Goal: Task Accomplishment & Management: Manage account settings

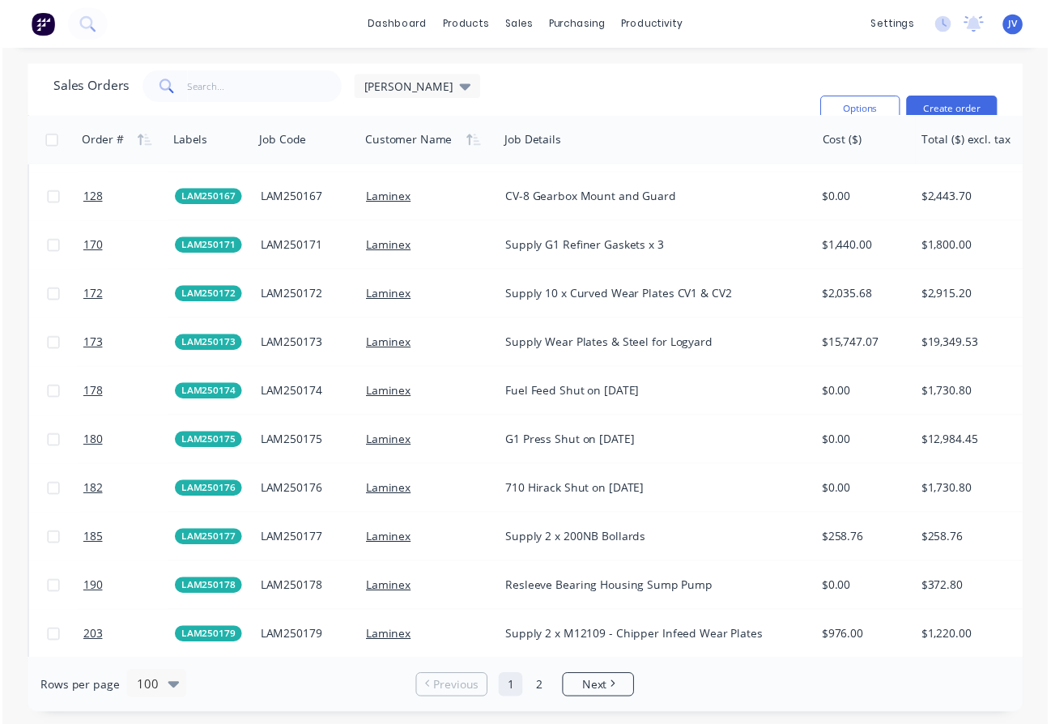
scroll to position [2671, 0]
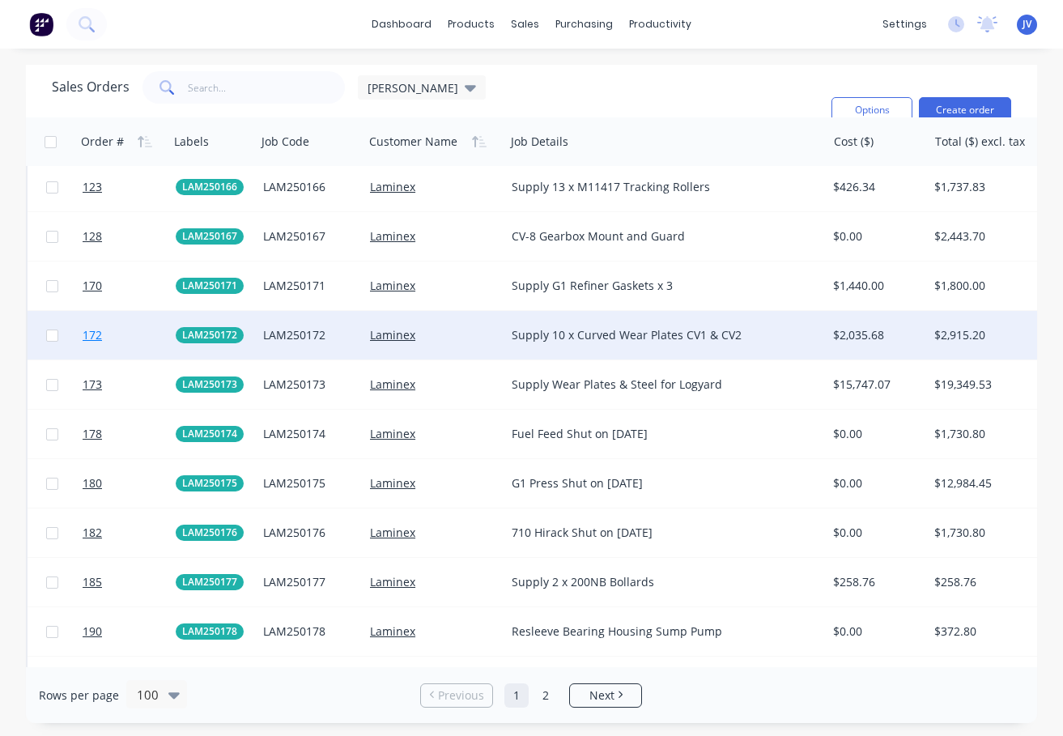
click at [98, 335] on span "172" at bounding box center [92, 335] width 19 height 16
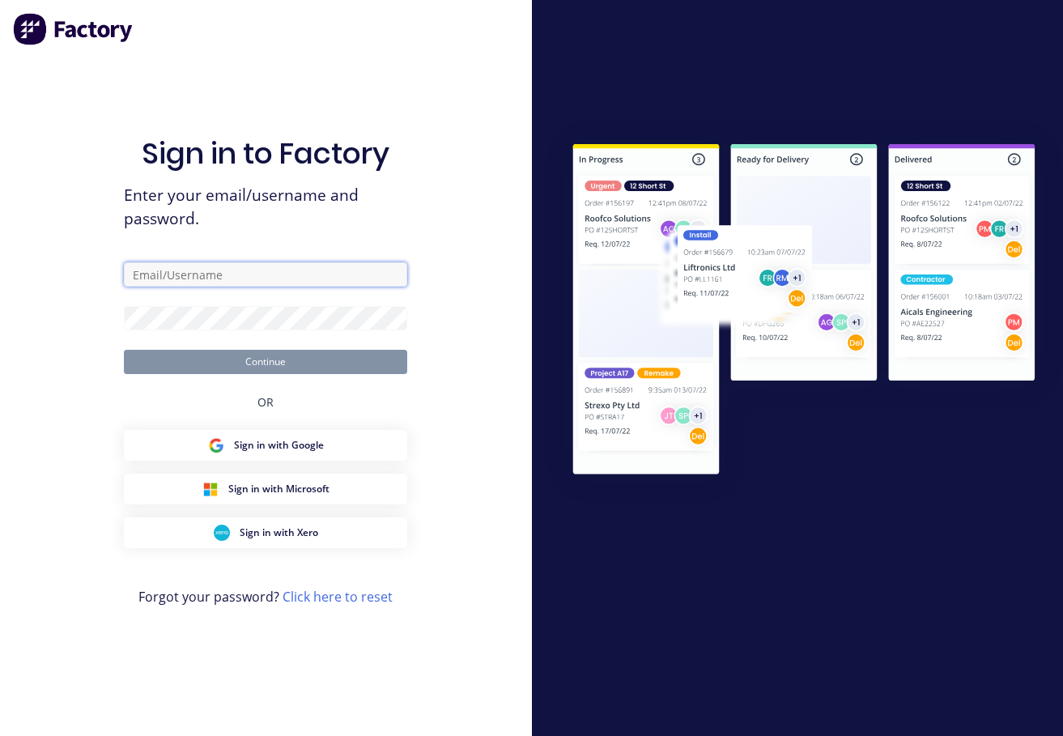
type input "[PERSON_NAME][EMAIL_ADDRESS][DOMAIN_NAME]"
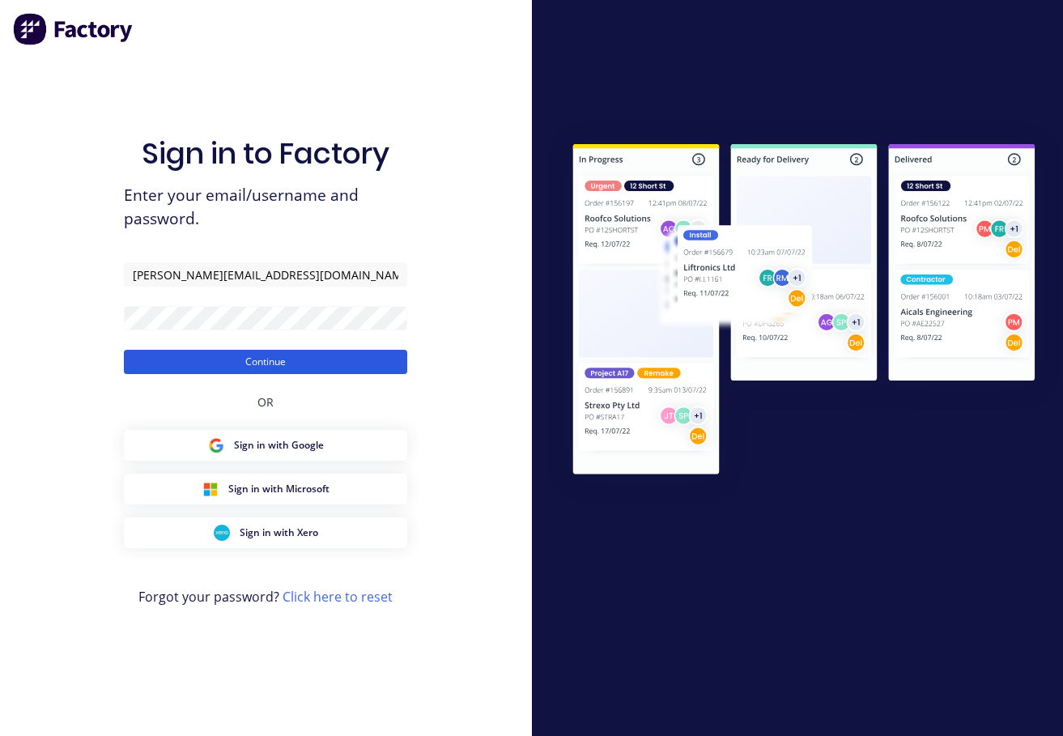
click at [297, 361] on button "Continue" at bounding box center [265, 362] width 283 height 24
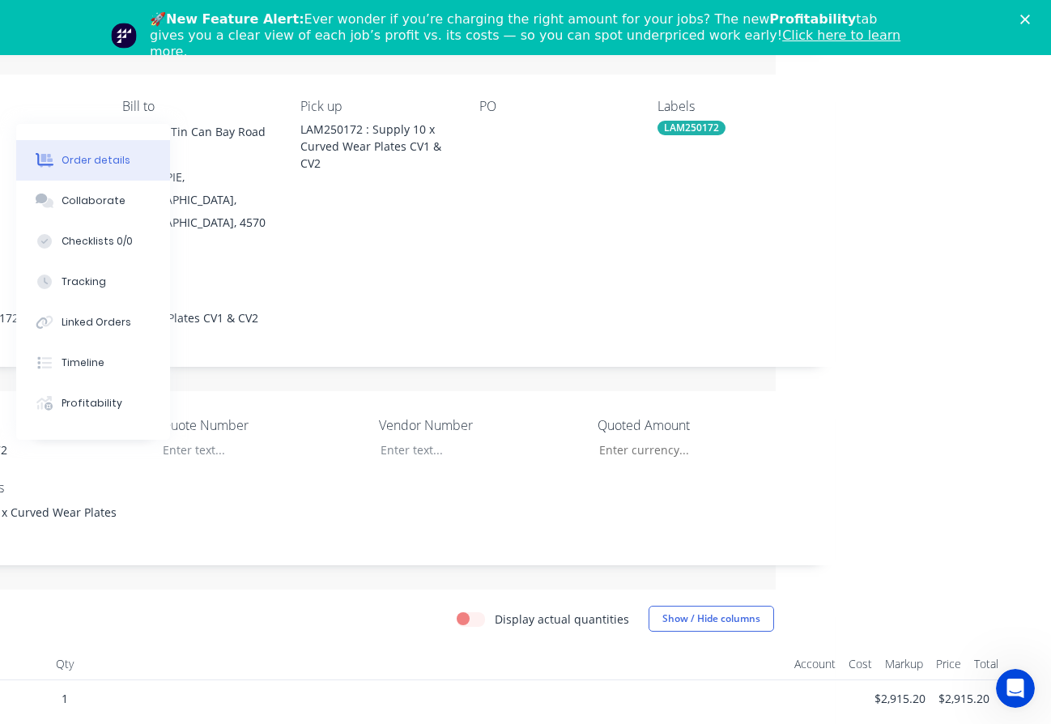
scroll to position [155, 275]
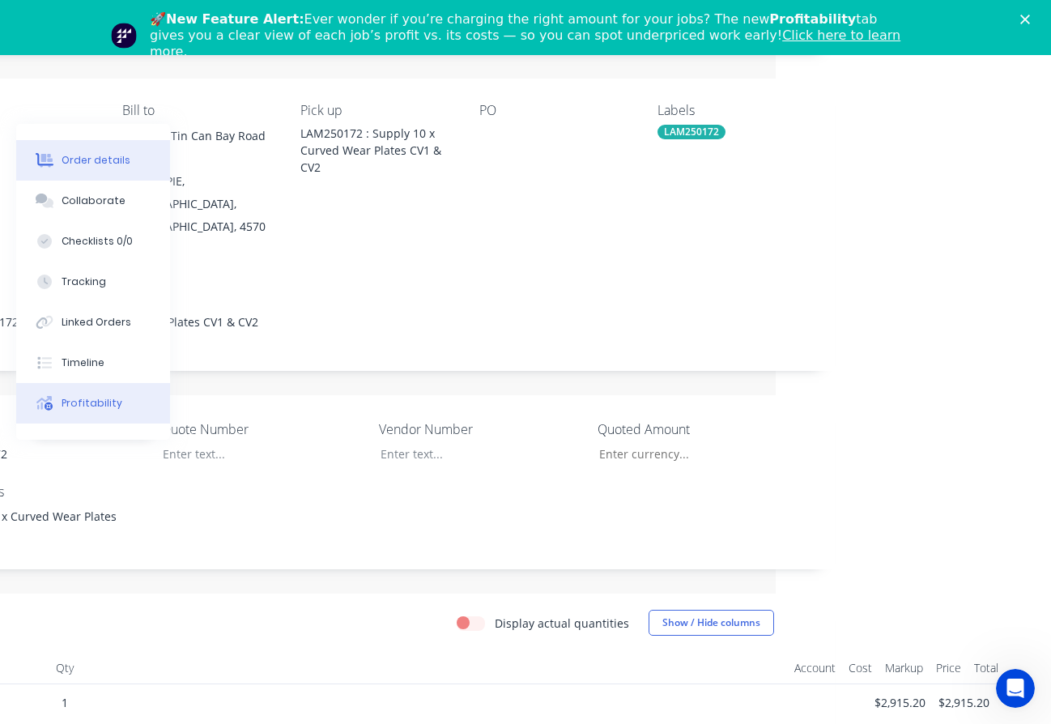
click at [85, 407] on div "Profitability" at bounding box center [92, 403] width 61 height 15
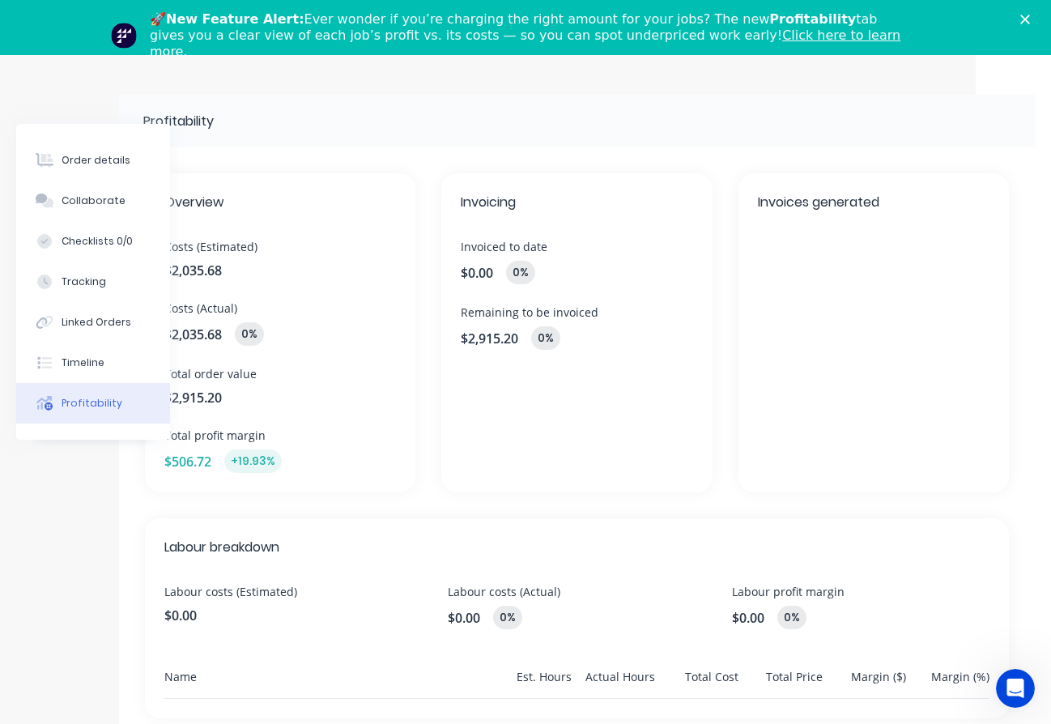
scroll to position [0, 75]
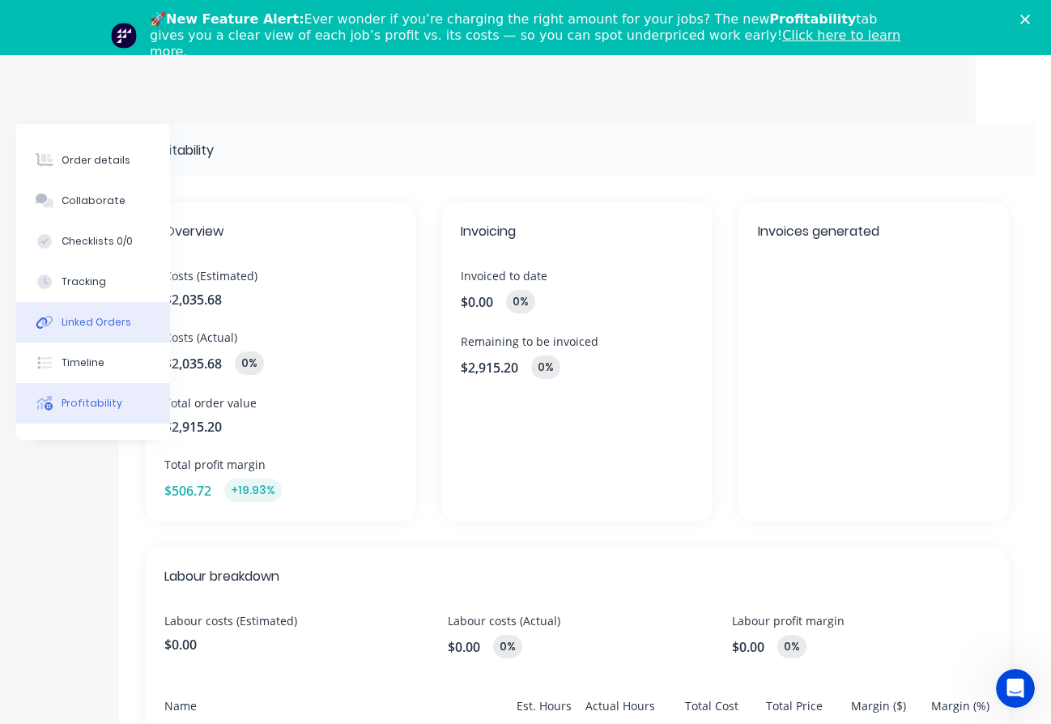
click at [77, 318] on div "Linked Orders" at bounding box center [97, 322] width 70 height 15
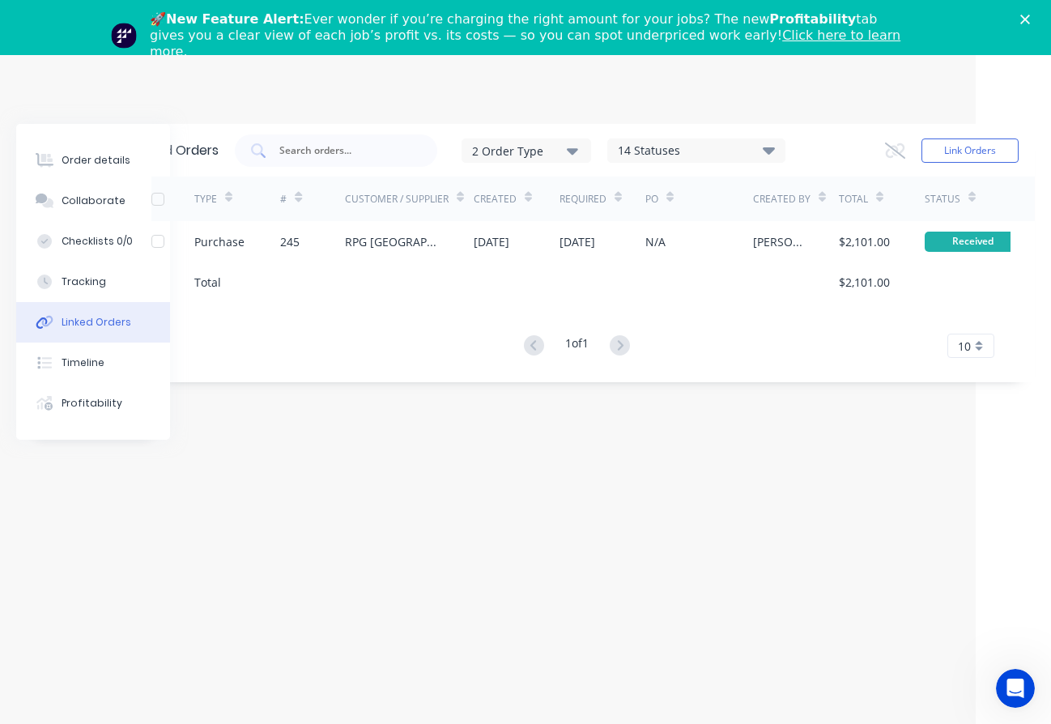
click at [257, 569] on div "Linked Orders 2 Order Type 14 Statuses Sales Order Status All Archived Draft Qu…" at bounding box center [487, 386] width 1093 height 524
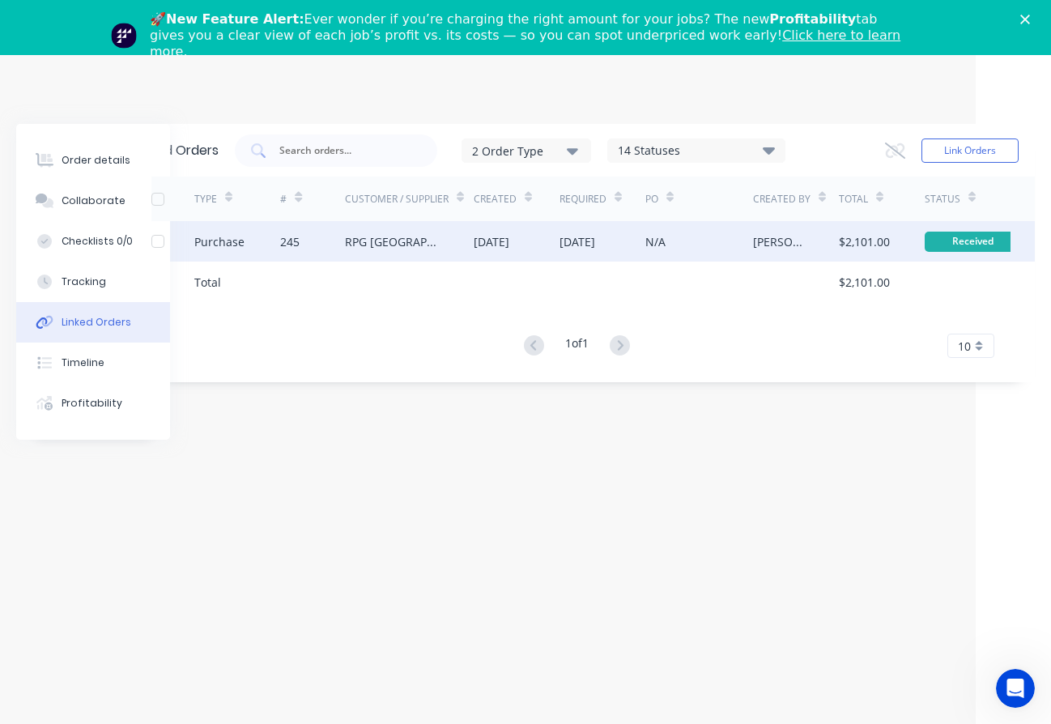
click at [299, 243] on div "245" at bounding box center [289, 241] width 19 height 17
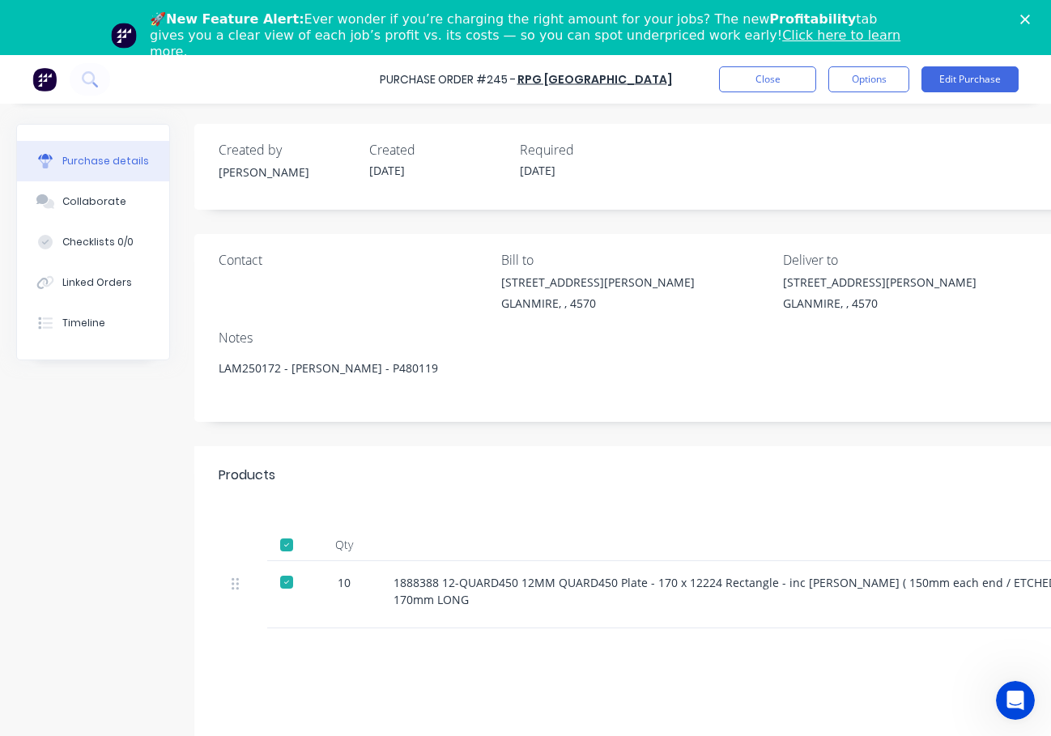
drag, startPoint x: 774, startPoint y: 677, endPoint x: 529, endPoint y: 682, distance: 244.5
click at [529, 682] on div "Sub total $1,910.00 Tax $191.00 Total $2,101.00" at bounding box center [776, 735] width 1165 height 214
click at [755, 71] on button "Close" at bounding box center [767, 79] width 97 height 26
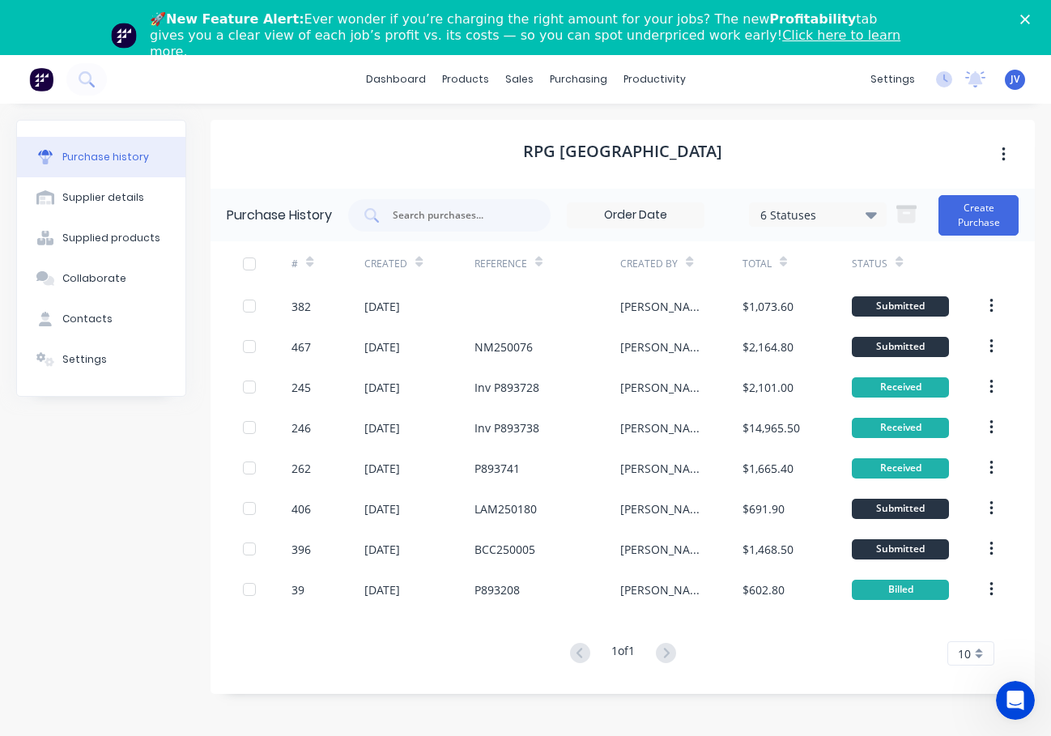
click at [1030, 15] on icon "Close" at bounding box center [1025, 20] width 10 height 10
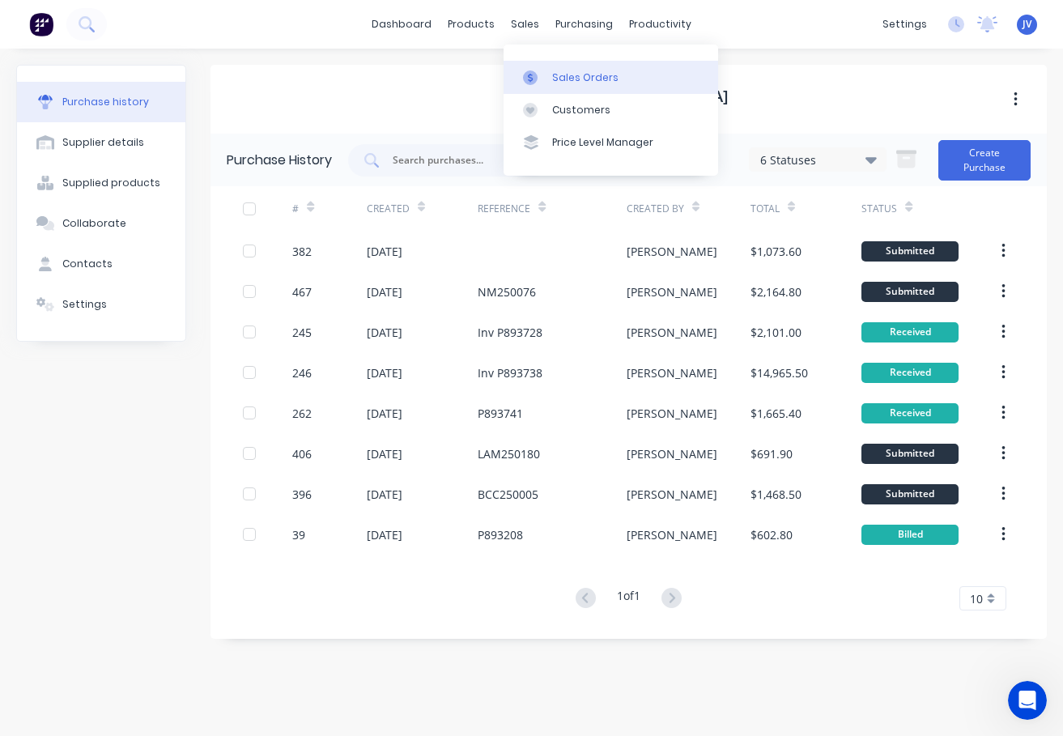
click at [566, 73] on div "Sales Orders" at bounding box center [585, 77] width 66 height 15
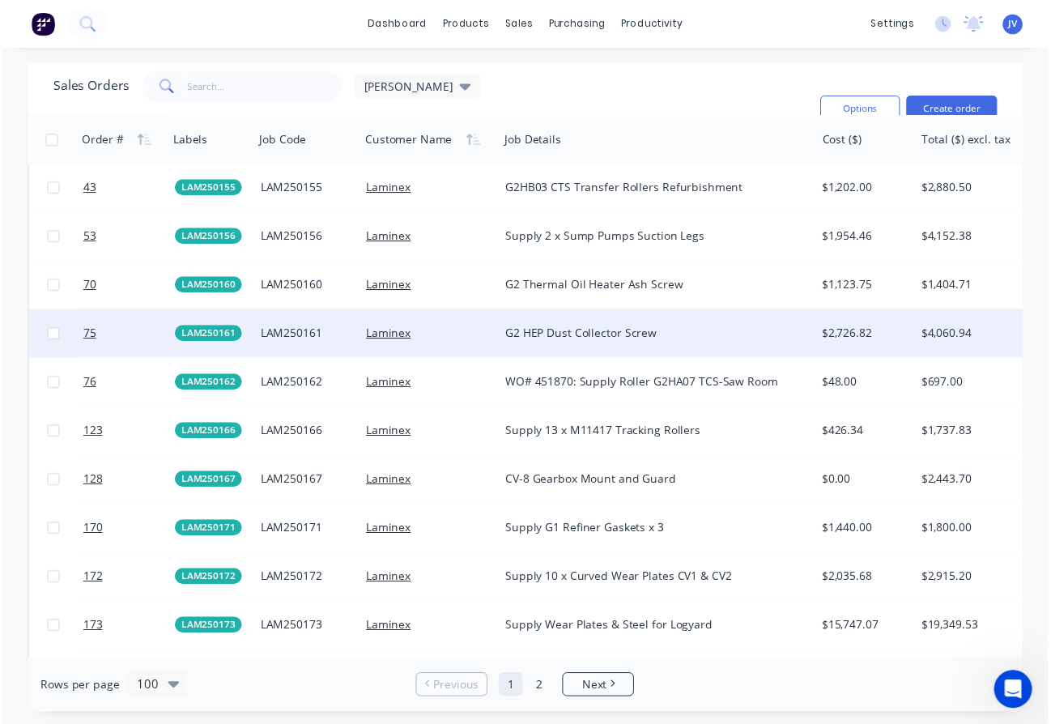
scroll to position [2590, 0]
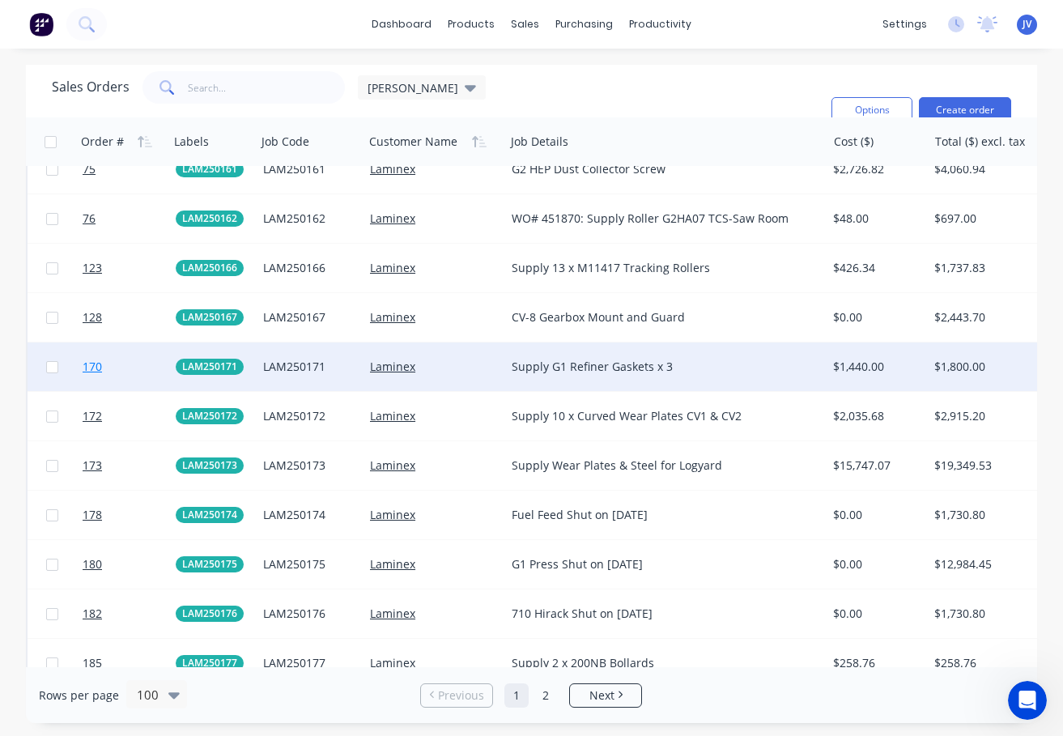
click at [88, 363] on span "170" at bounding box center [92, 367] width 19 height 16
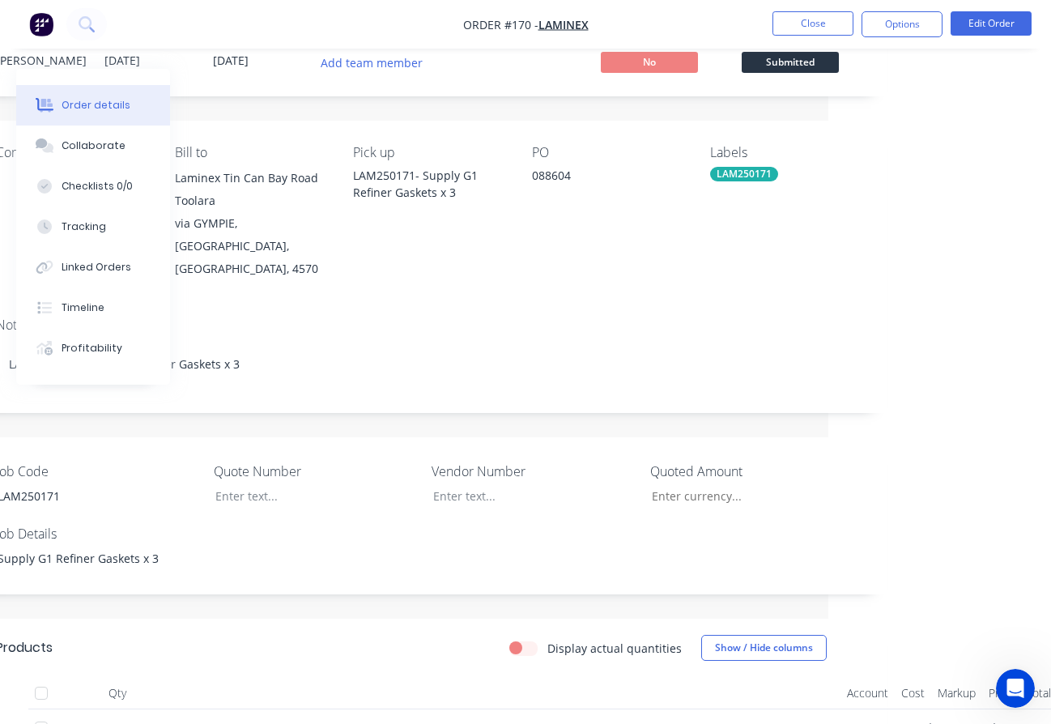
scroll to position [0, 223]
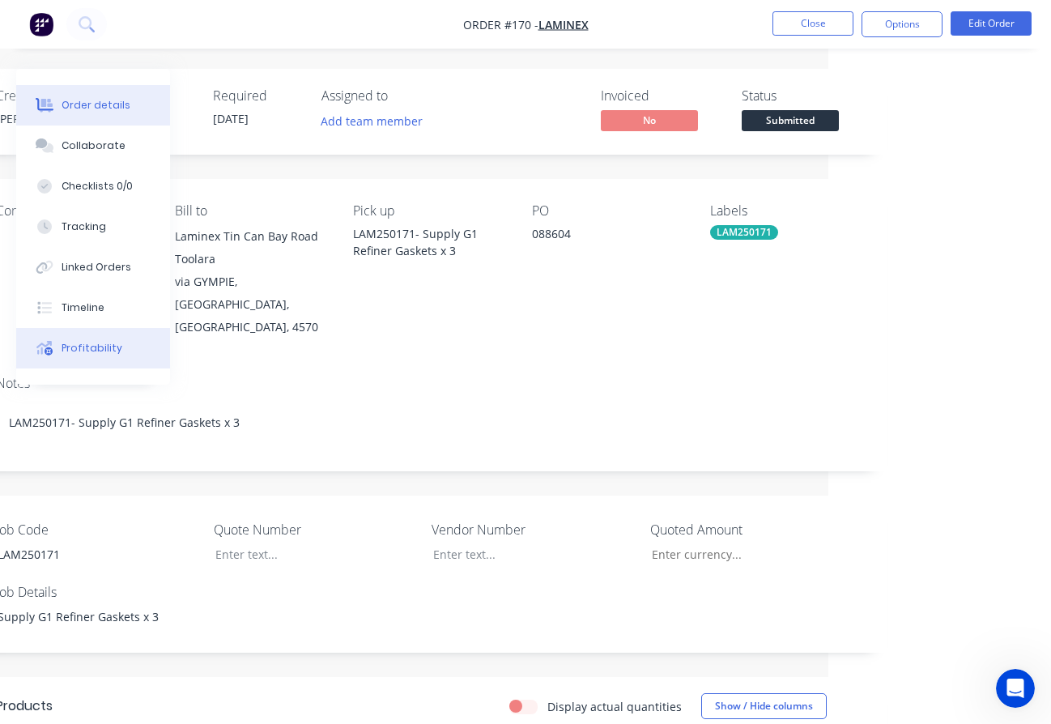
click at [96, 346] on div "Profitability" at bounding box center [92, 348] width 61 height 15
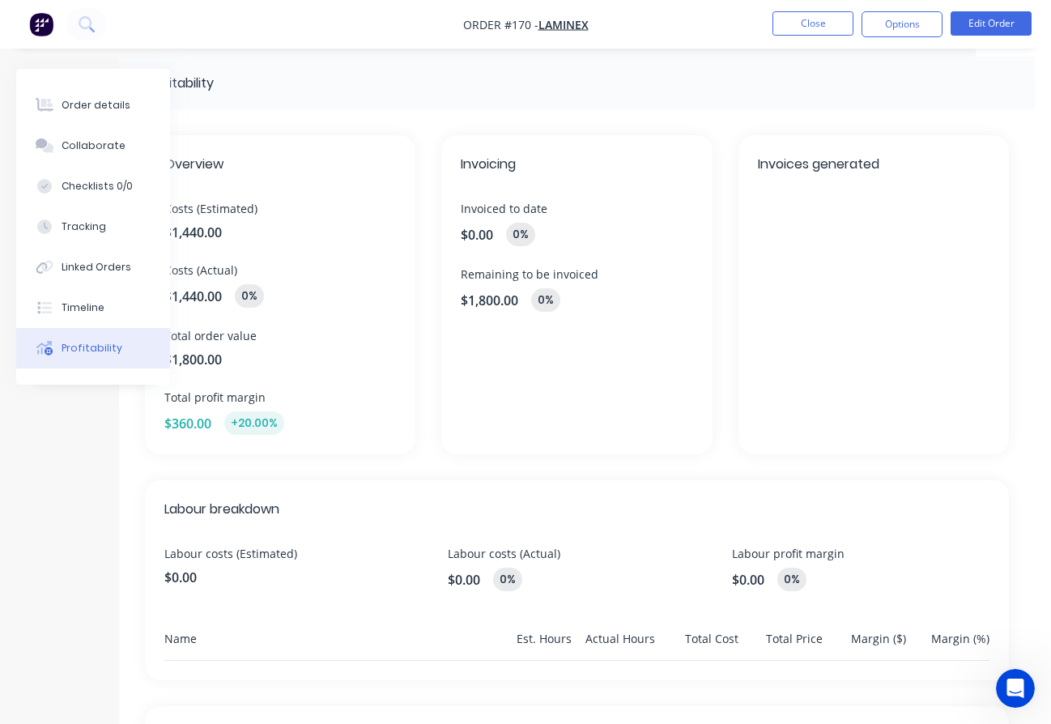
scroll to position [0, 75]
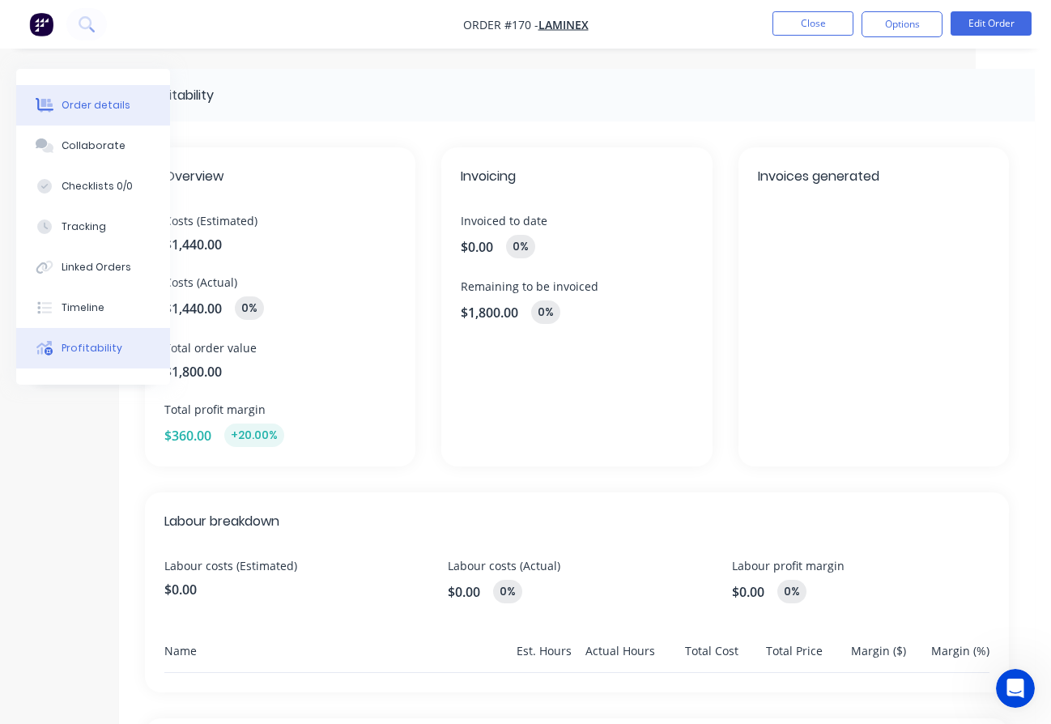
click at [122, 112] on div "Order details" at bounding box center [96, 105] width 69 height 15
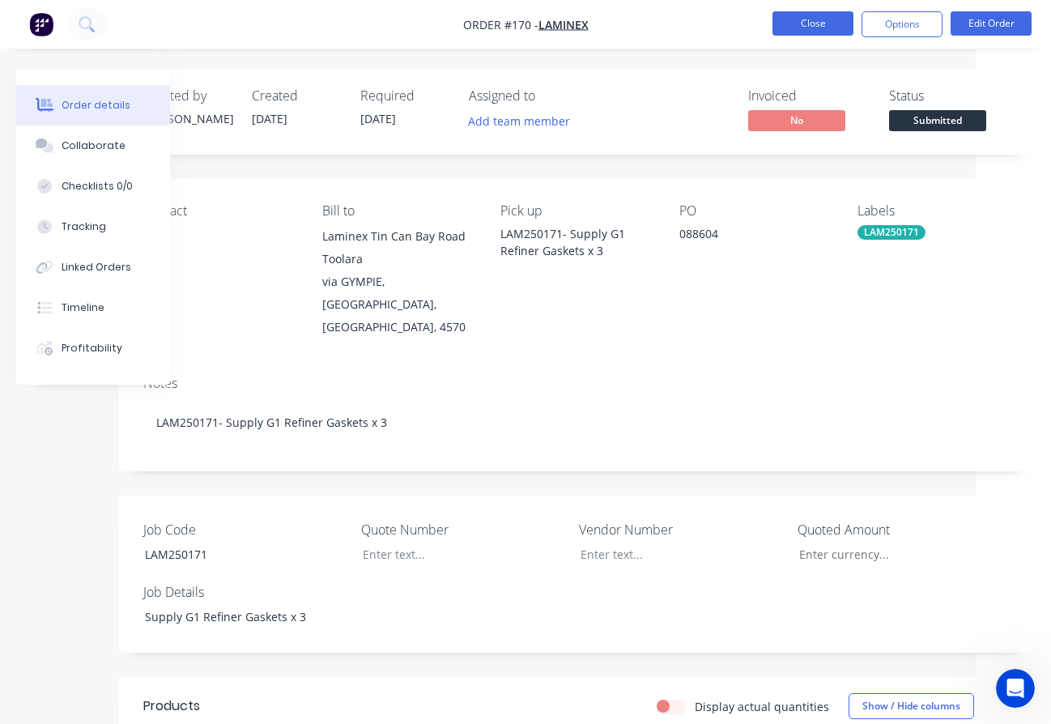
click at [792, 24] on button "Close" at bounding box center [812, 23] width 81 height 24
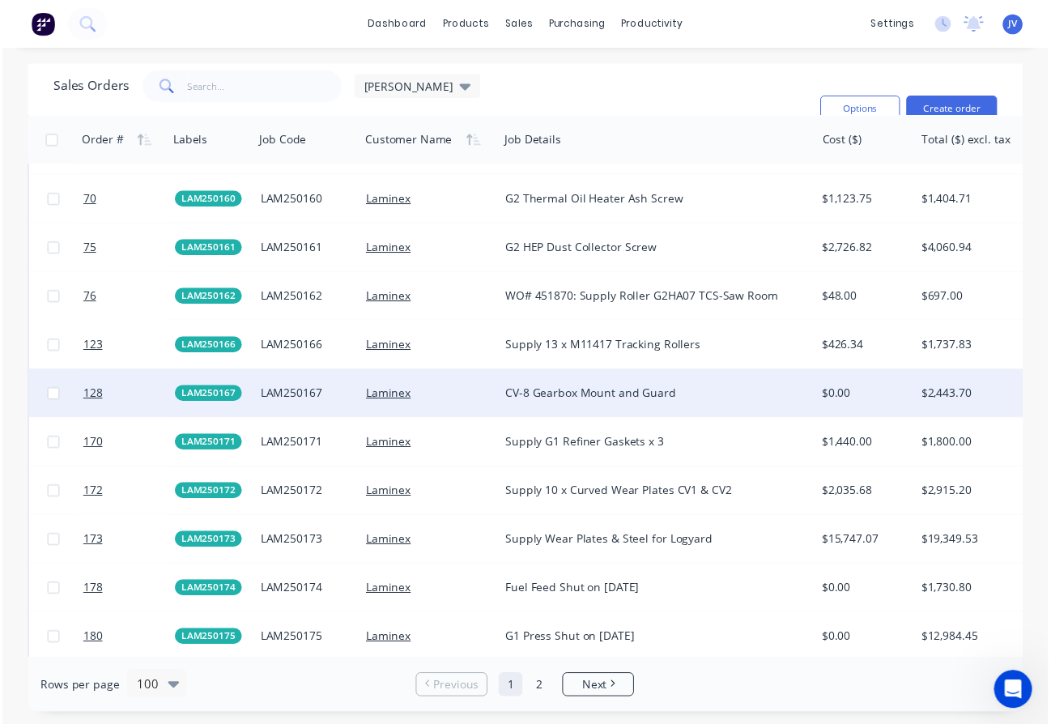
scroll to position [2509, 0]
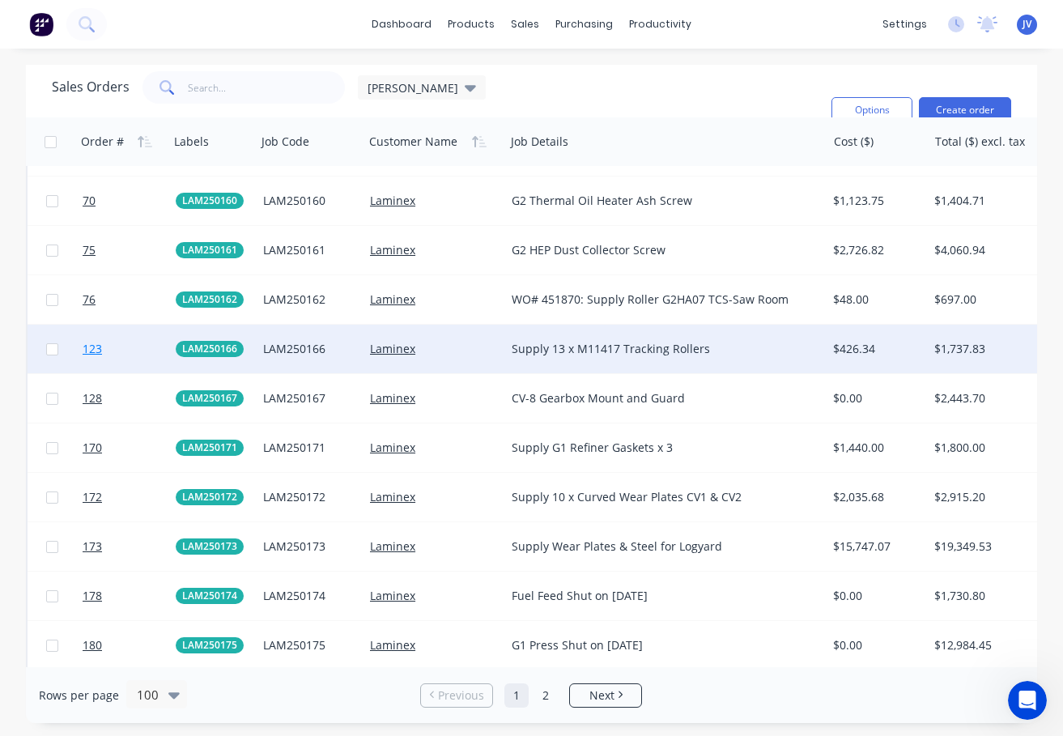
click at [89, 346] on span "123" at bounding box center [92, 349] width 19 height 16
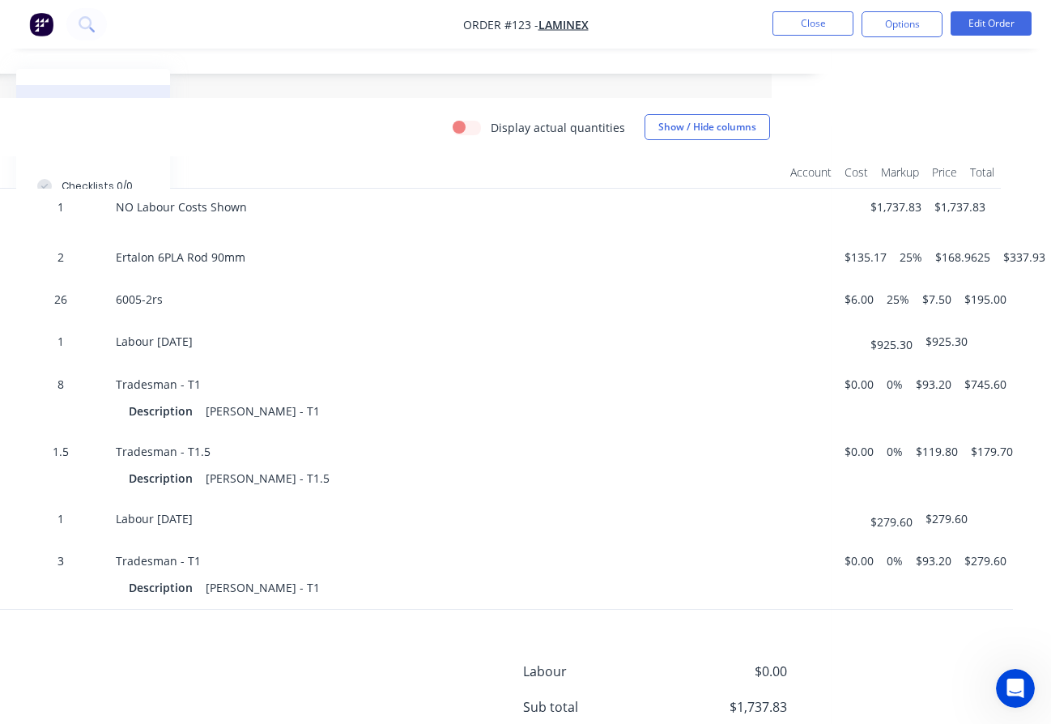
scroll to position [585, 279]
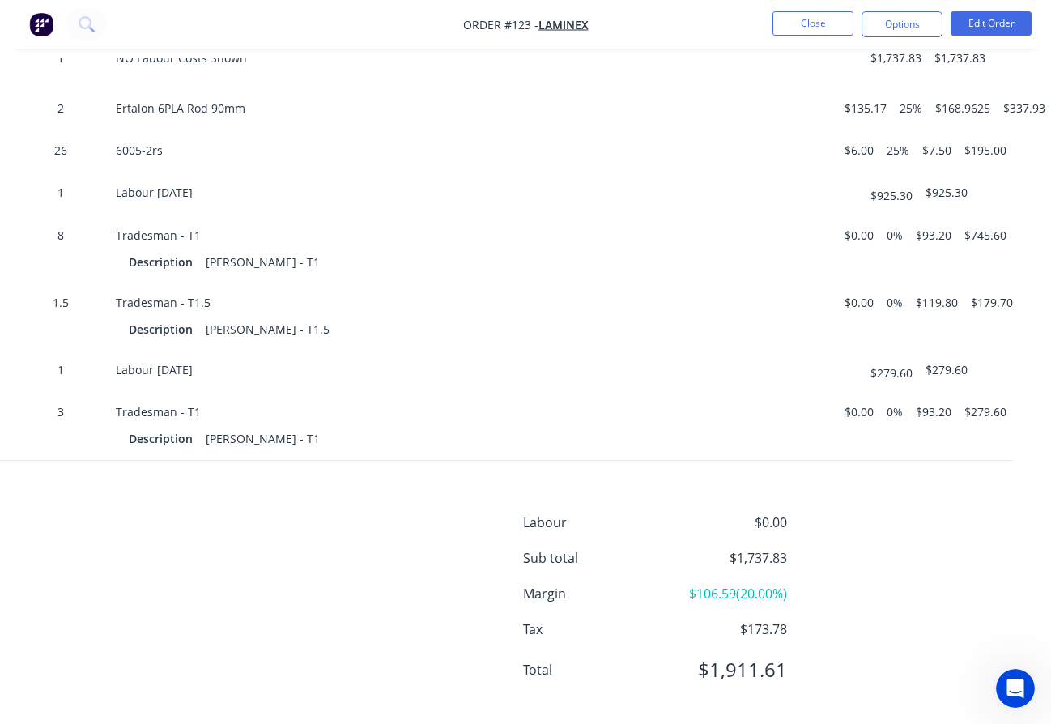
scroll to position [747, 279]
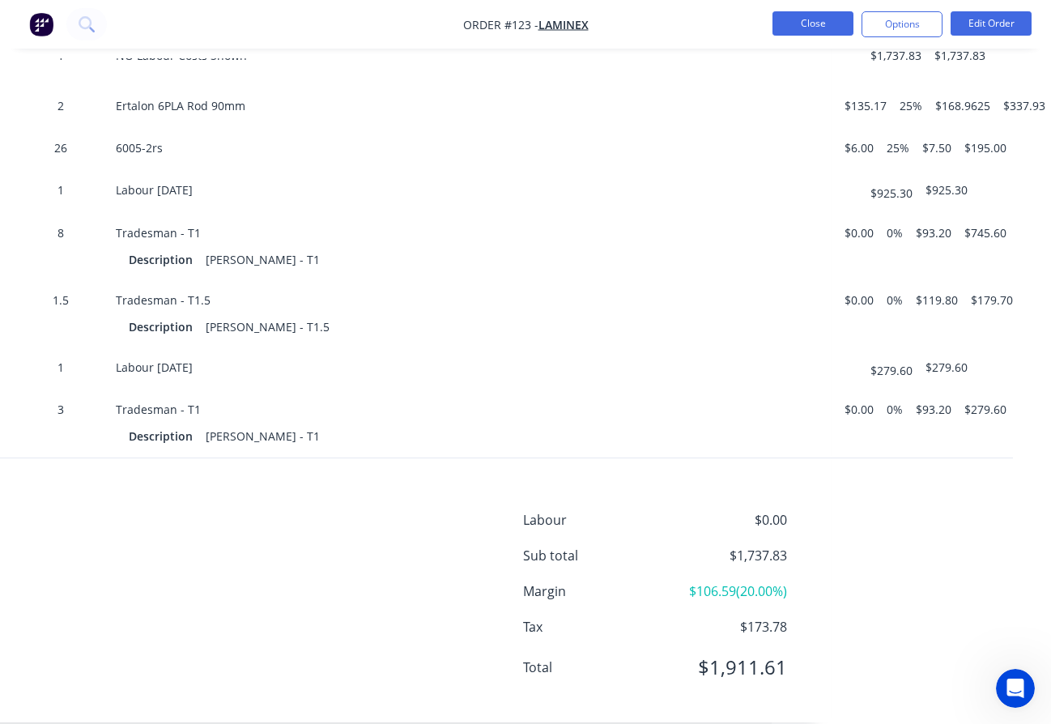
click at [827, 22] on button "Close" at bounding box center [812, 23] width 81 height 24
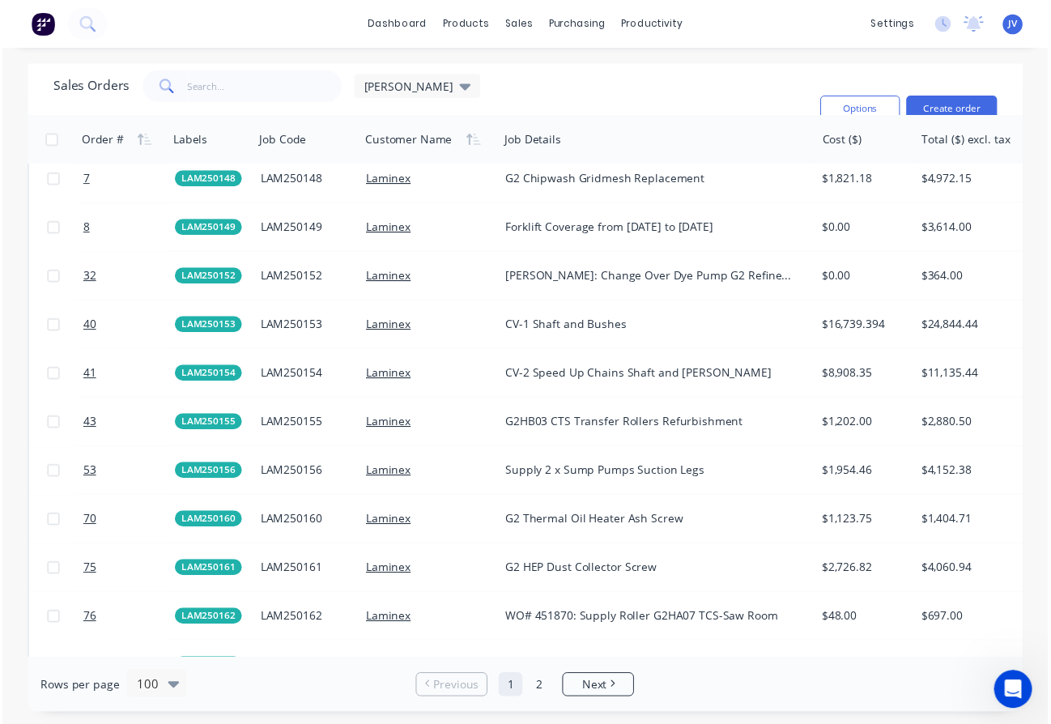
scroll to position [2185, 0]
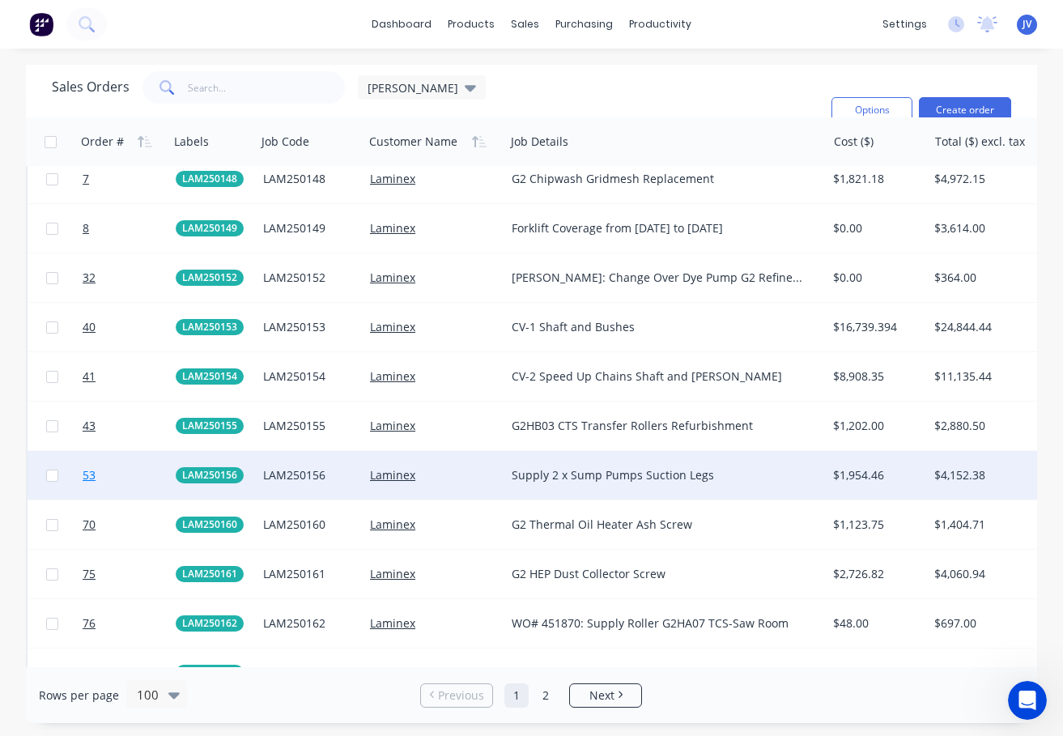
click at [92, 476] on span "53" at bounding box center [89, 475] width 13 height 16
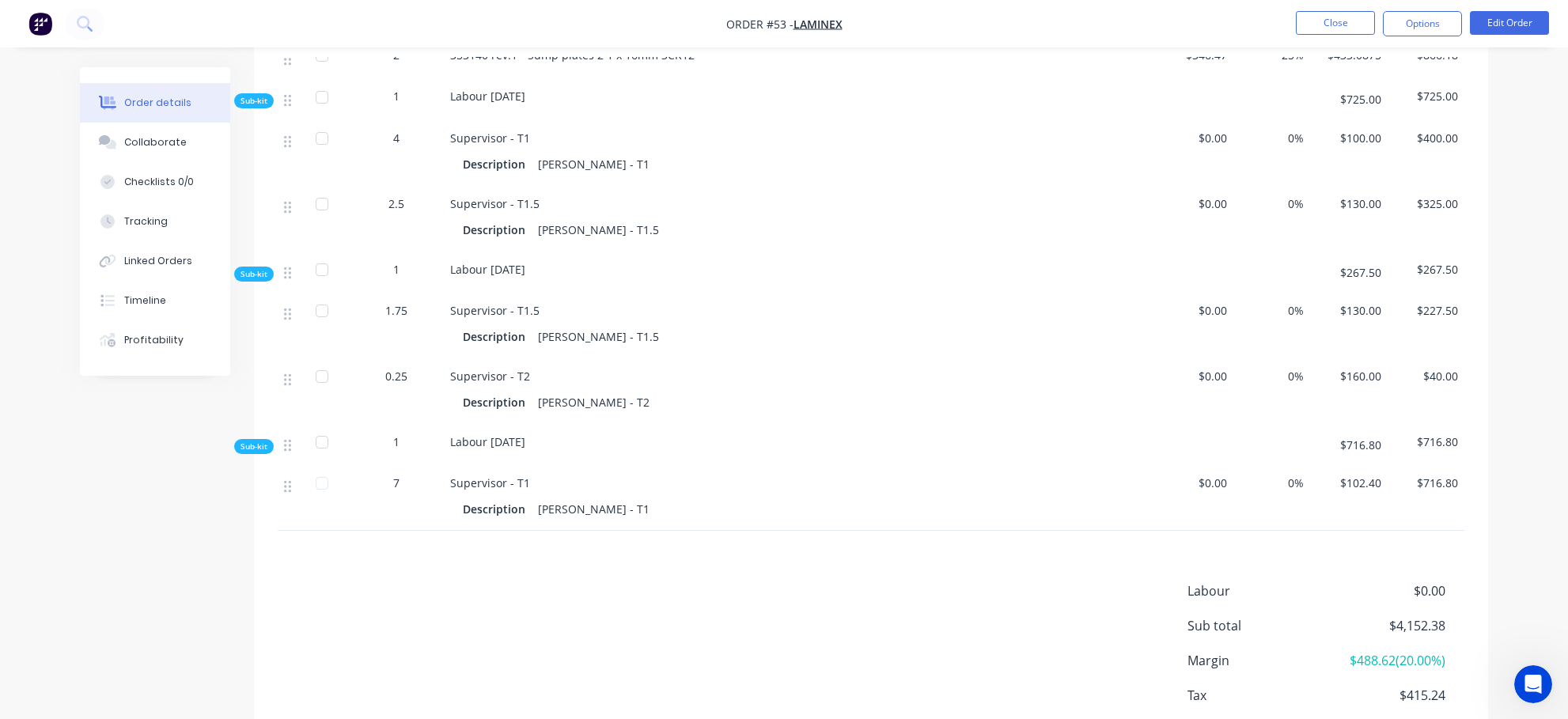
scroll to position [753, 0]
click at [144, 339] on div "Profitability" at bounding box center [153, 340] width 60 height 15
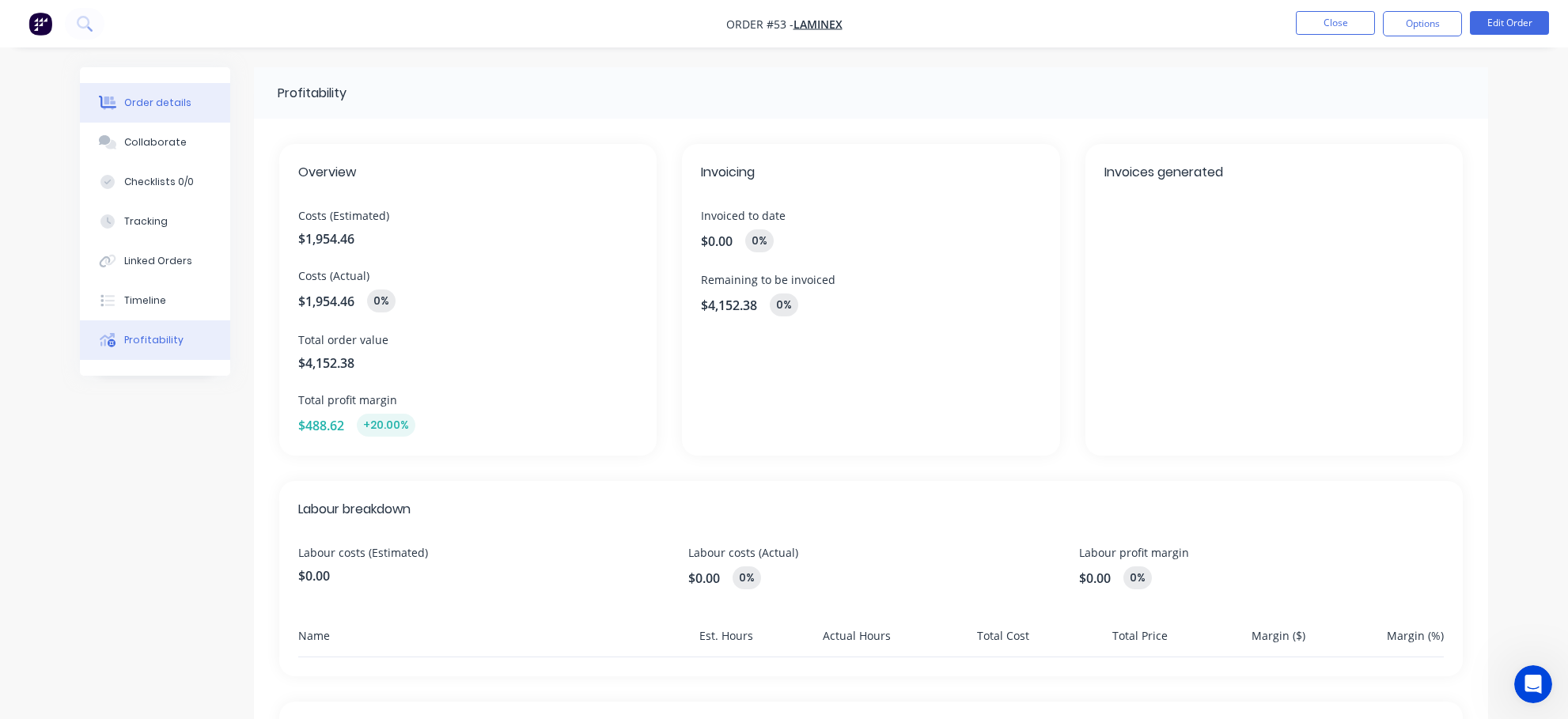
click at [143, 106] on div "Order details" at bounding box center [157, 103] width 67 height 15
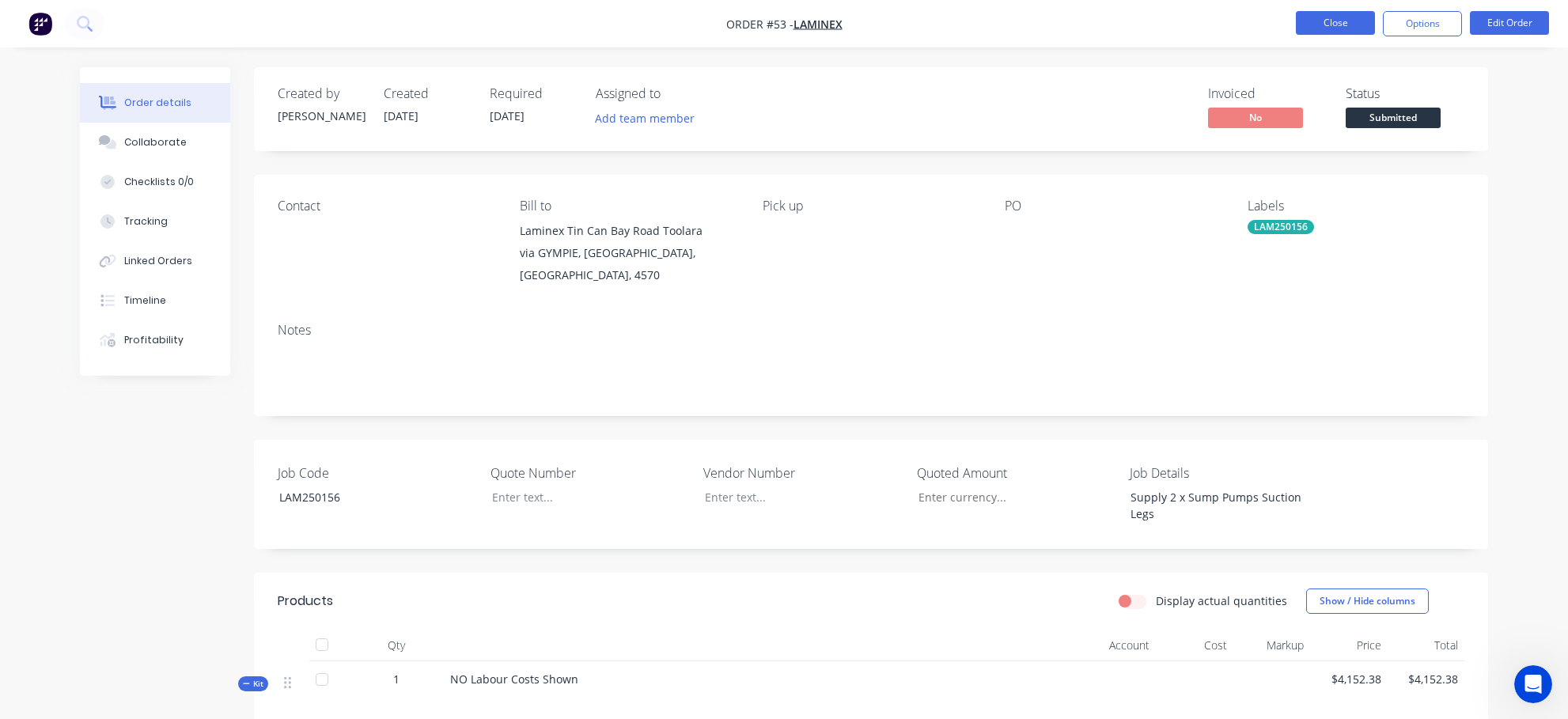
click at [1038, 19] on button "Close" at bounding box center [1335, 22] width 79 height 23
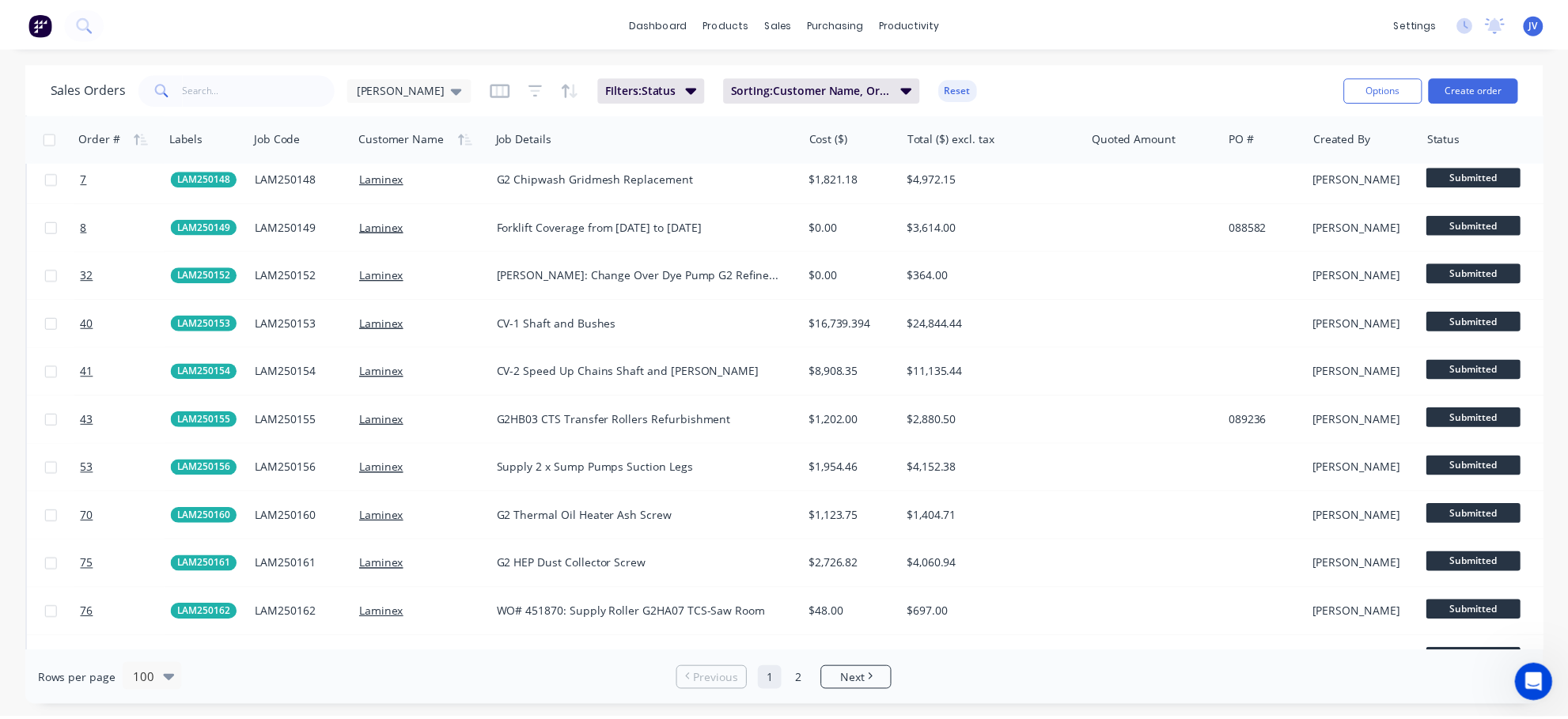
scroll to position [2135, 0]
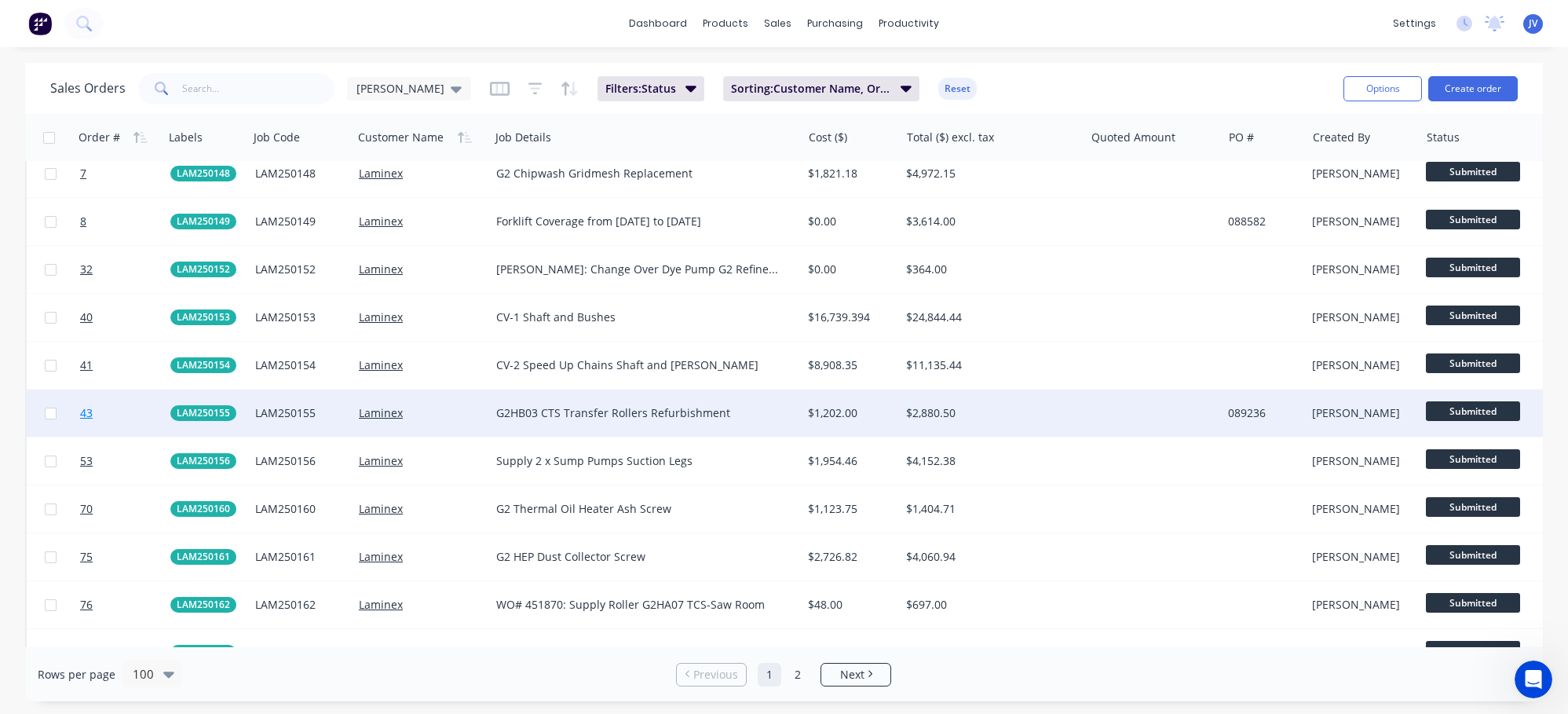
click at [88, 407] on span "43" at bounding box center [86, 413] width 13 height 16
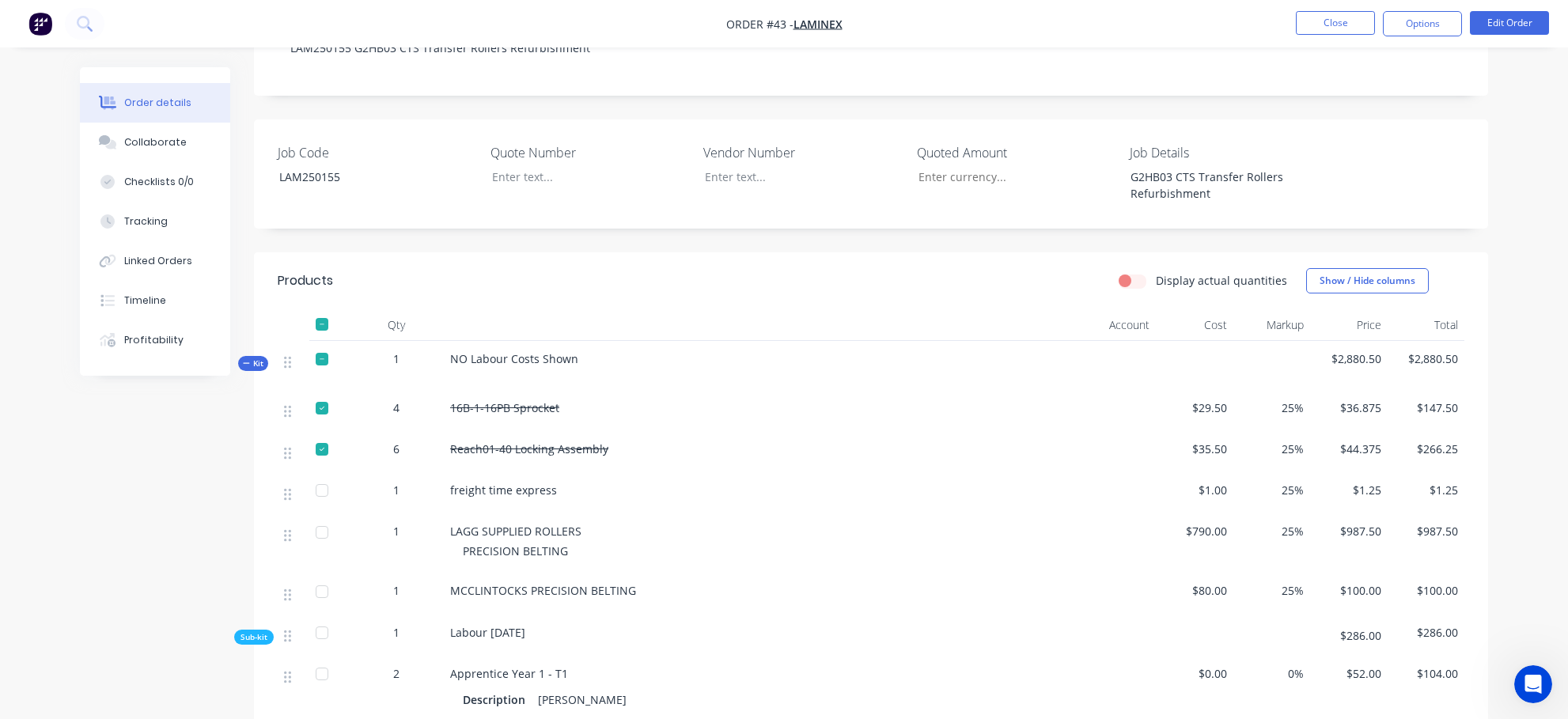
scroll to position [314, 0]
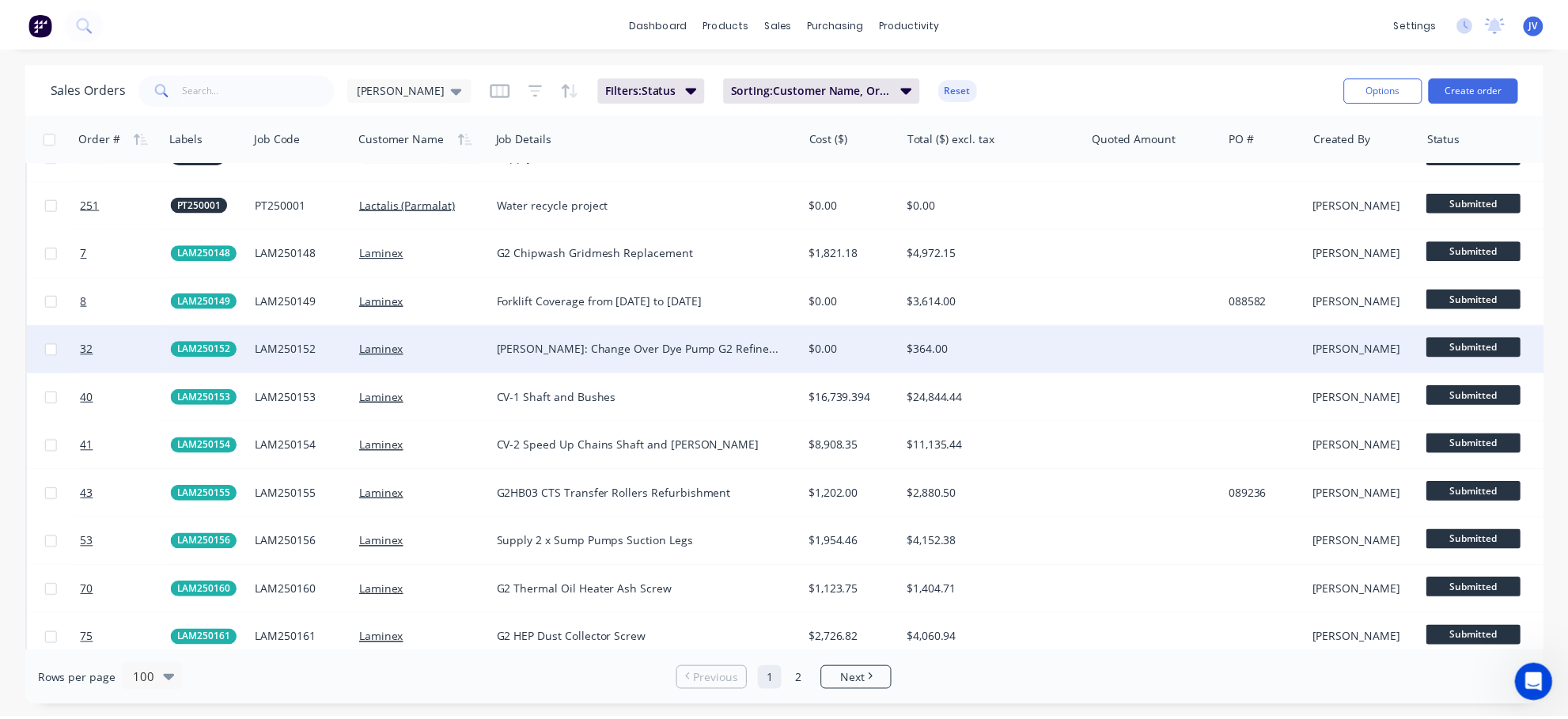
scroll to position [2055, 0]
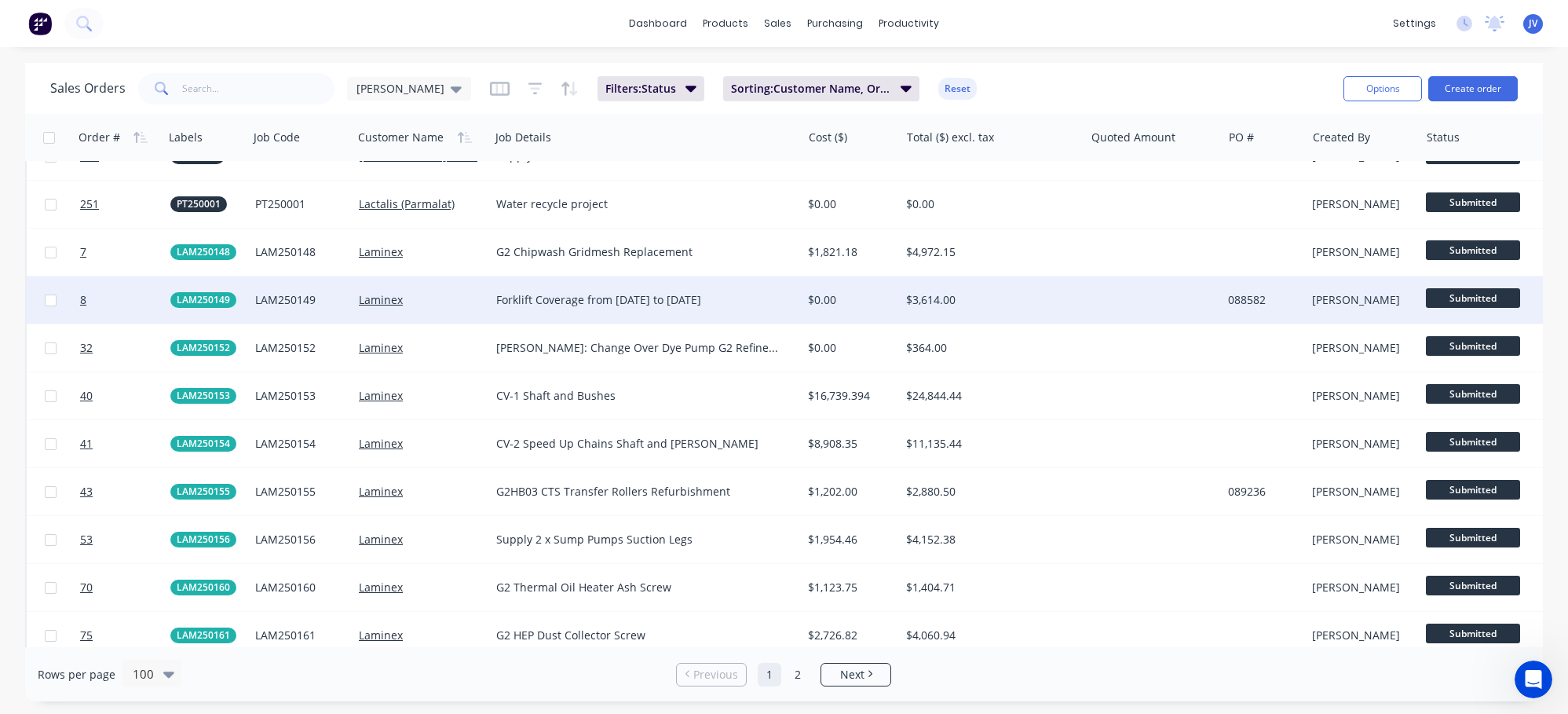
click at [80, 301] on div at bounding box center [118, 300] width 90 height 48
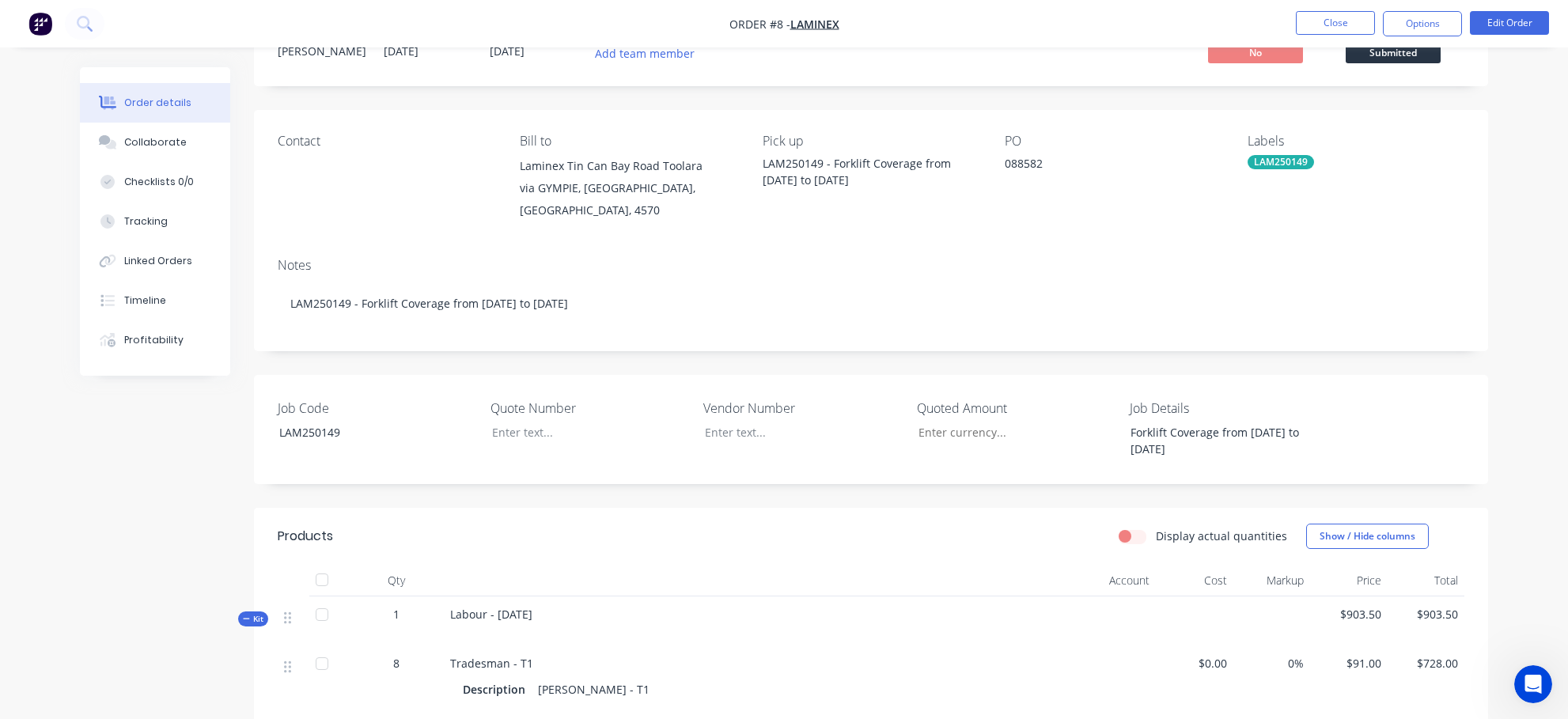
scroll to position [60, 0]
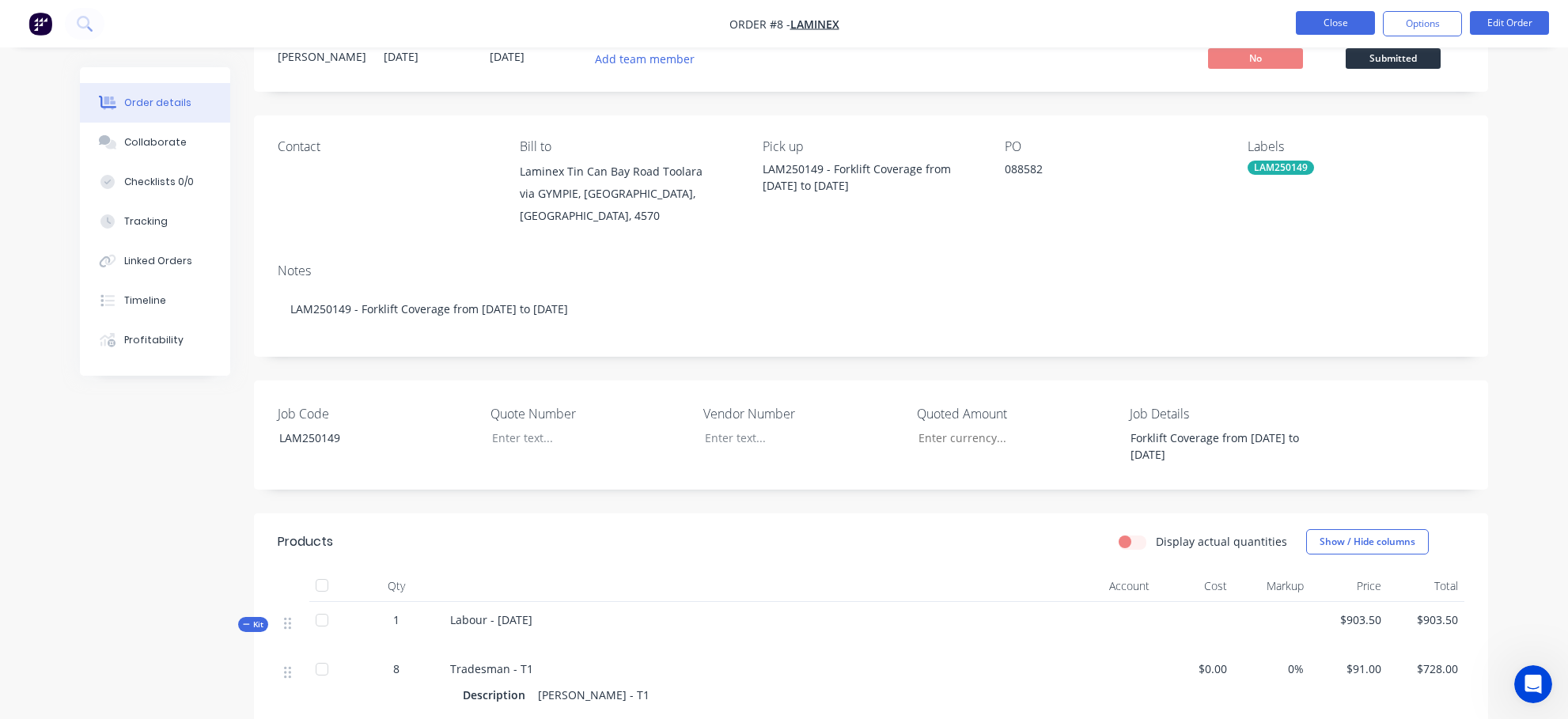
click at [1038, 21] on button "Close" at bounding box center [1335, 22] width 79 height 23
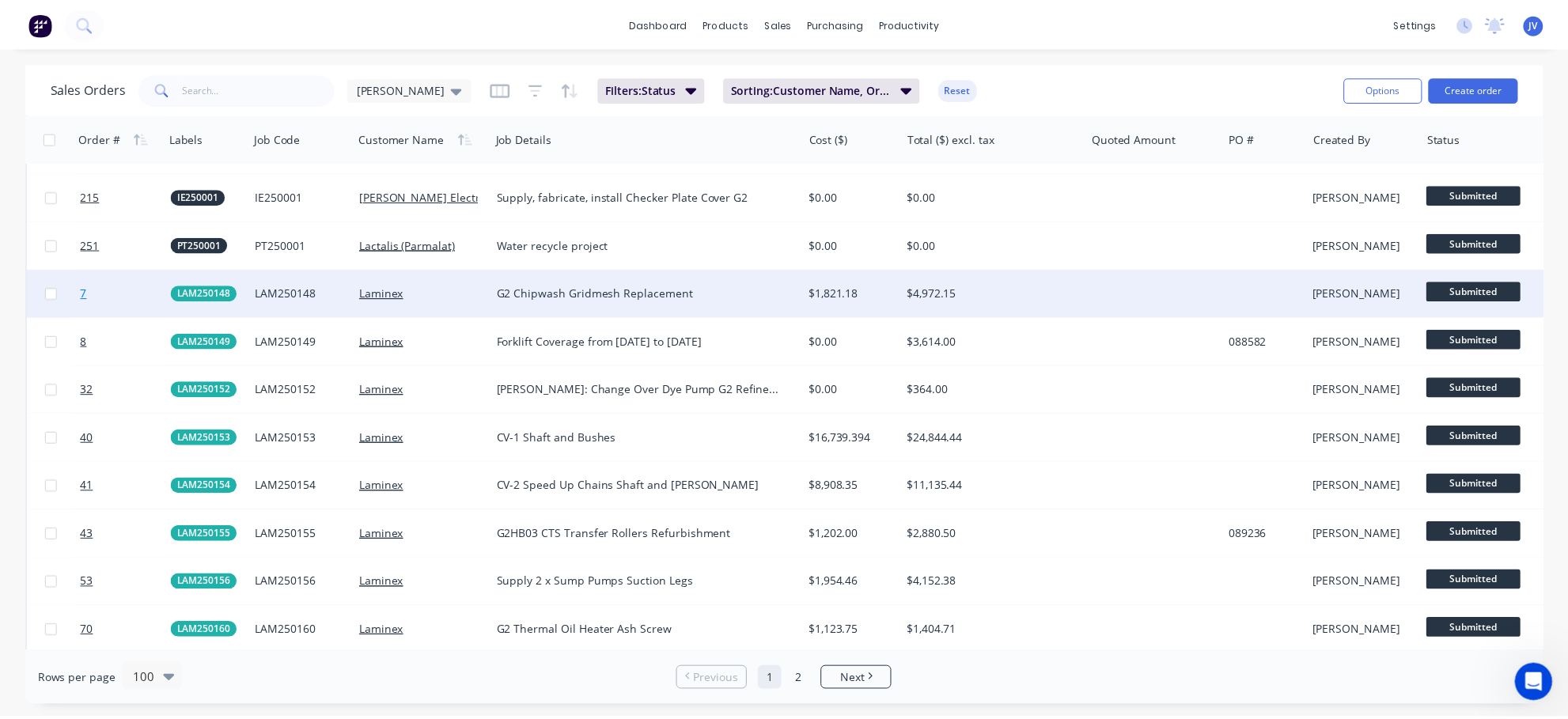
scroll to position [1976, 0]
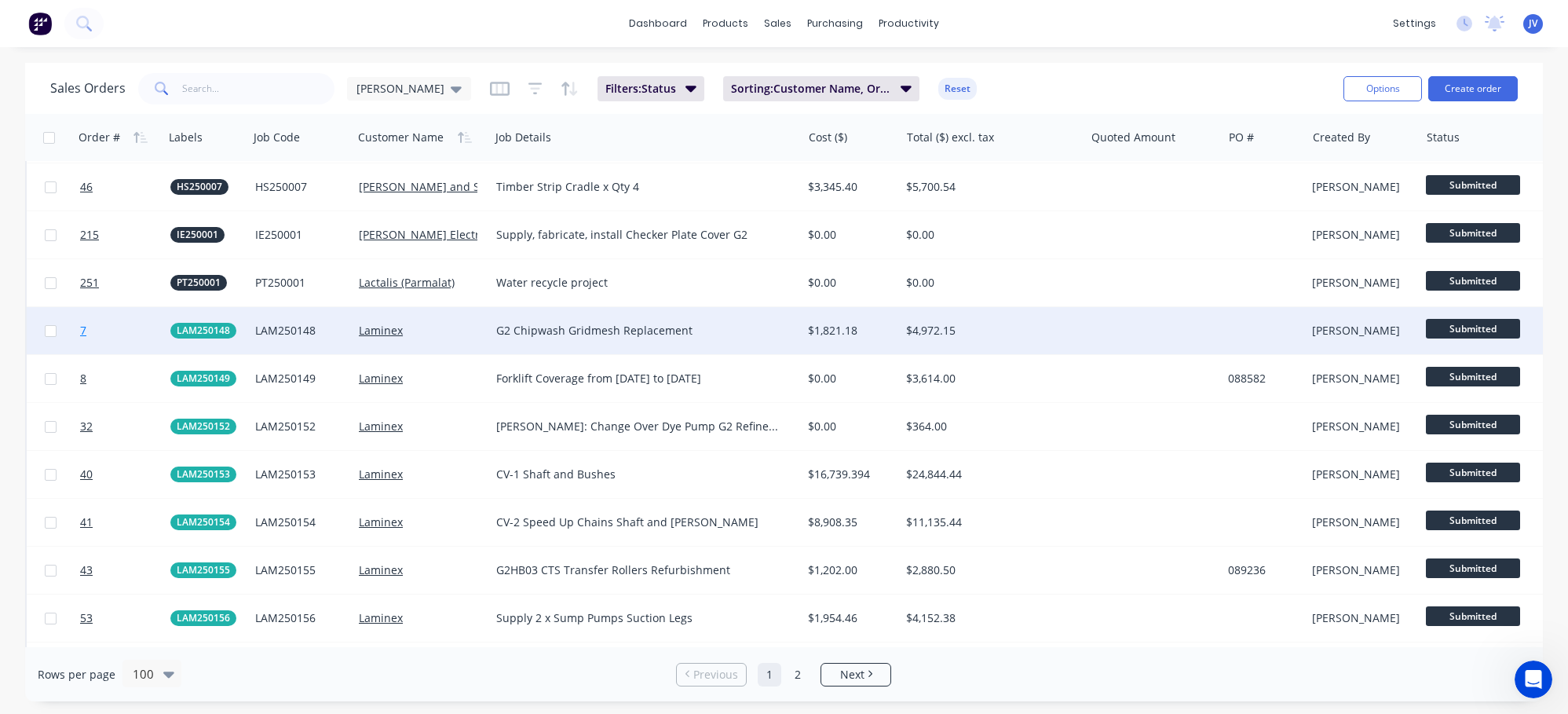
click at [86, 332] on span "7" at bounding box center [83, 331] width 6 height 16
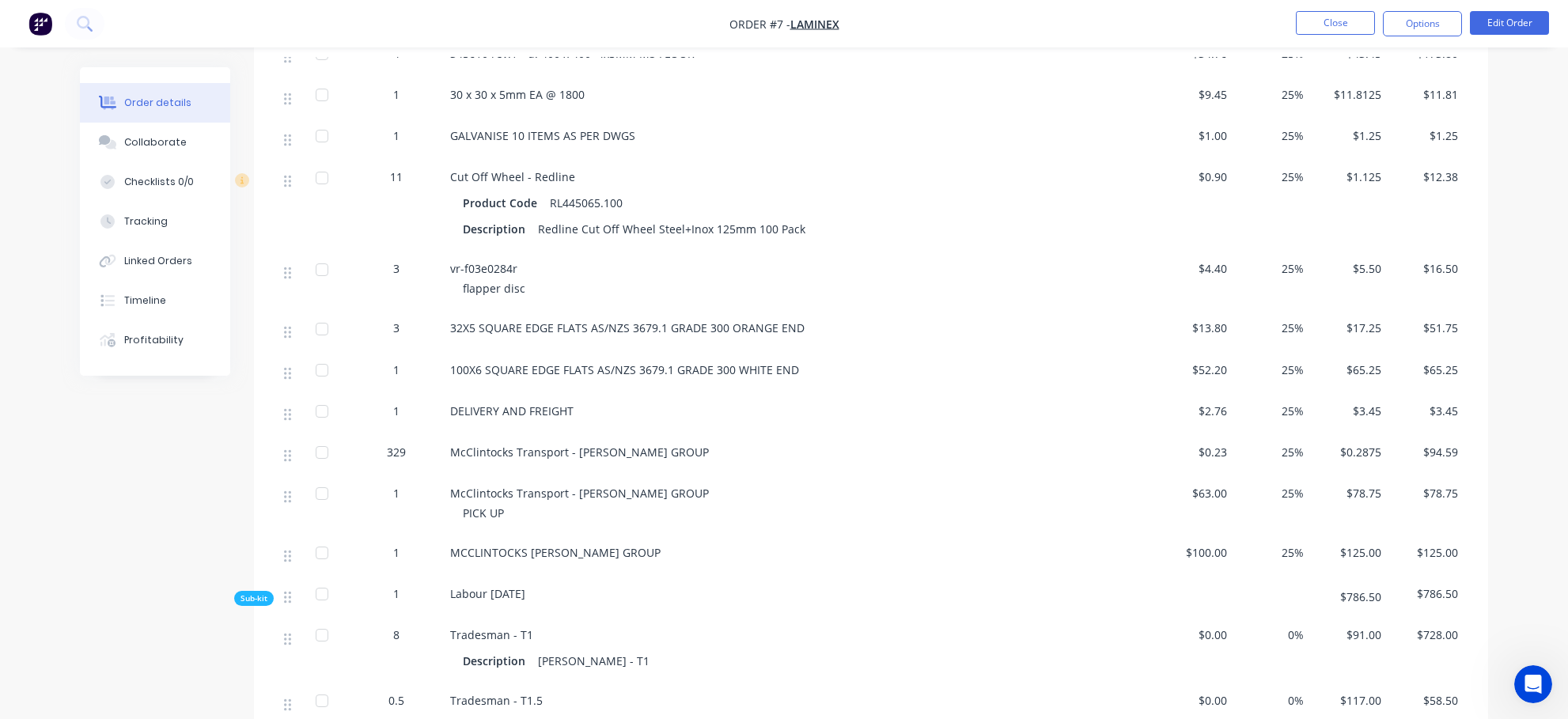
scroll to position [790, 0]
click at [137, 261] on div "Linked Orders" at bounding box center [158, 261] width 68 height 15
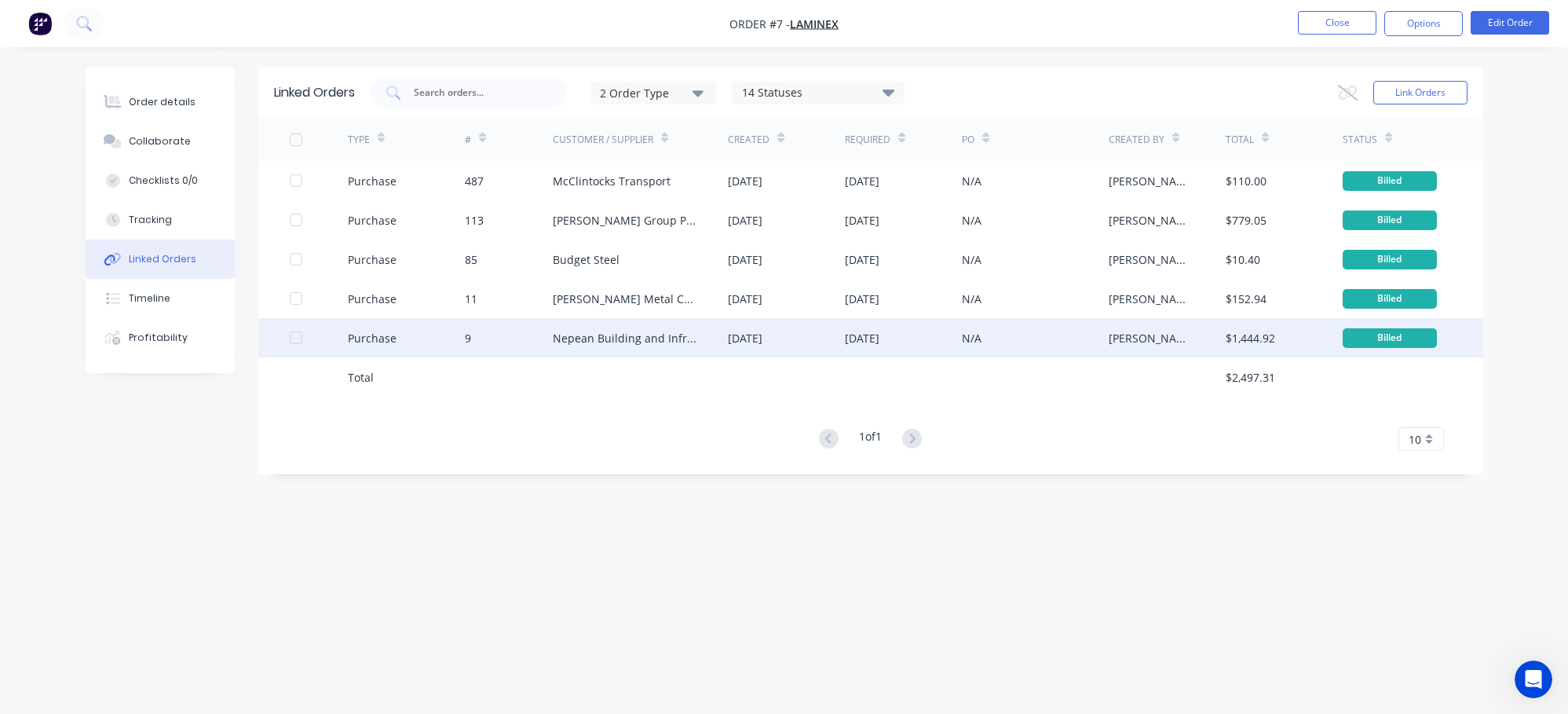
click at [465, 340] on div "9" at bounding box center [468, 338] width 6 height 16
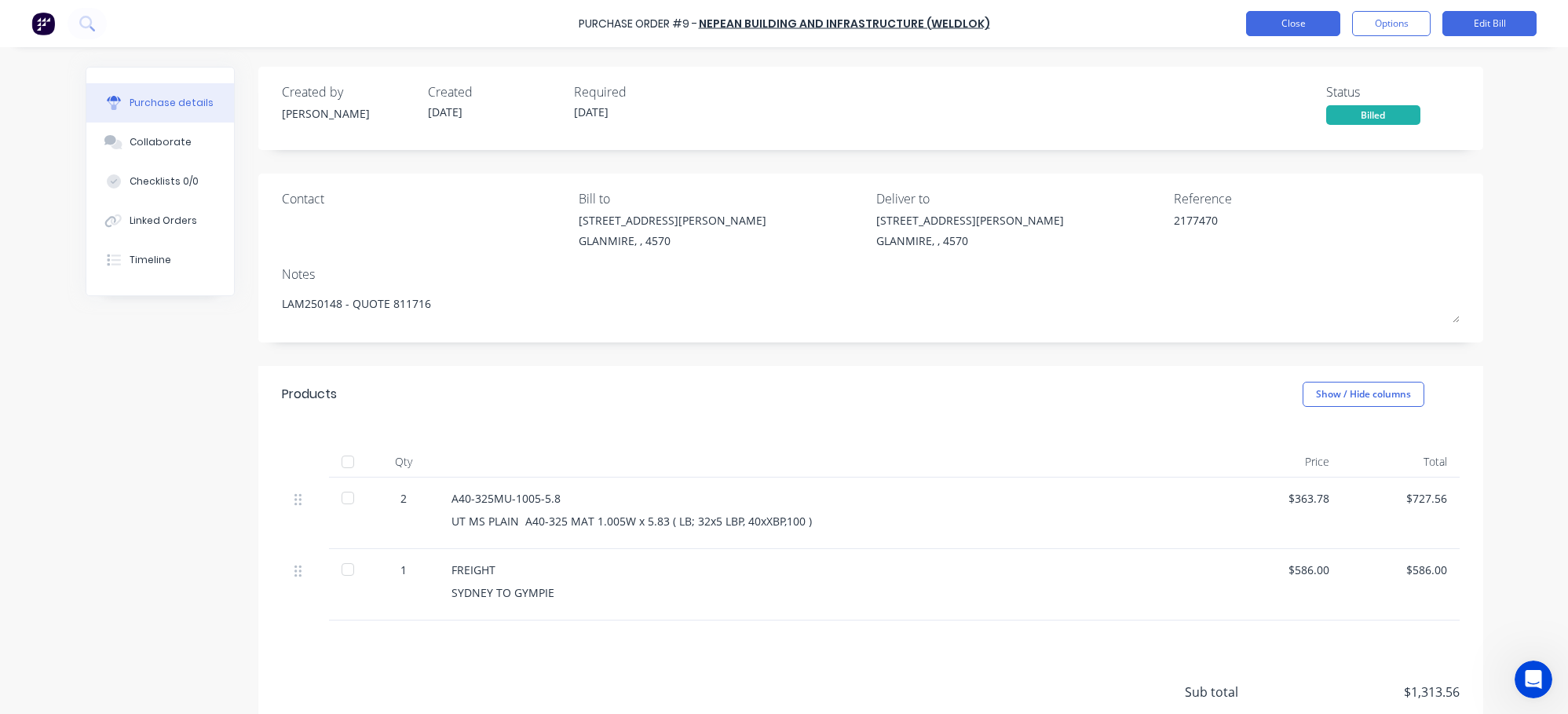
click at [1030, 20] on button "Close" at bounding box center [1292, 23] width 94 height 25
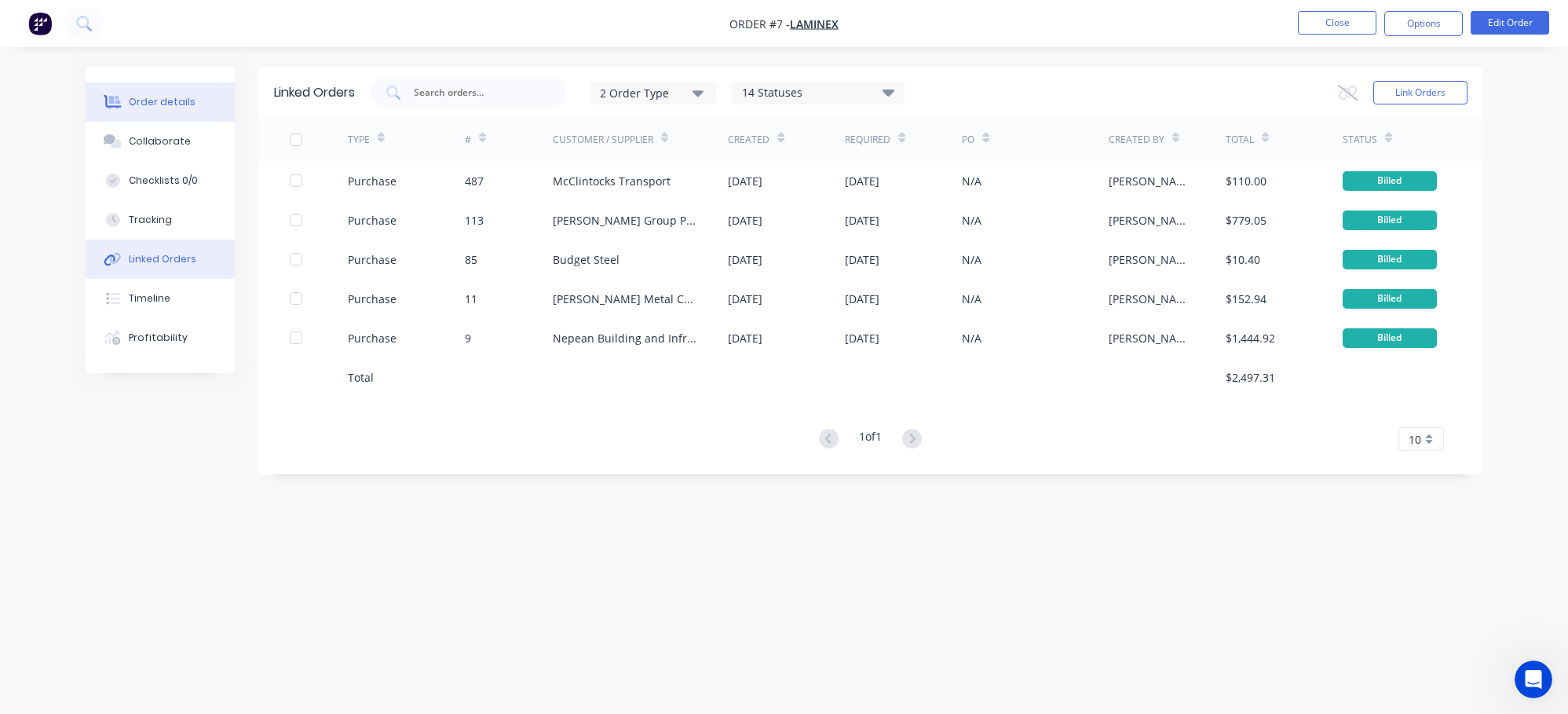
click at [164, 96] on div "Order details" at bounding box center [162, 102] width 67 height 15
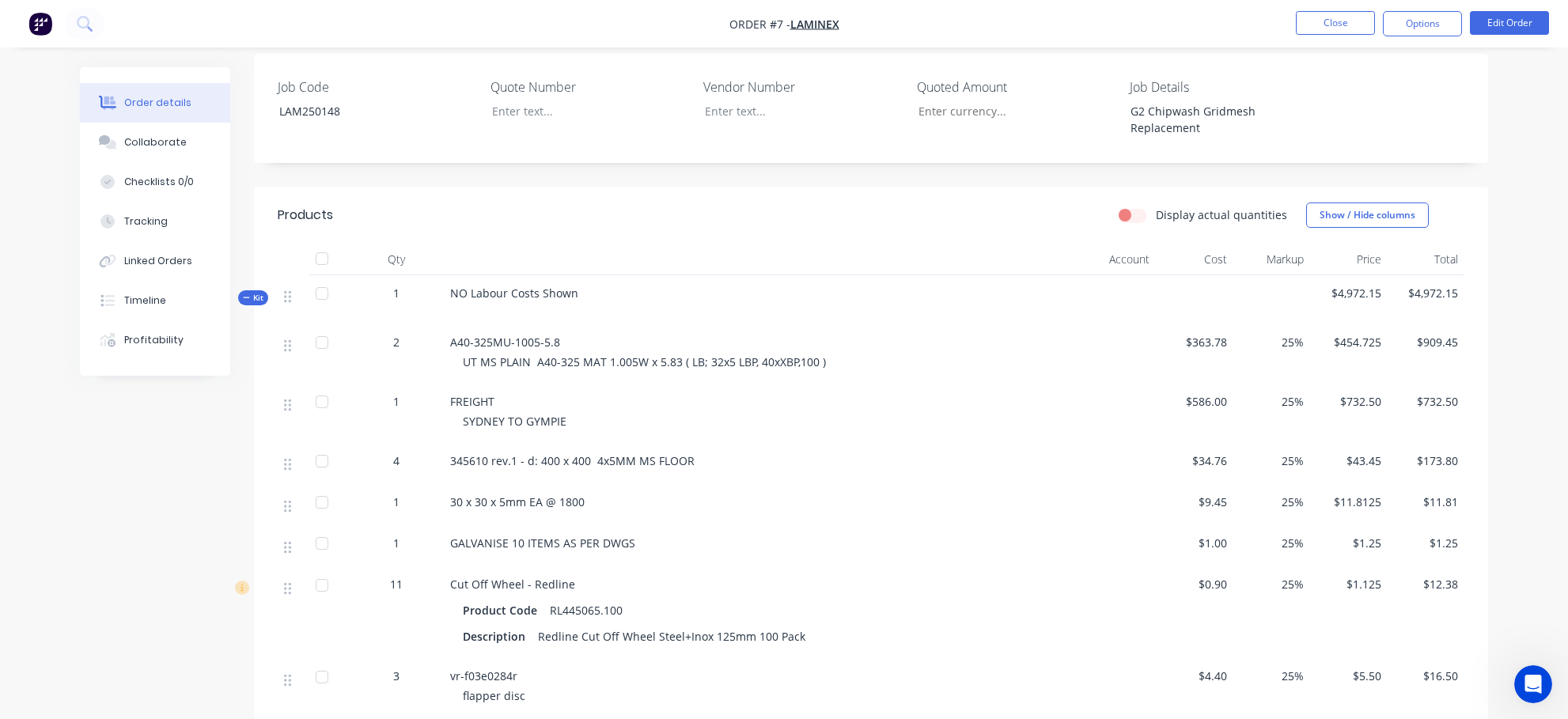
scroll to position [396, 0]
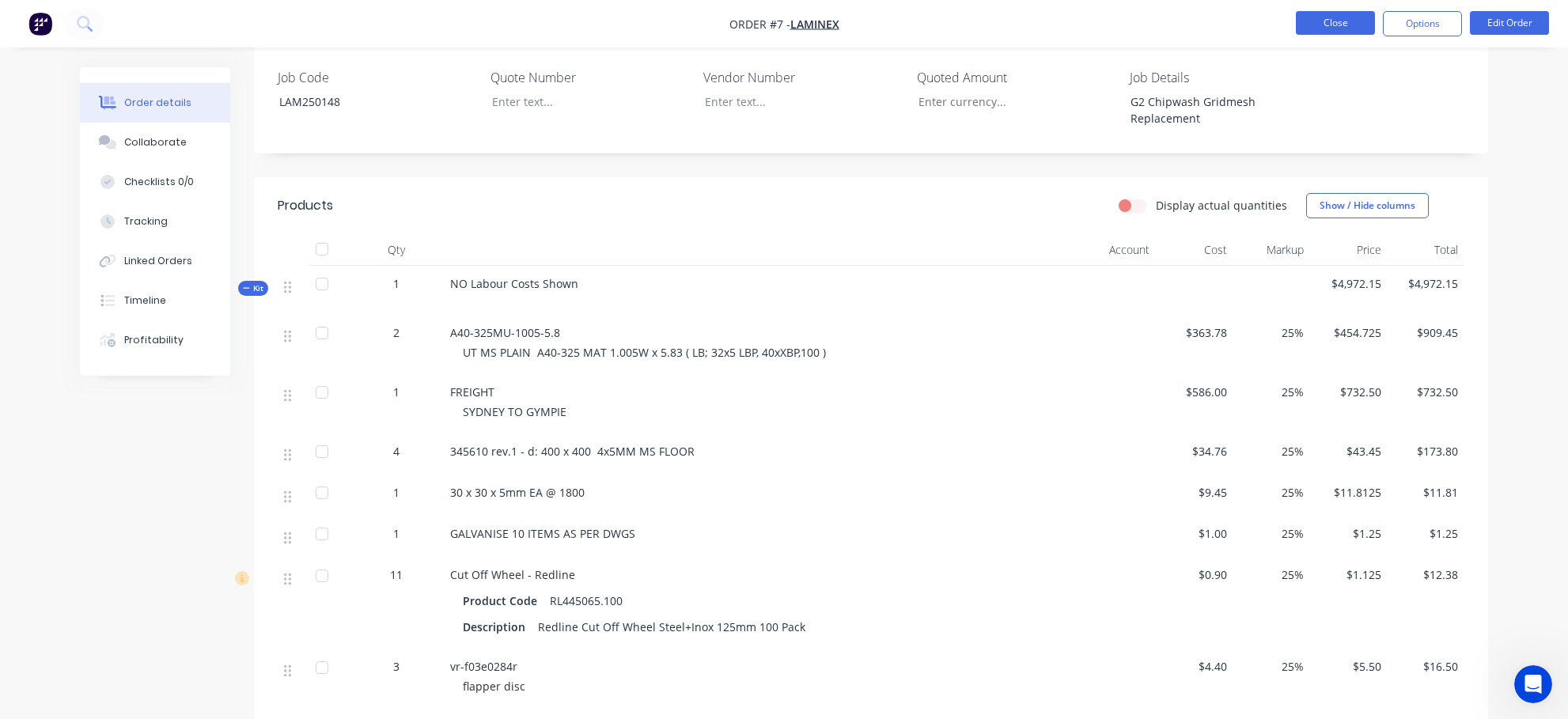
click at [1038, 27] on button "Close" at bounding box center [1335, 22] width 79 height 23
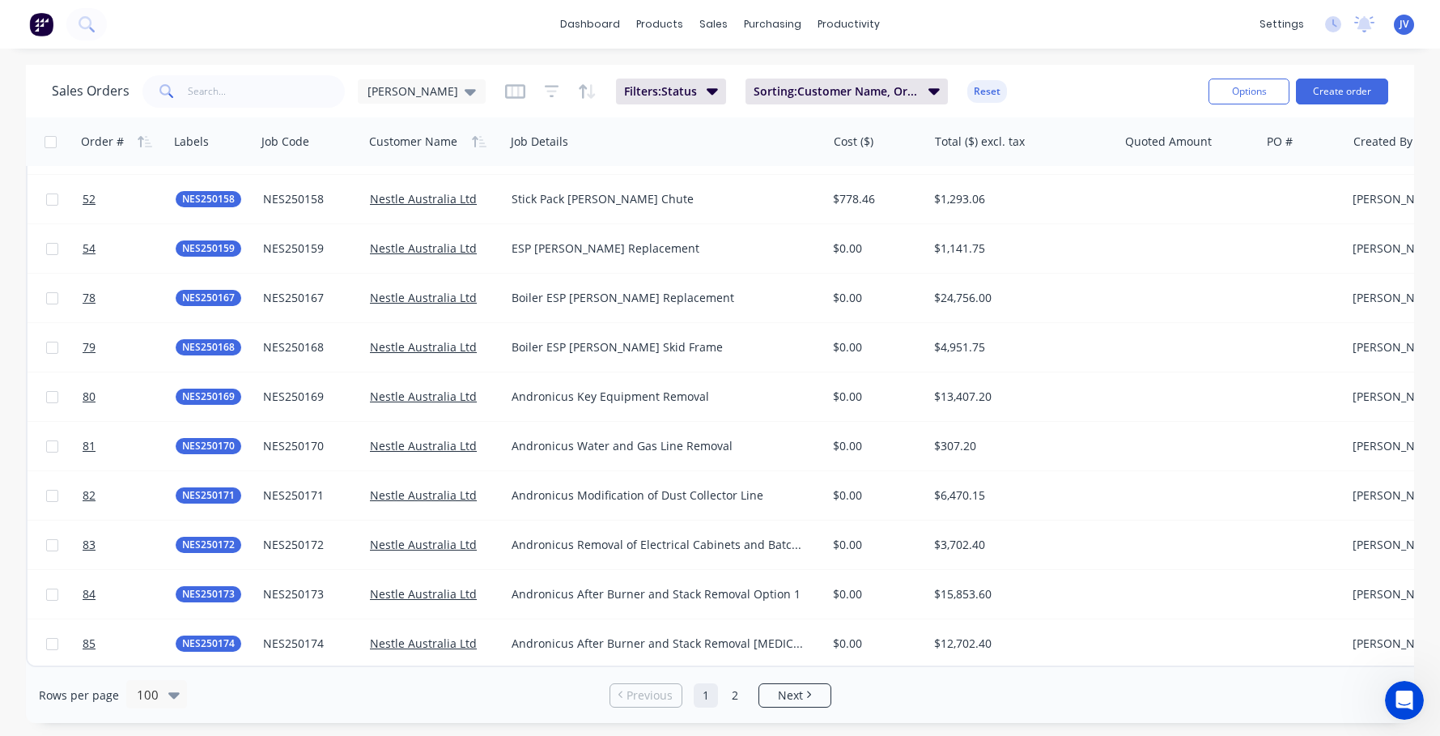
scroll to position [4444, 0]
click at [790, 698] on span "Next" at bounding box center [790, 695] width 25 height 16
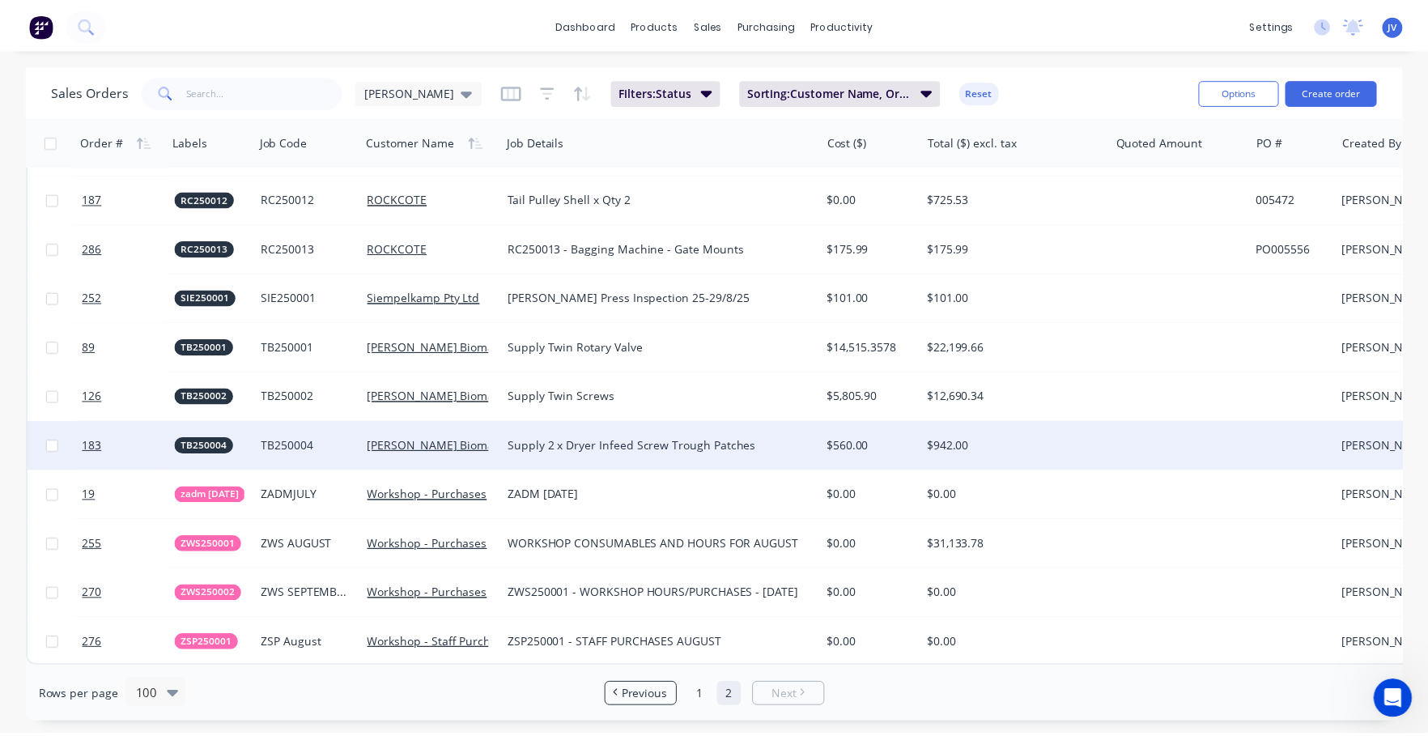
scroll to position [2371, 0]
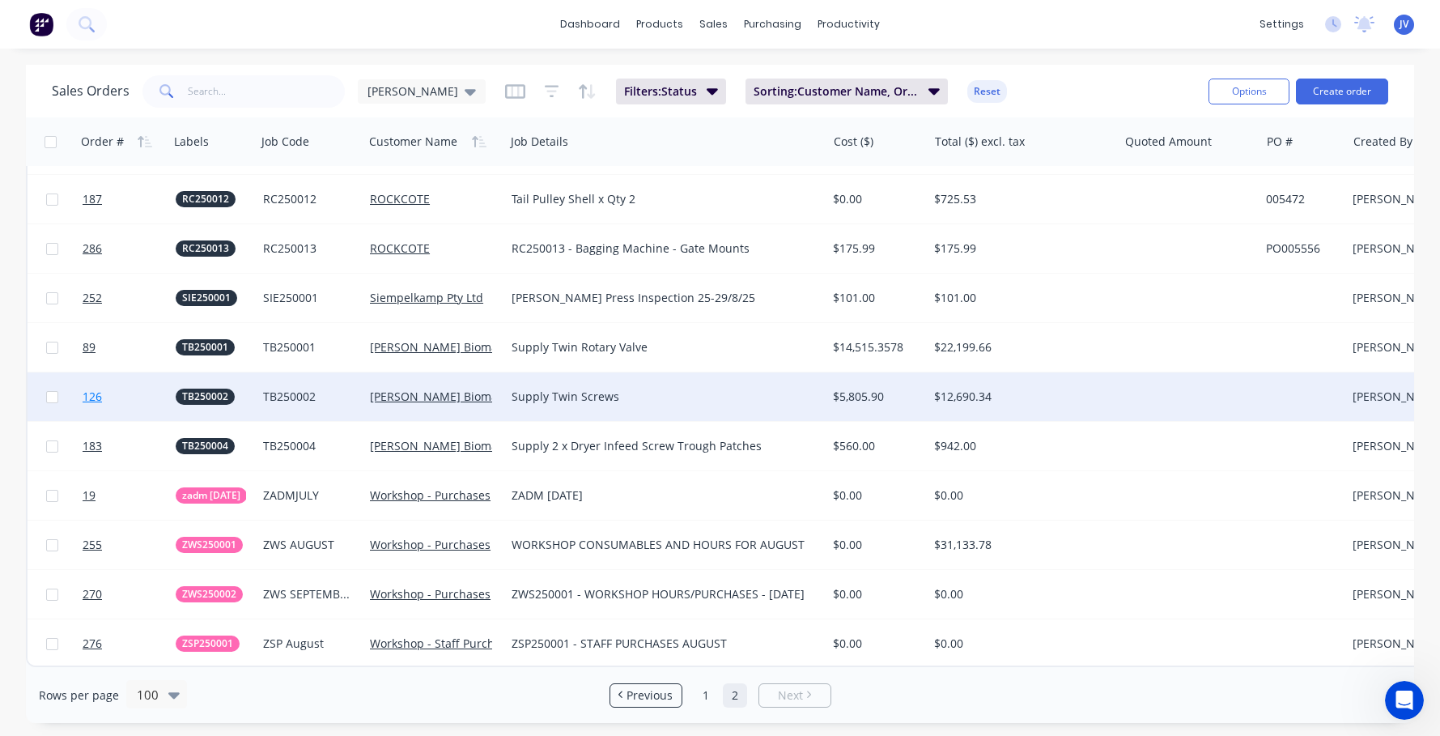
click at [96, 388] on span "126" at bounding box center [92, 396] width 19 height 16
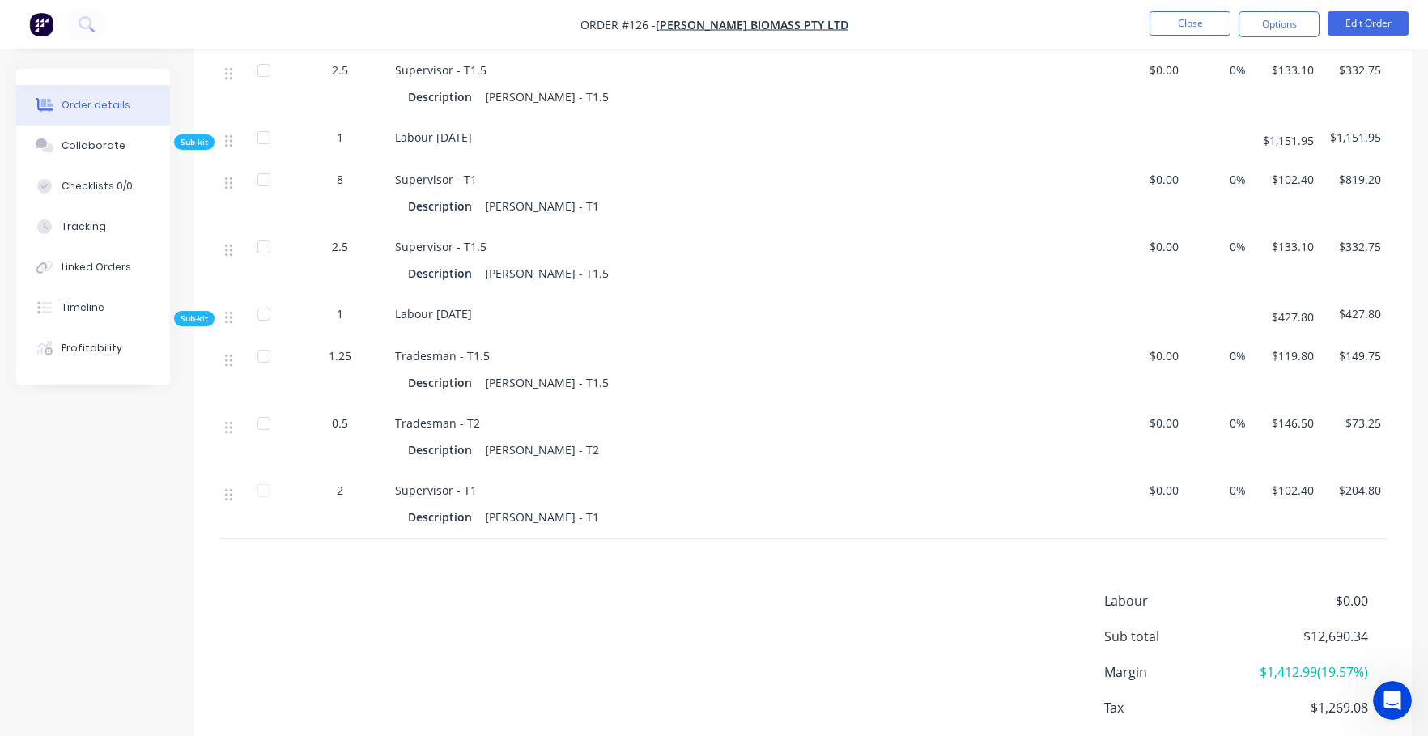
scroll to position [2131, 0]
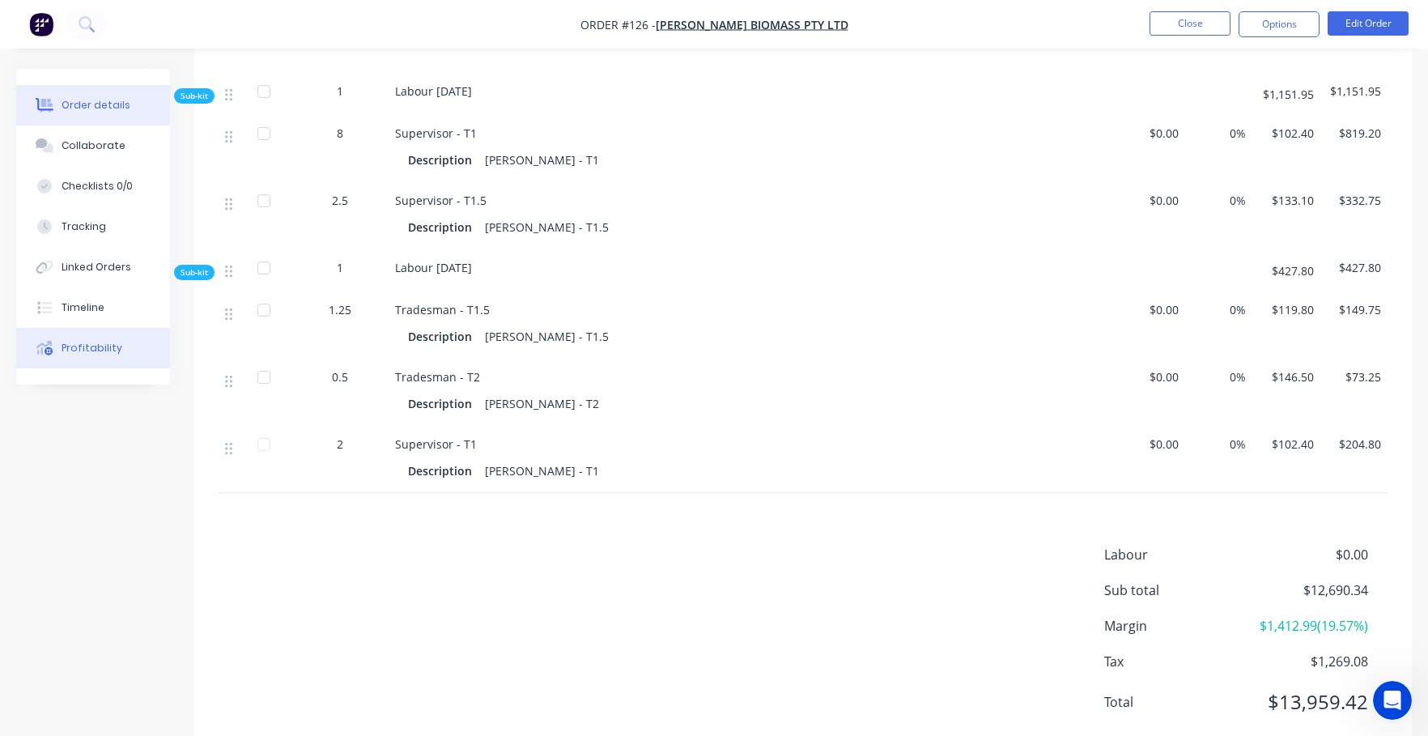
click at [77, 349] on div "Profitability" at bounding box center [92, 348] width 61 height 15
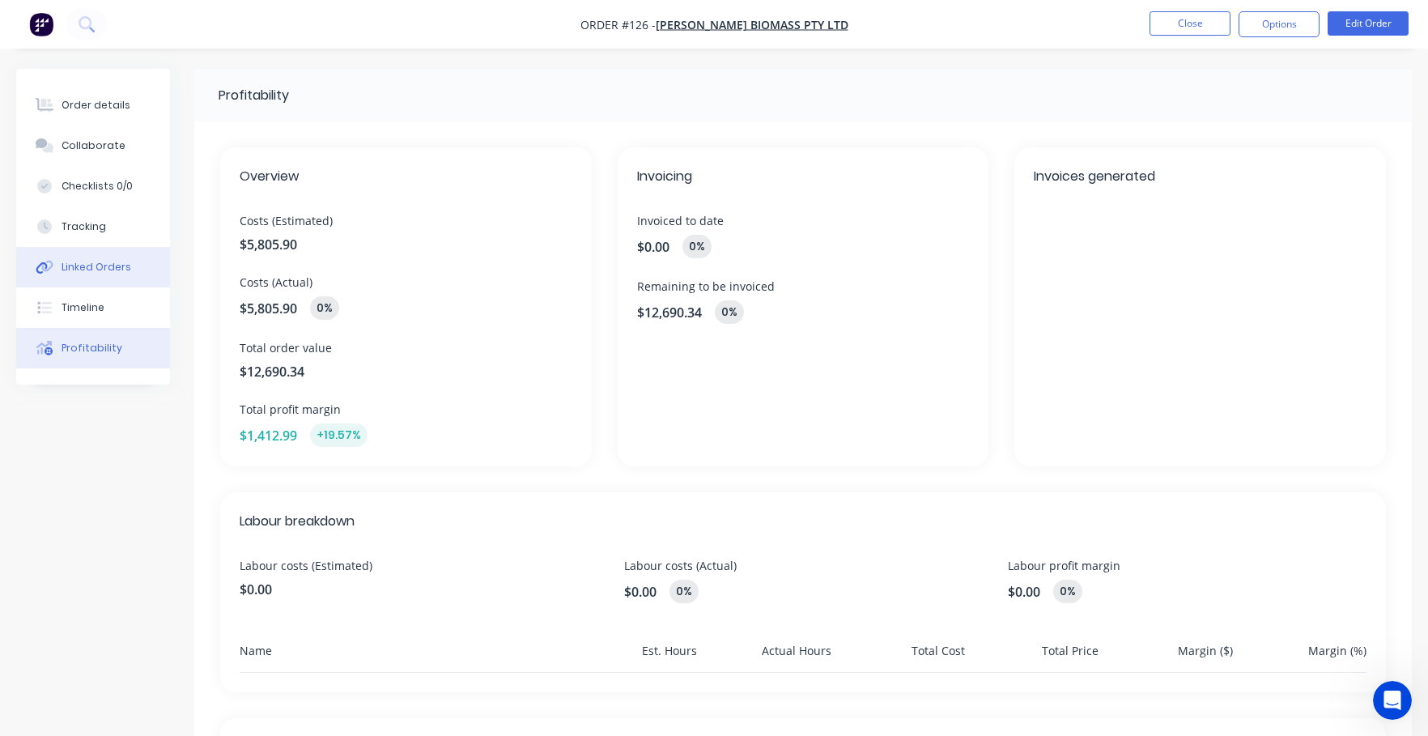
click at [86, 271] on div "Linked Orders" at bounding box center [97, 267] width 70 height 15
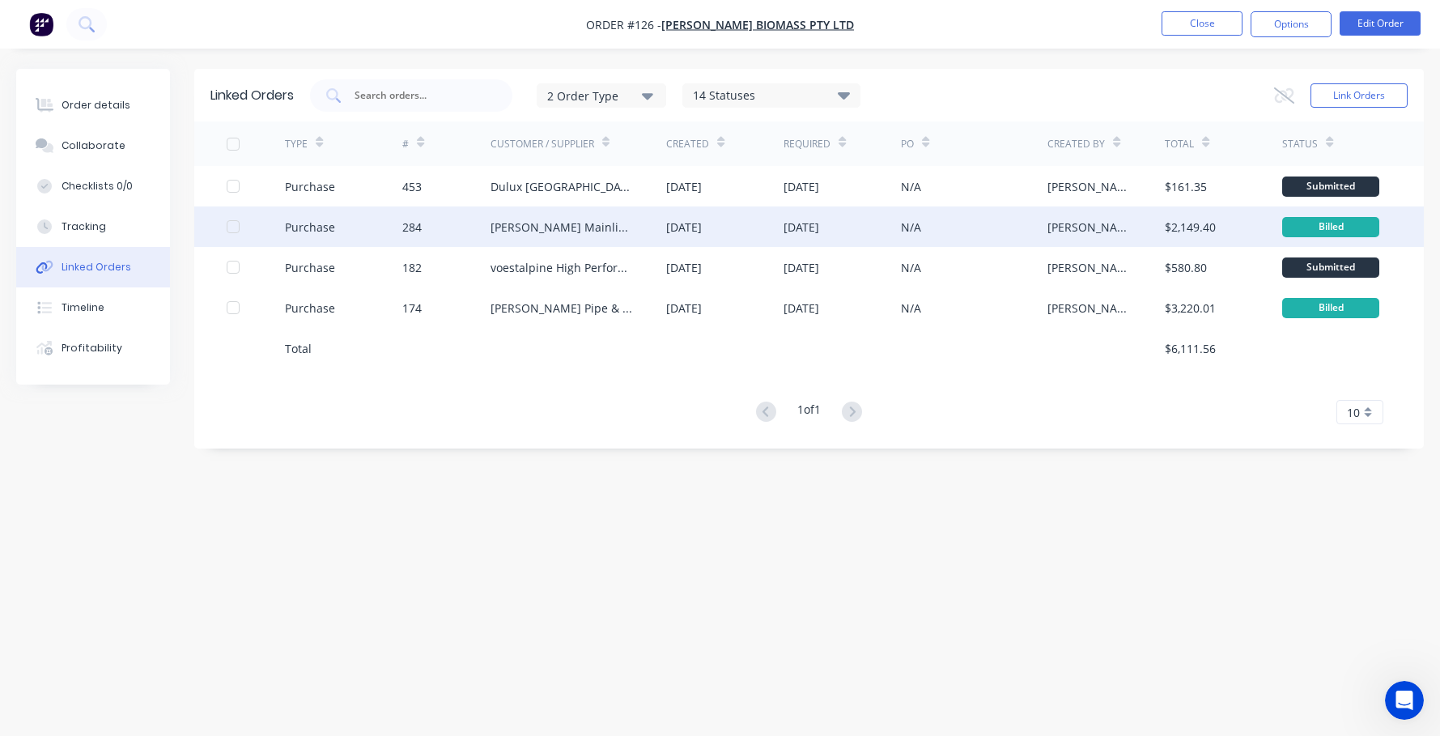
click at [415, 227] on div "284" at bounding box center [411, 227] width 19 height 17
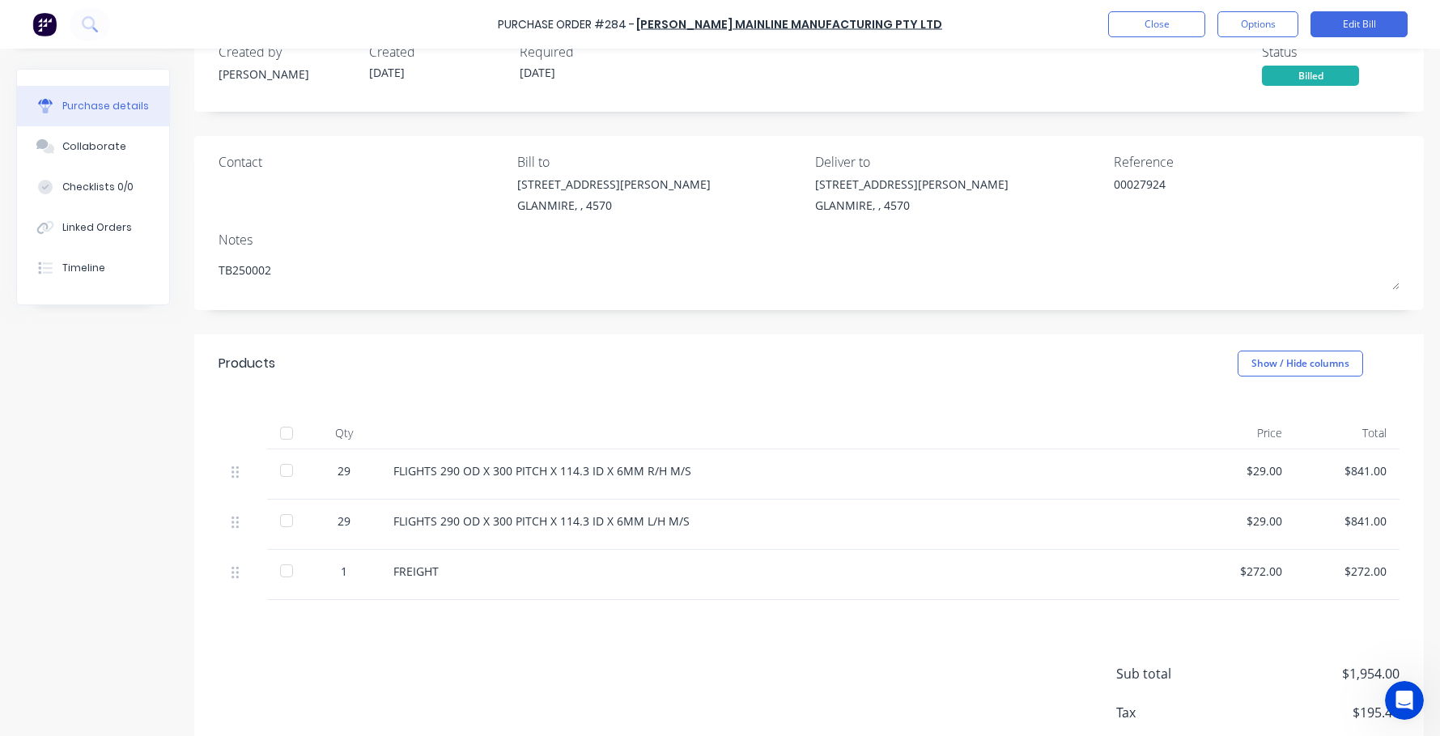
scroll to position [138, 0]
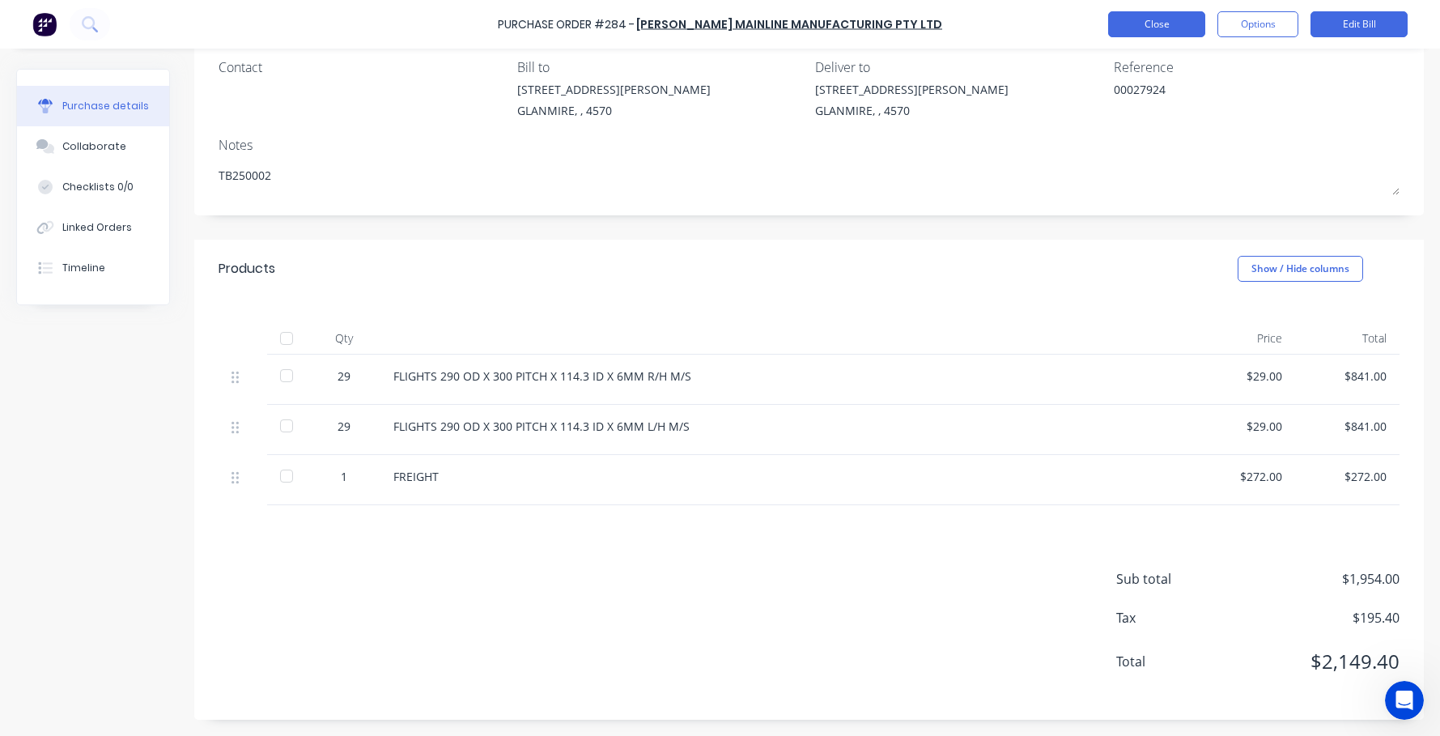
click at [1062, 29] on button "Close" at bounding box center [1156, 24] width 97 height 26
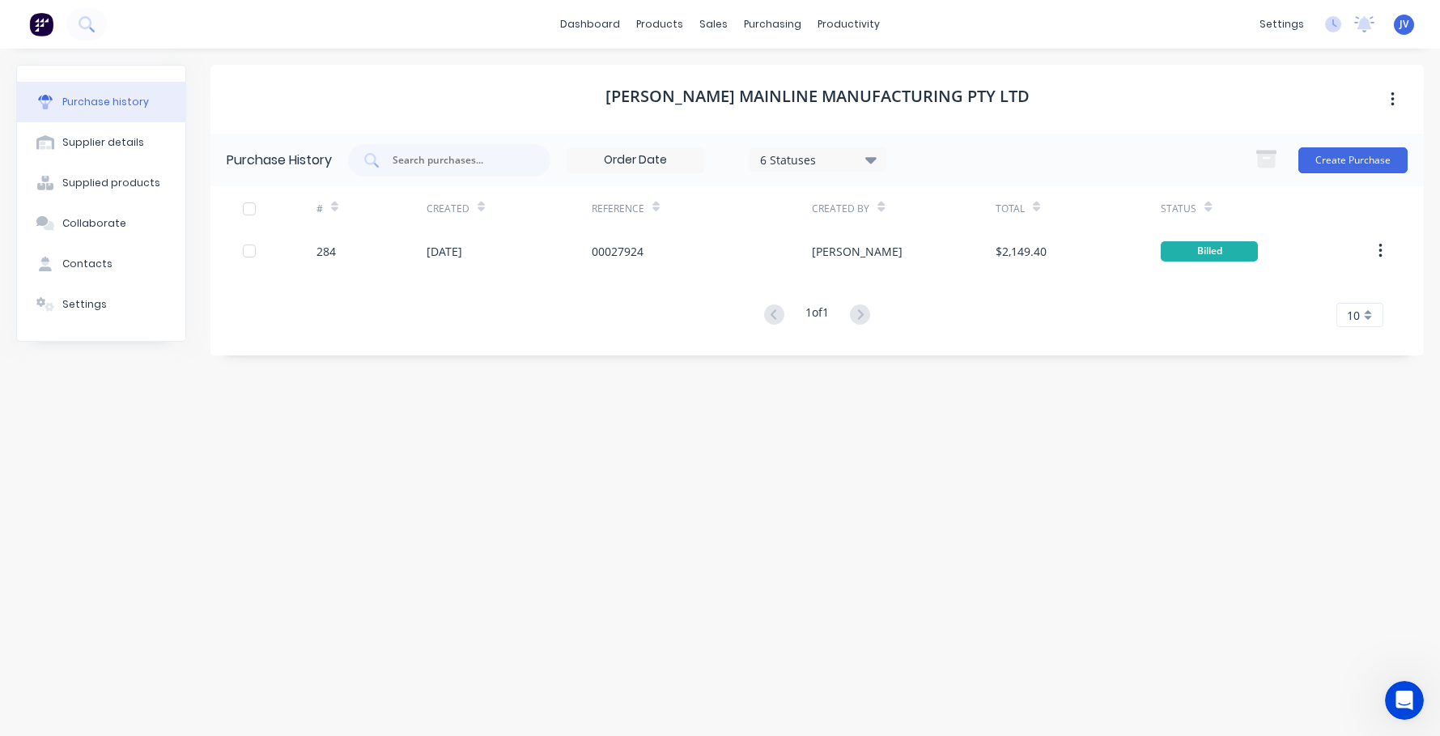
click at [96, 98] on div "Purchase history" at bounding box center [105, 102] width 87 height 15
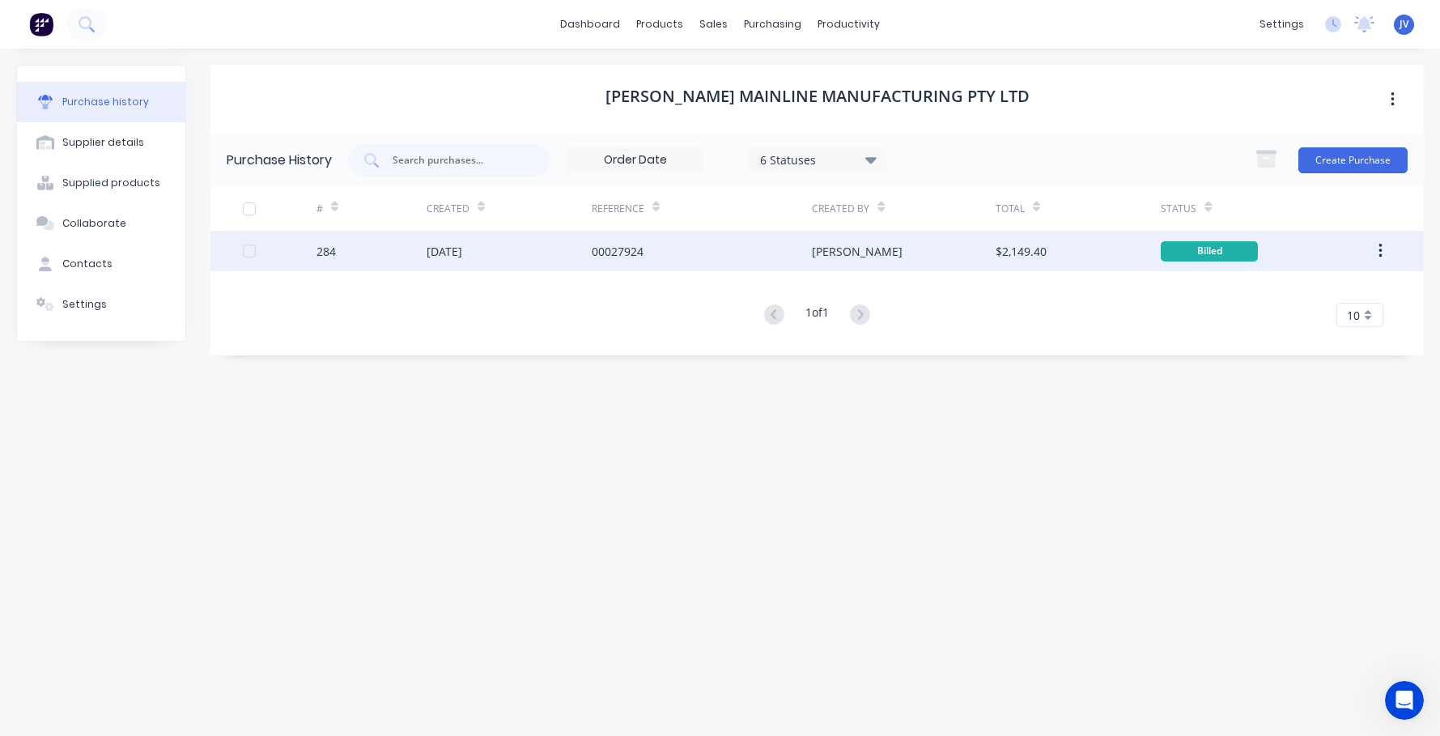
click at [323, 253] on div "284" at bounding box center [325, 251] width 19 height 17
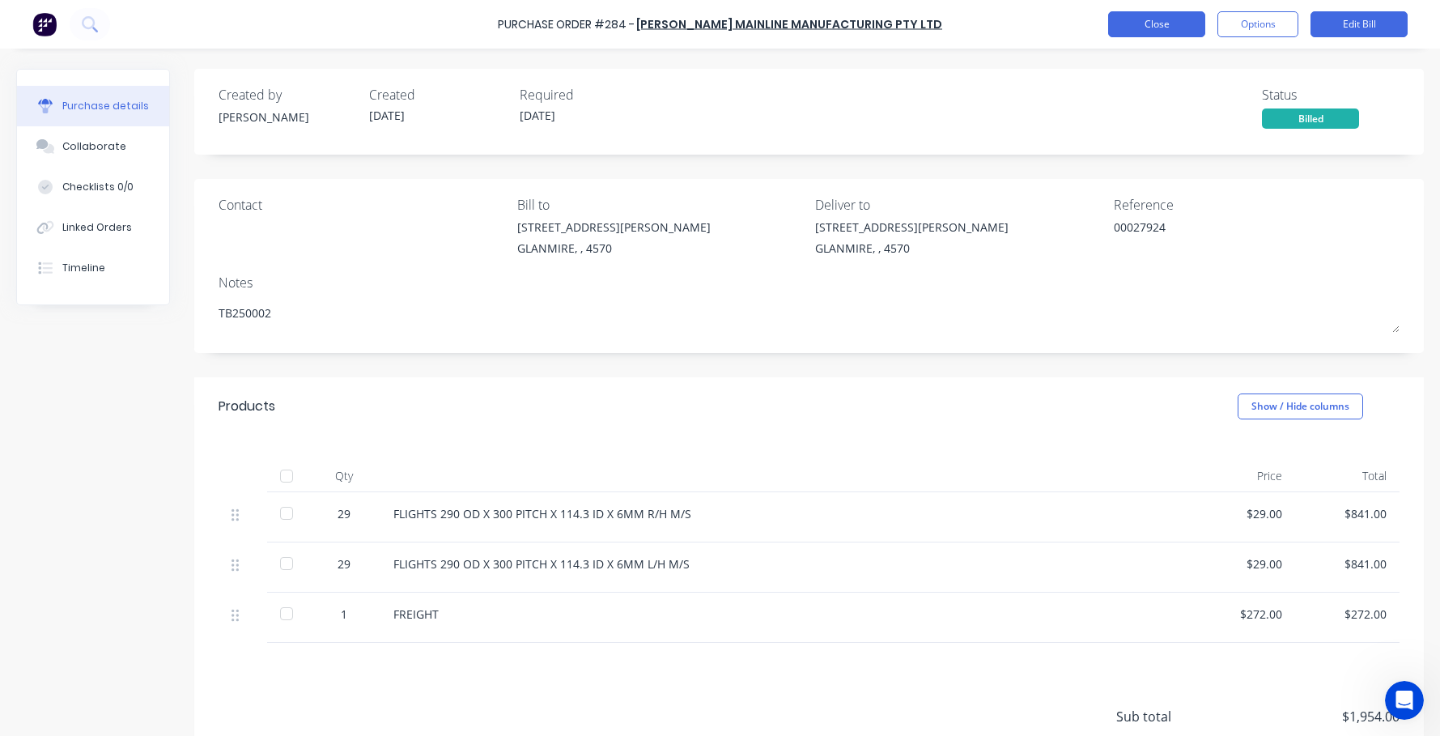
click at [1062, 28] on button "Close" at bounding box center [1156, 24] width 97 height 26
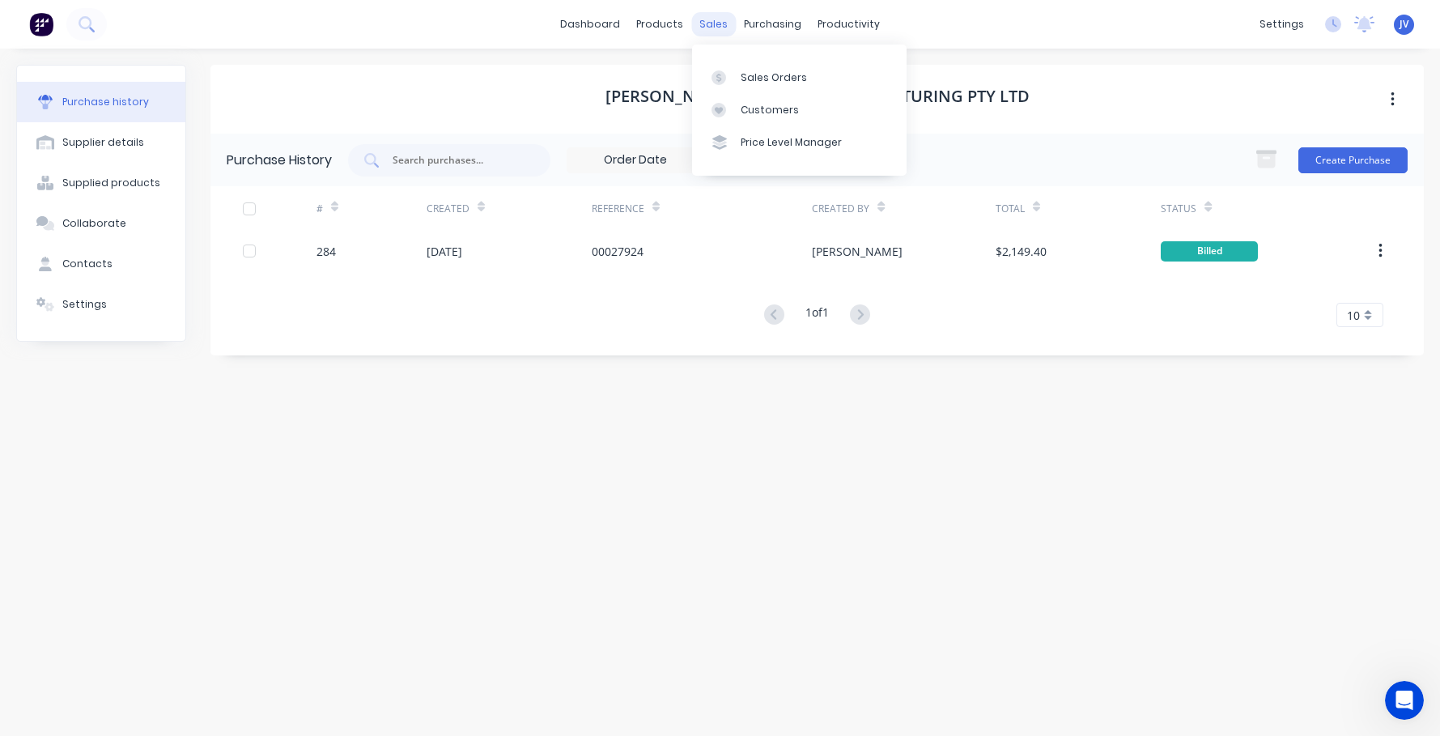
click at [709, 25] on div "sales" at bounding box center [713, 24] width 45 height 24
click at [765, 74] on div "Sales Orders" at bounding box center [774, 77] width 66 height 15
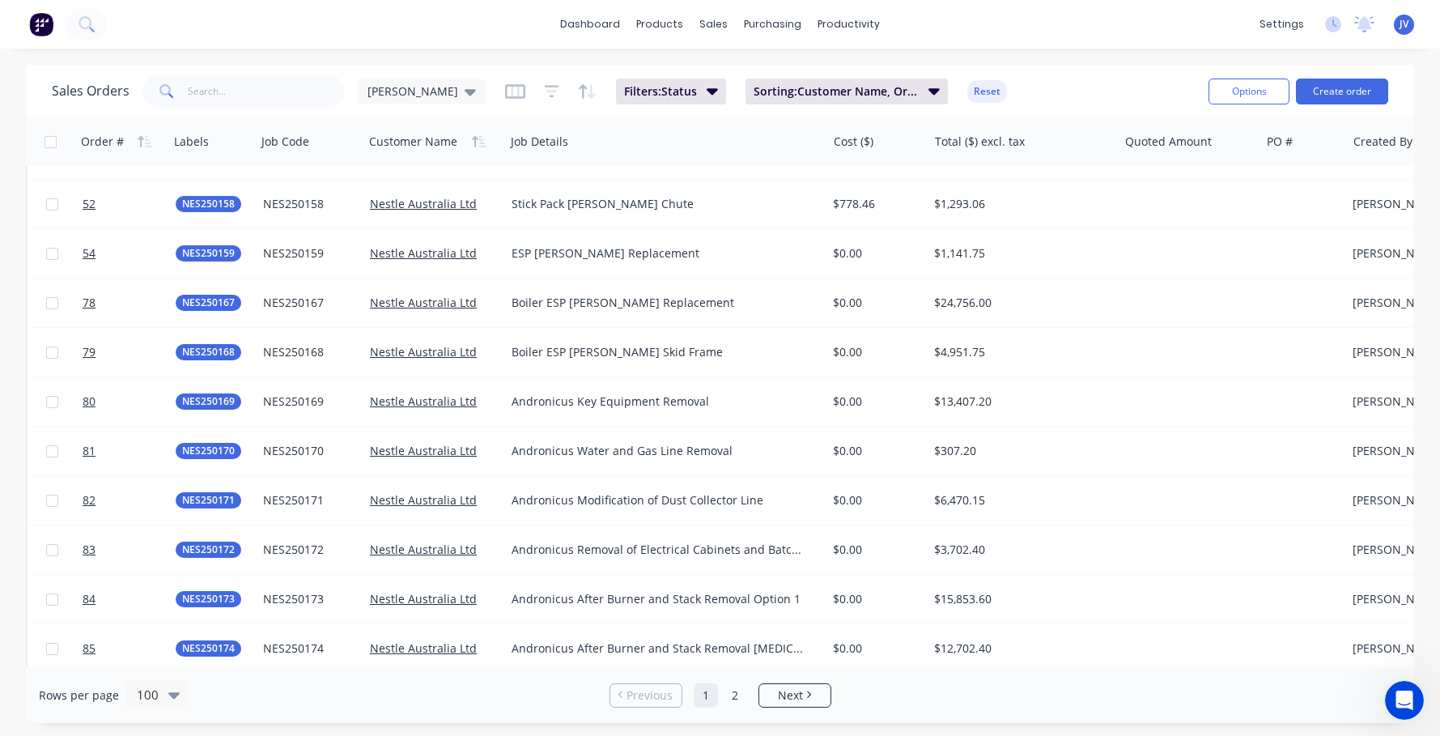
scroll to position [4444, 0]
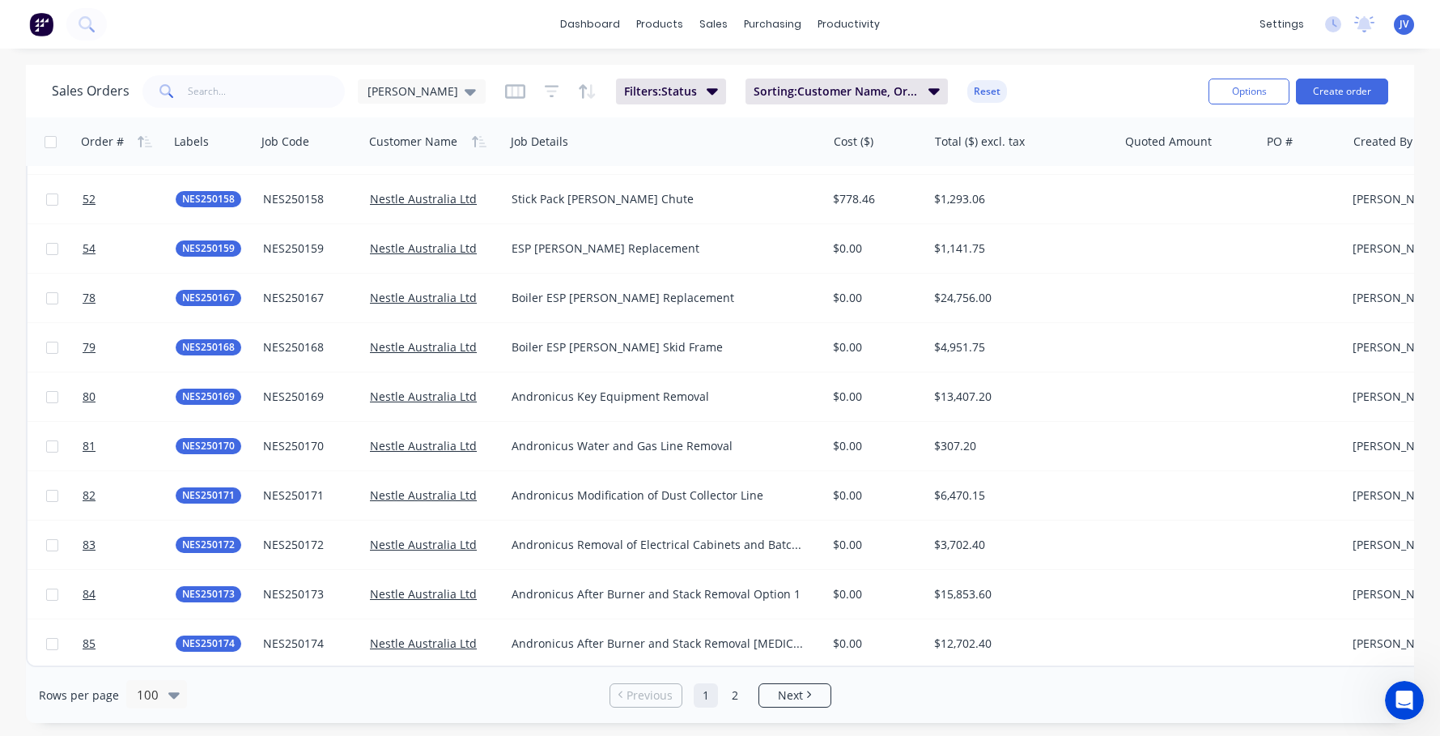
drag, startPoint x: 805, startPoint y: 694, endPoint x: 790, endPoint y: 670, distance: 28.3
click at [805, 694] on link "Next" at bounding box center [794, 695] width 71 height 16
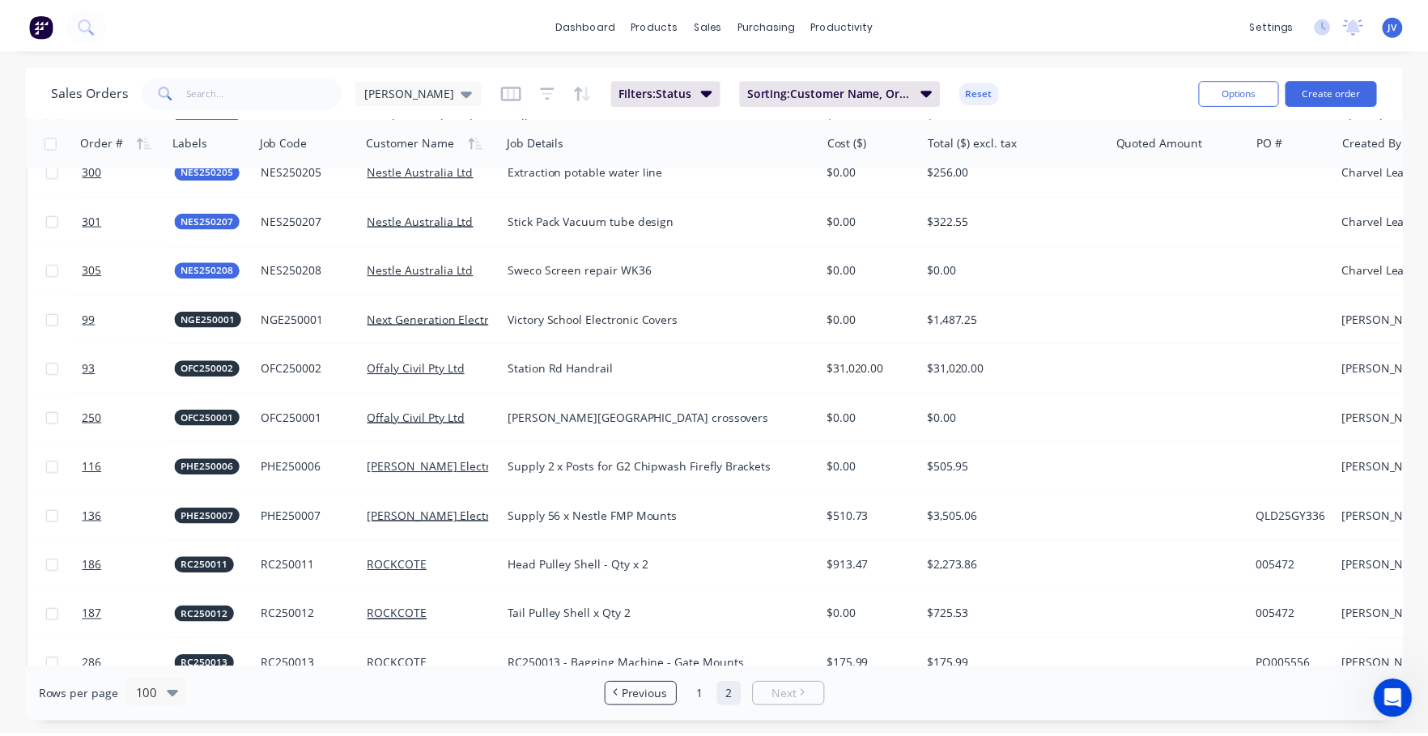
scroll to position [1942, 0]
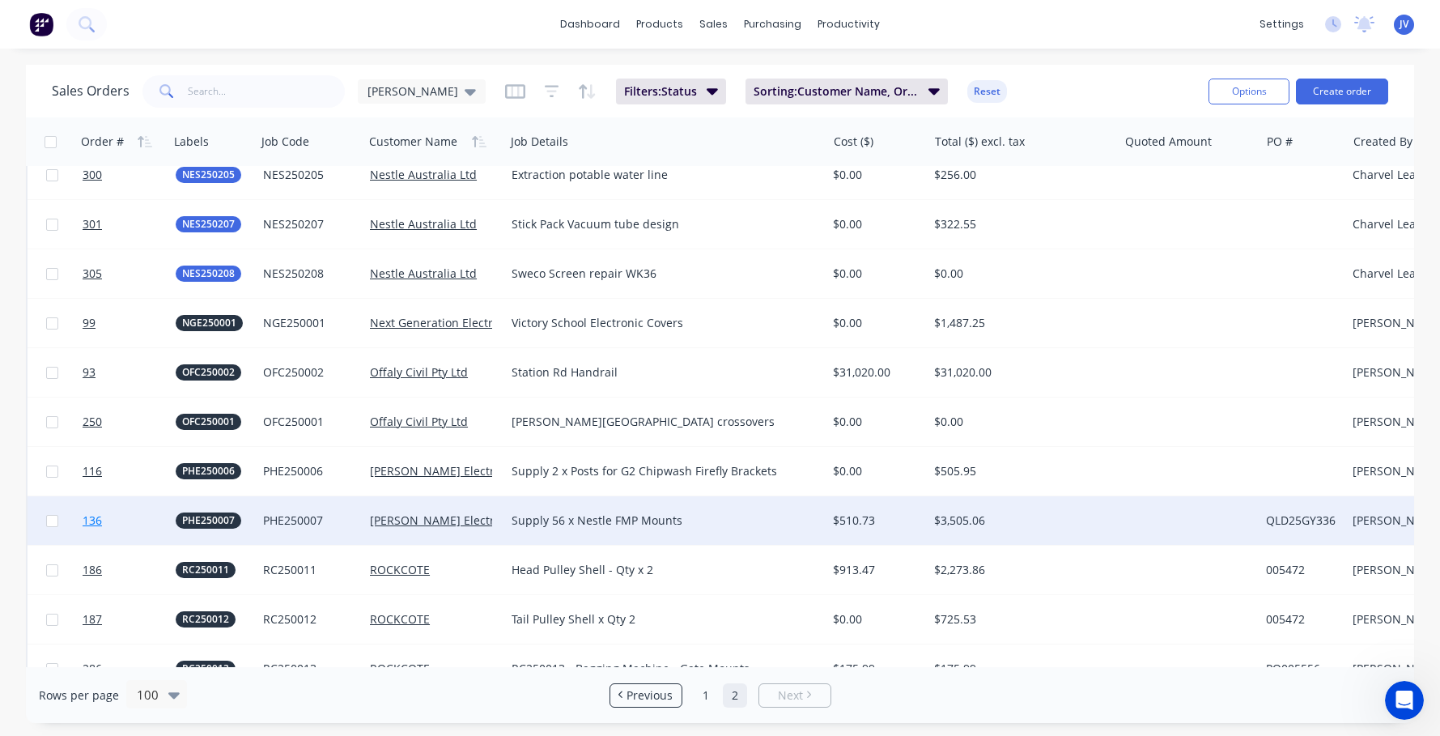
click at [96, 522] on span "136" at bounding box center [92, 520] width 19 height 16
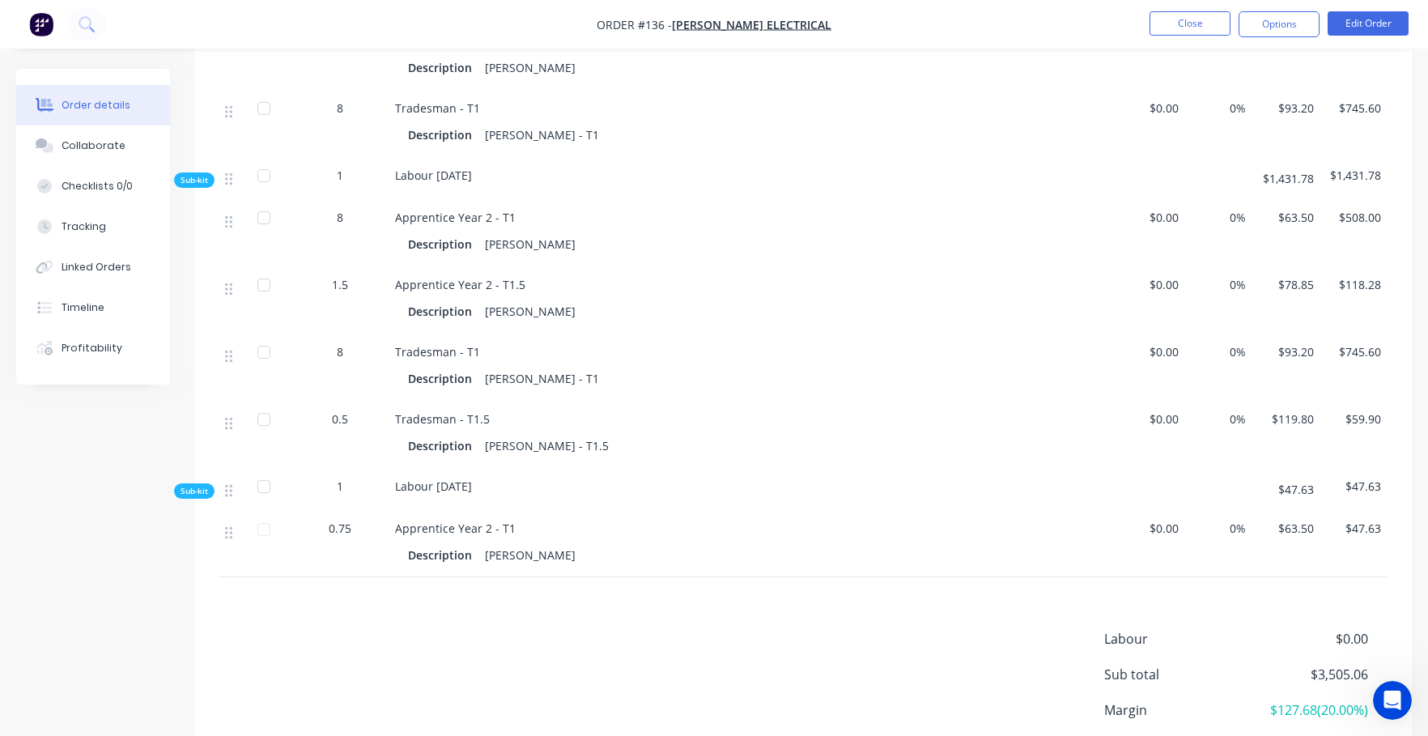
scroll to position [1115, 0]
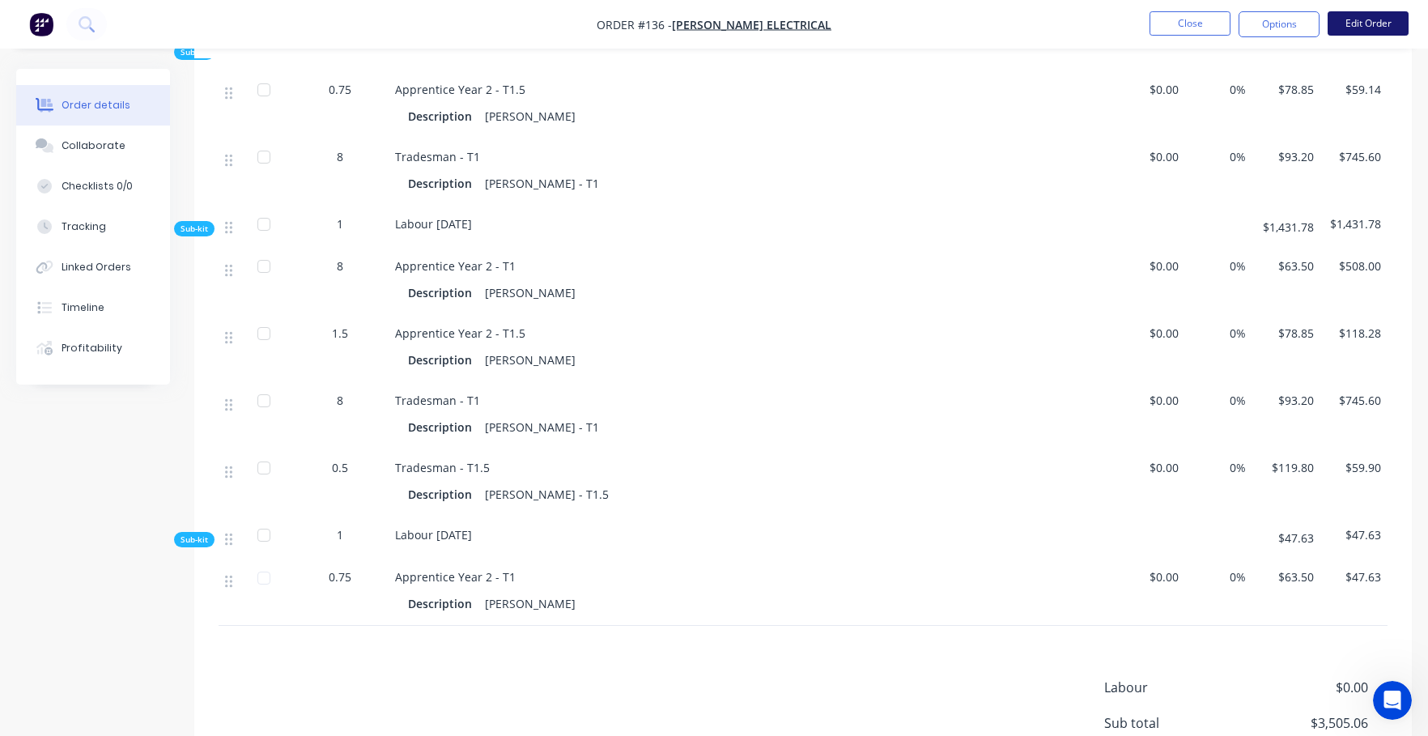
click at [1062, 26] on button "Edit Order" at bounding box center [1367, 23] width 81 height 24
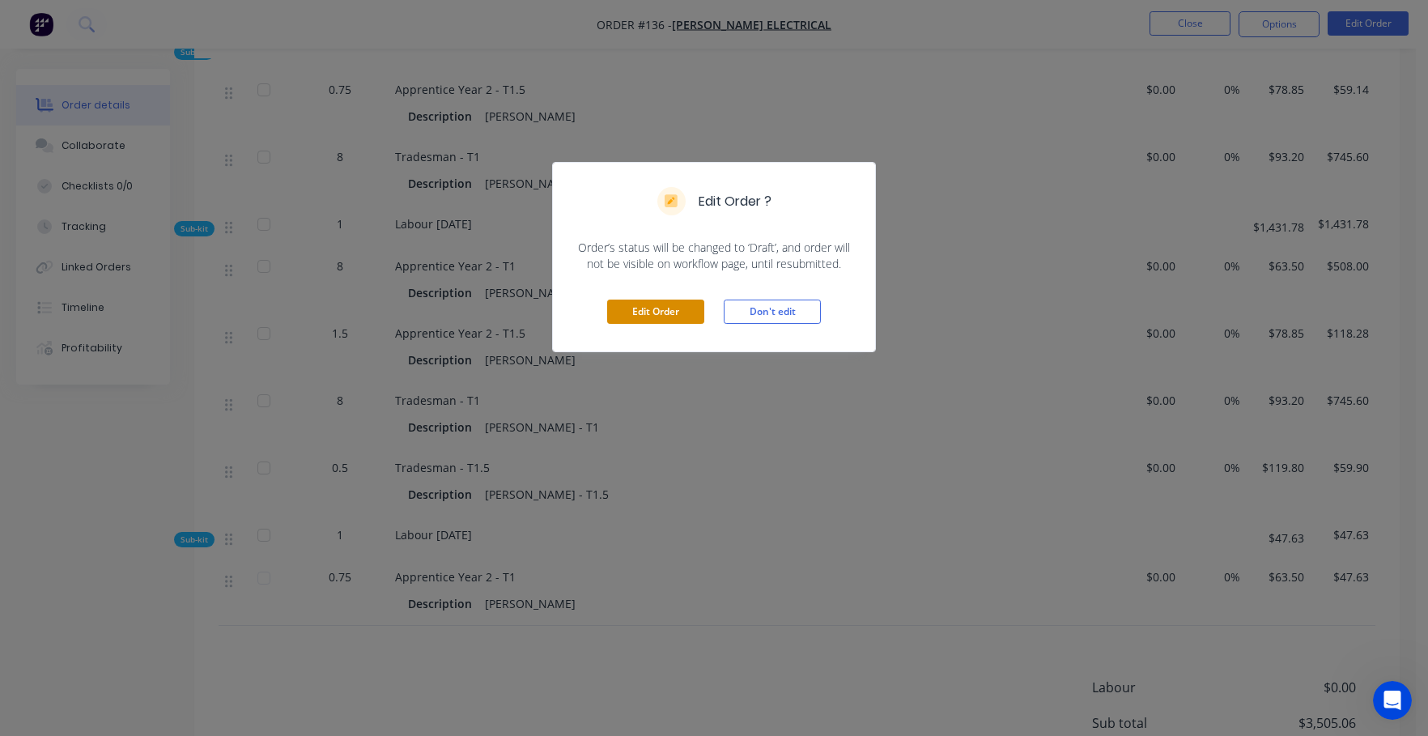
click at [663, 316] on button "Edit Order" at bounding box center [655, 311] width 97 height 24
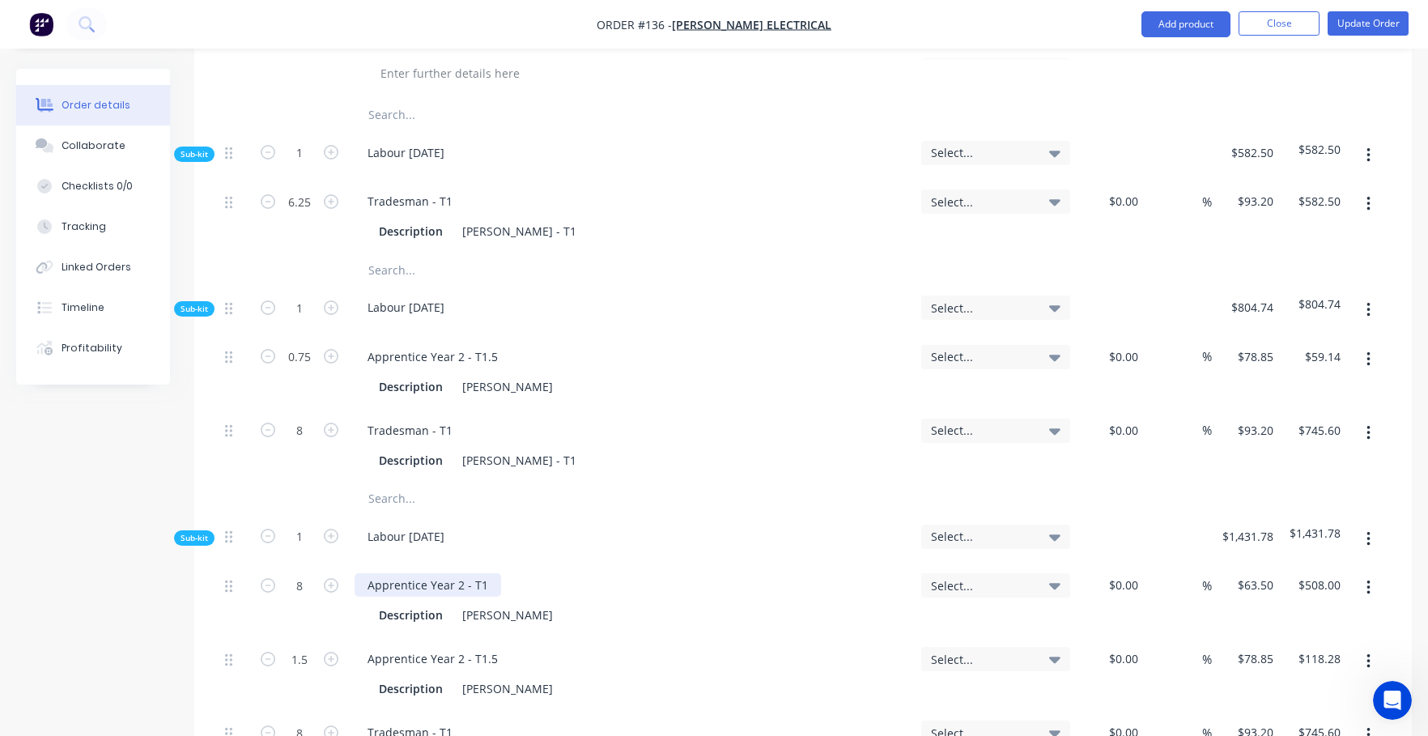
scroll to position [1133, 0]
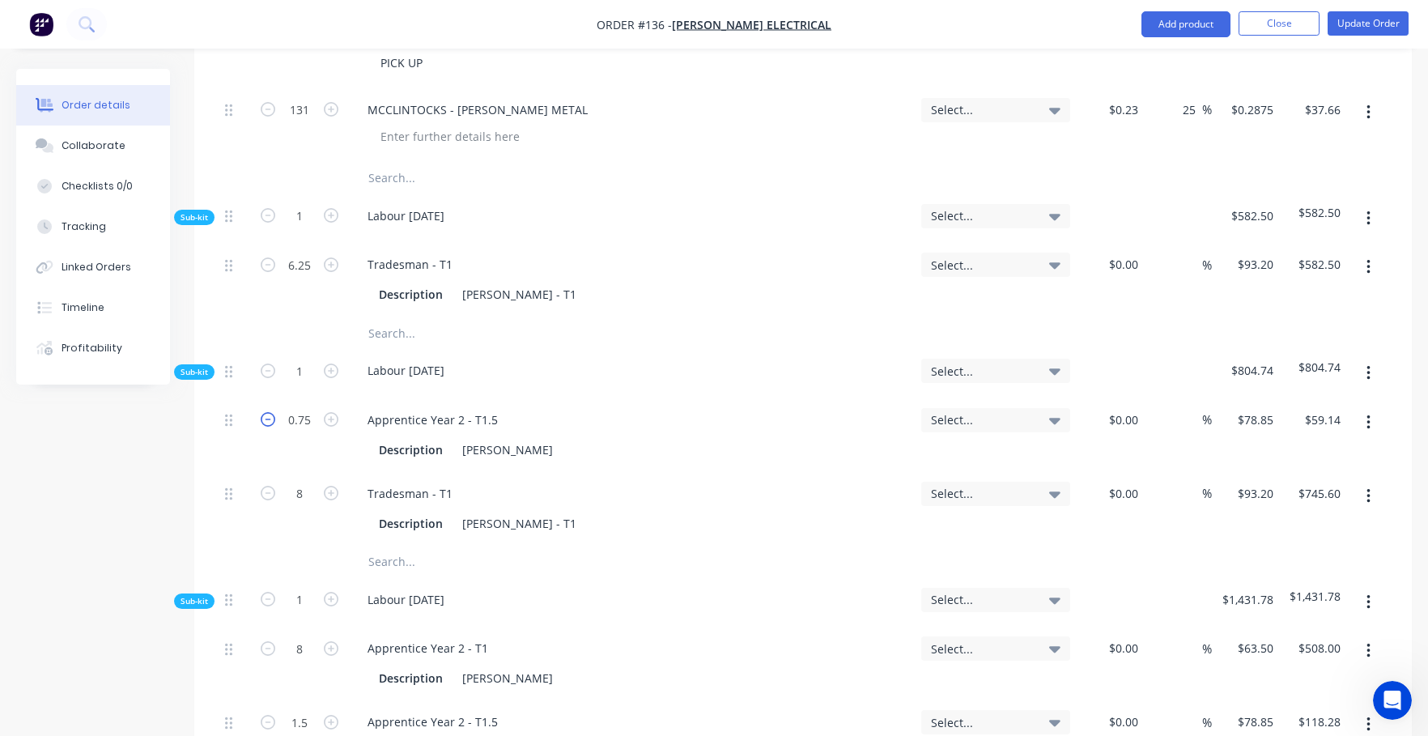
click at [272, 412] on icon "button" at bounding box center [268, 419] width 15 height 15
click at [270, 412] on icon "button" at bounding box center [268, 419] width 15 height 15
click at [294, 277] on input "0.75" at bounding box center [299, 265] width 42 height 24
click at [313, 277] on input "0.75" at bounding box center [299, 265] width 42 height 24
type input "0.5"
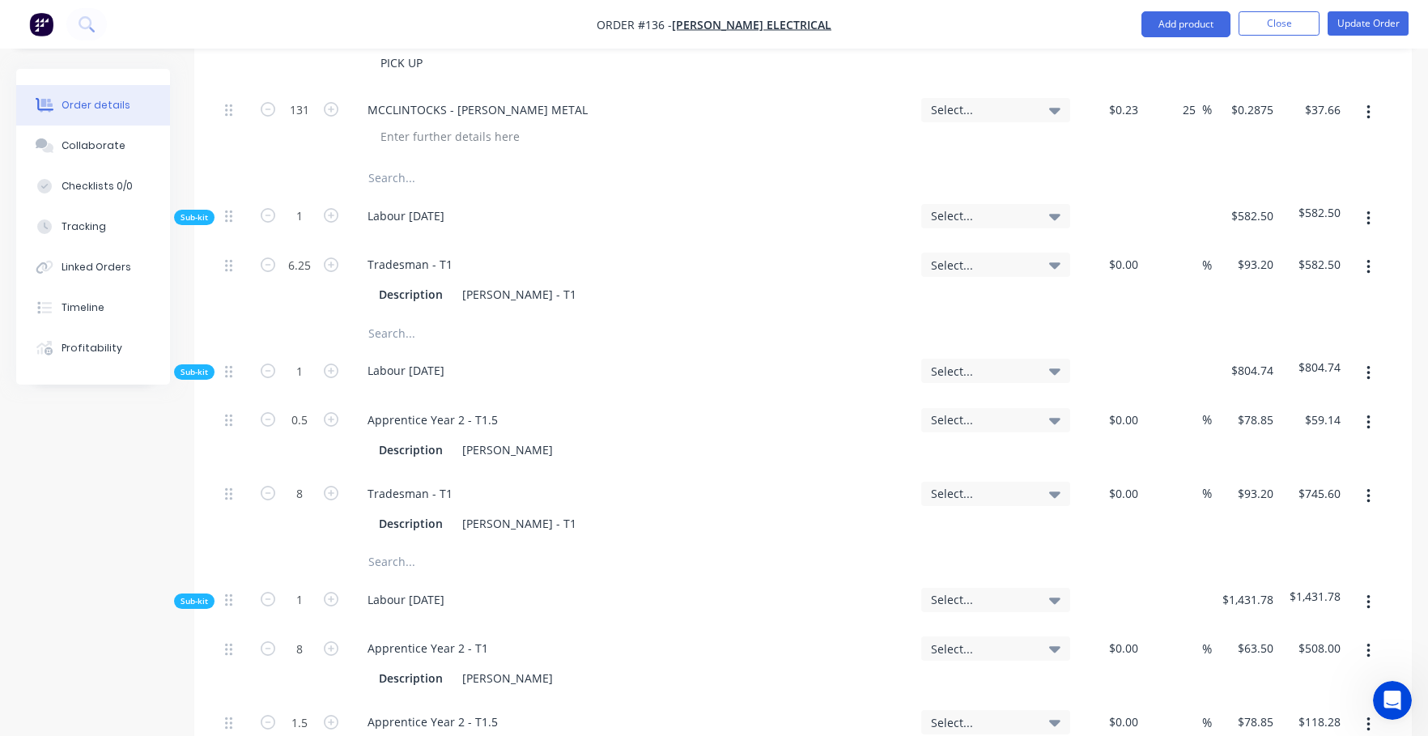
type input "$39.43"
click at [584, 398] on div "Apprentice Year 2 - T1.5 Description [PERSON_NAME]" at bounding box center [631, 435] width 567 height 74
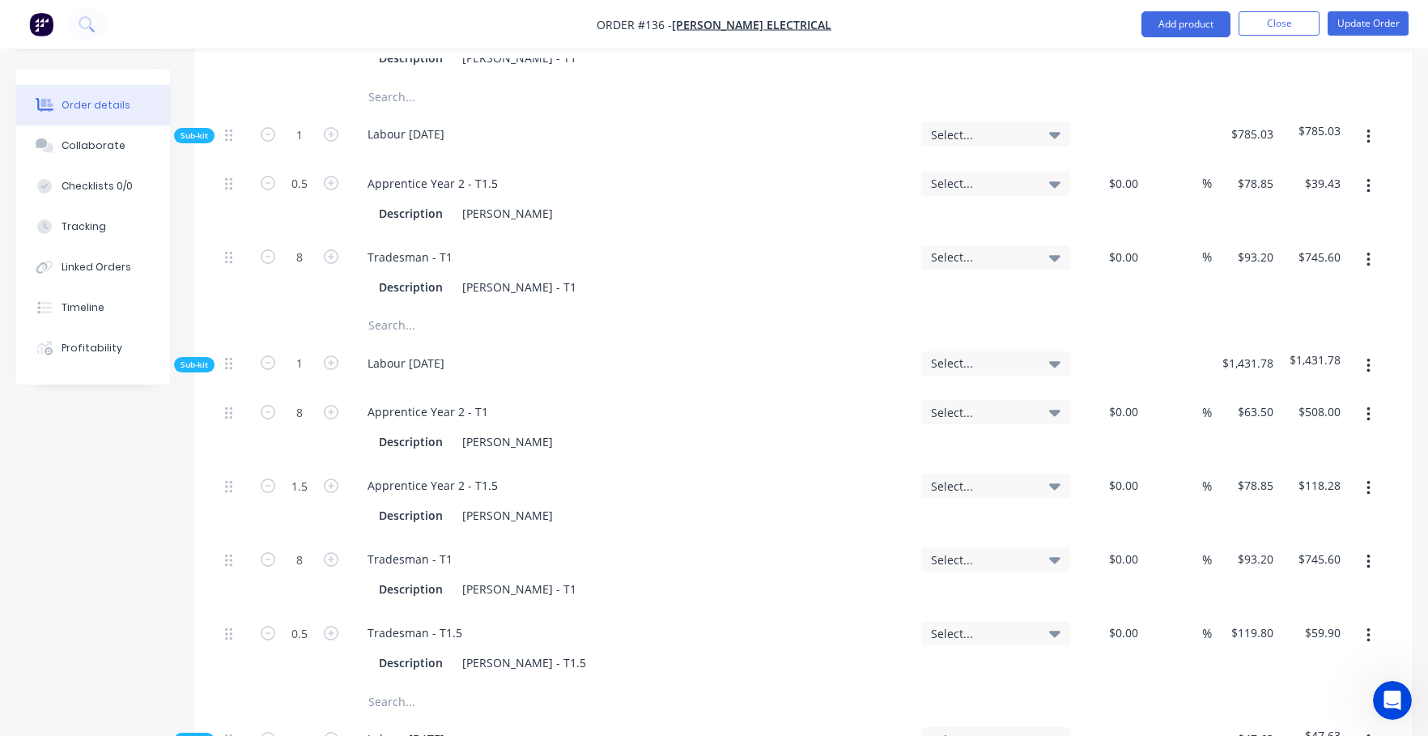
scroll to position [1376, 0]
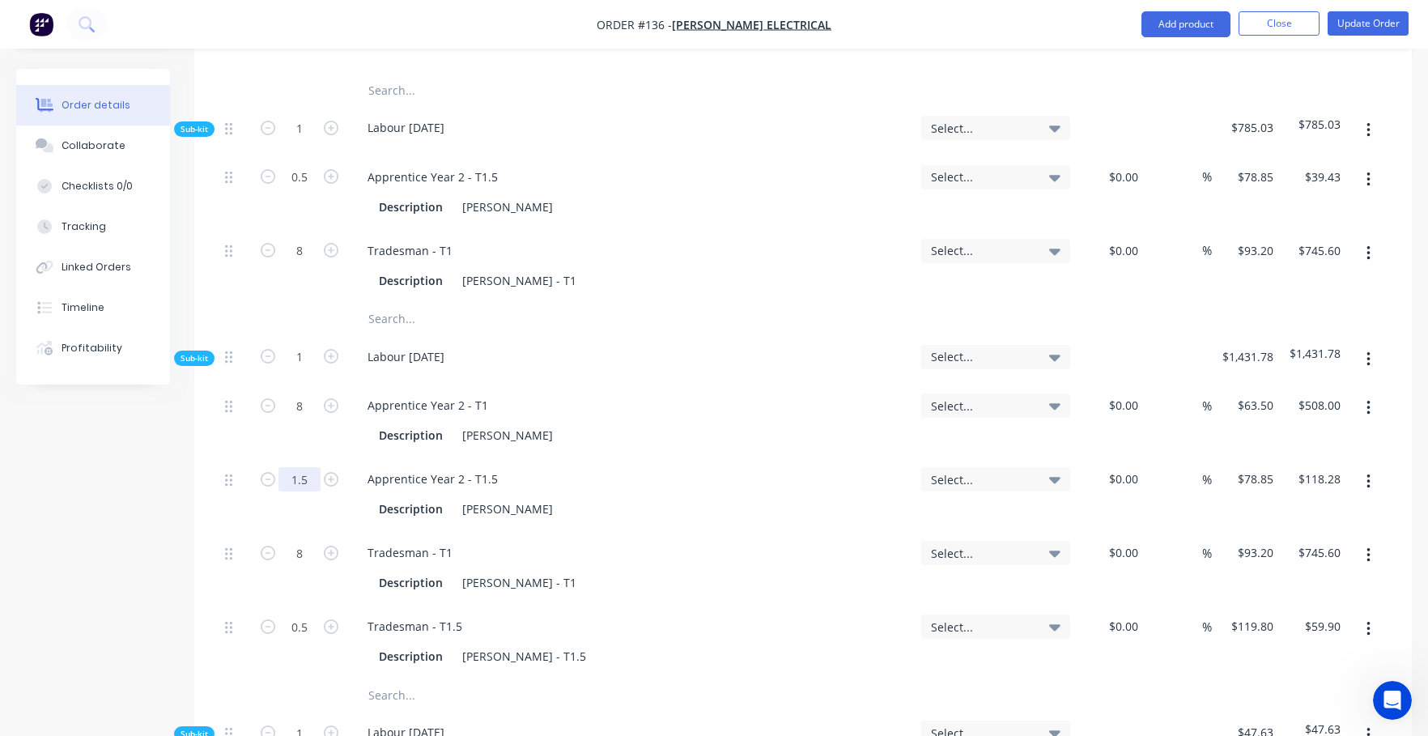
click at [308, 34] on input "1.5" at bounding box center [299, 22] width 42 height 24
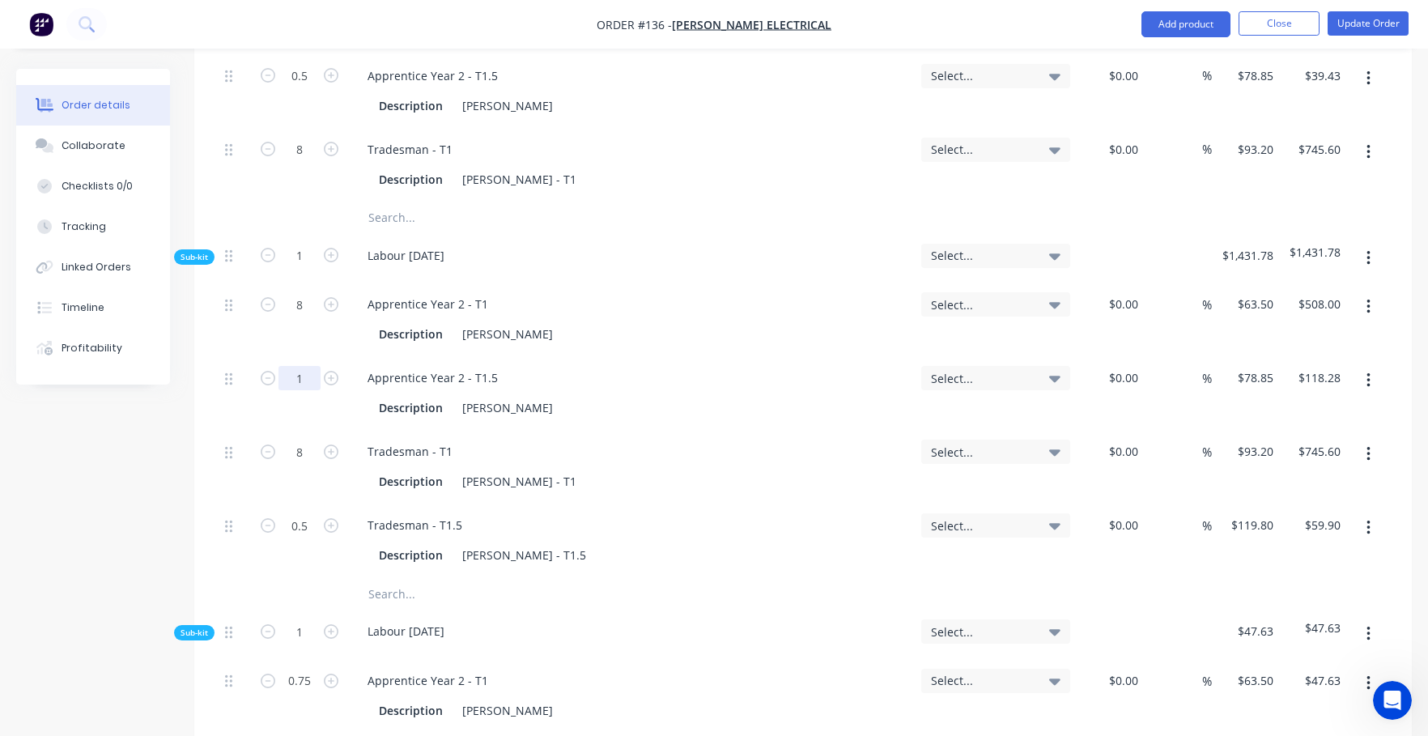
scroll to position [1538, 0]
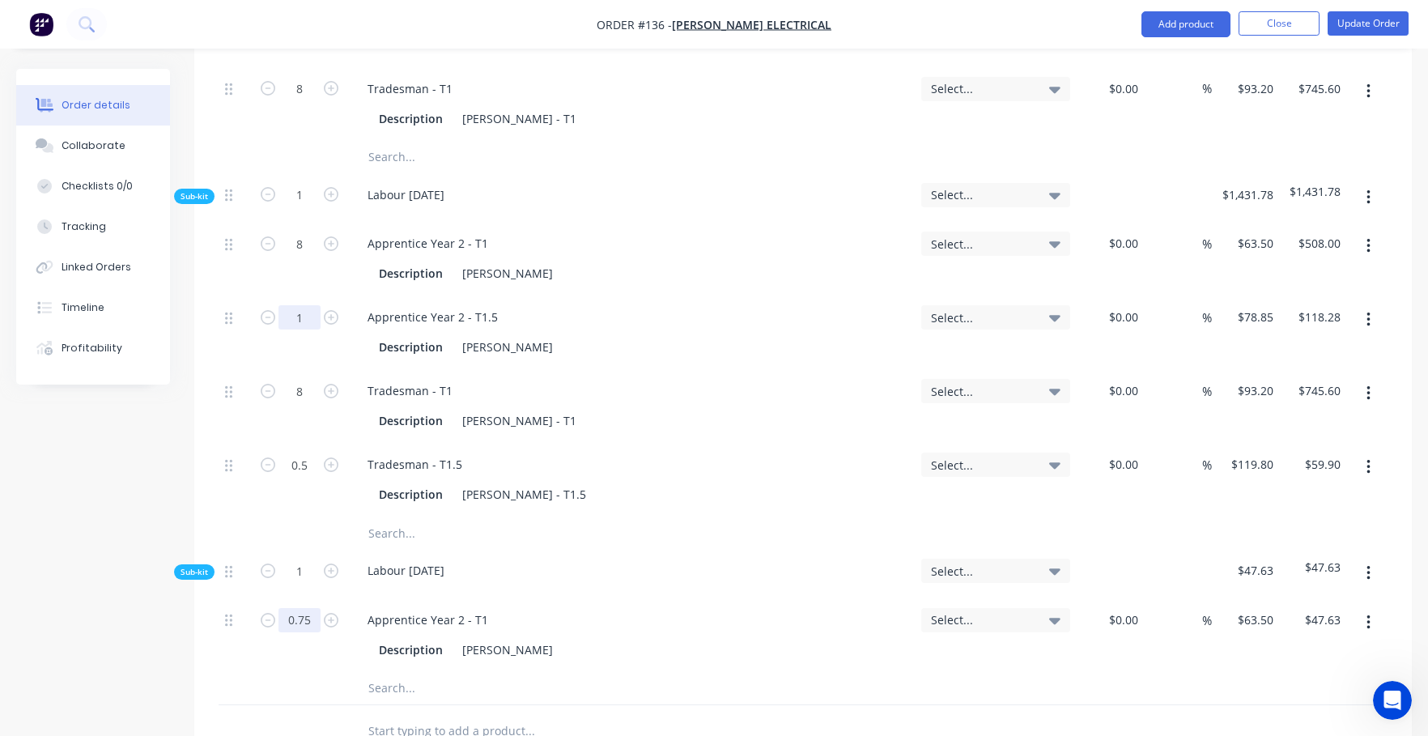
type input "1"
type input "$78.85"
type input "0.5"
type input "$31.75"
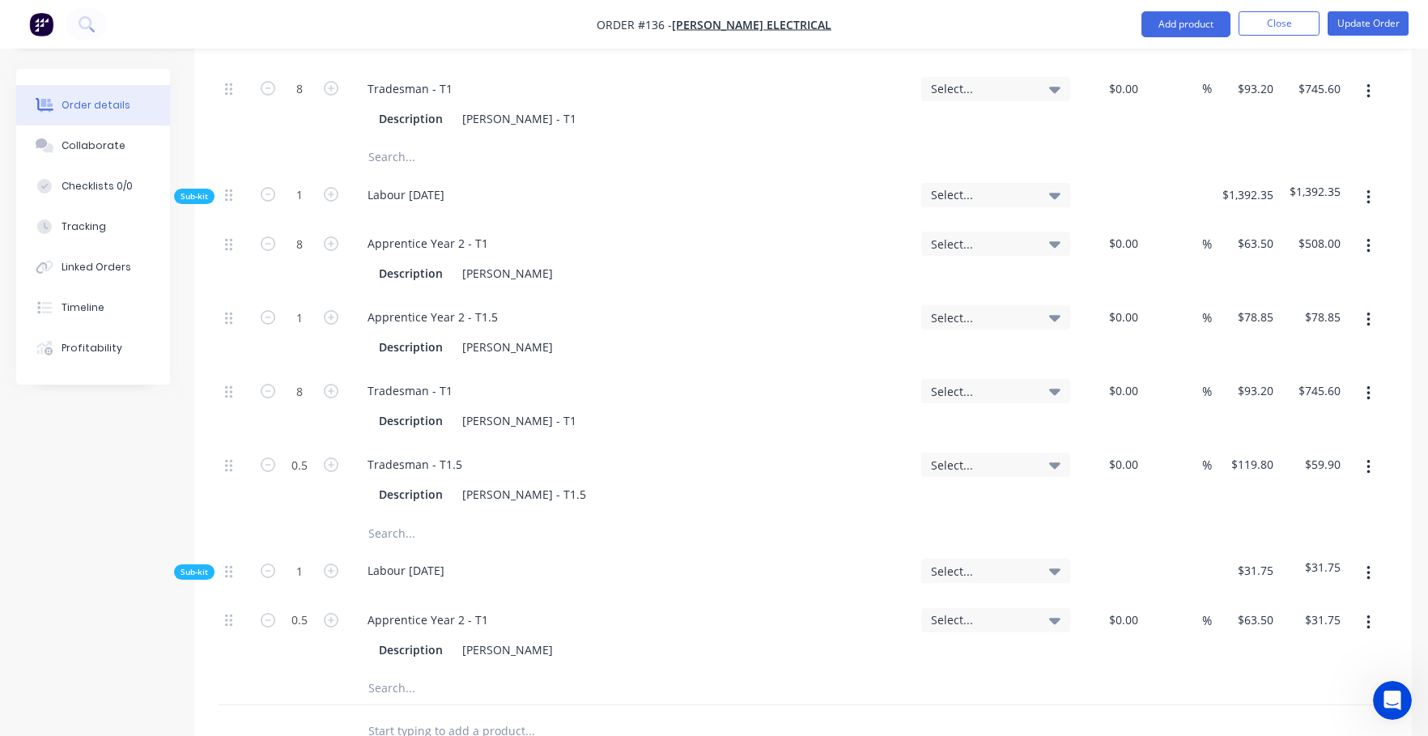
click at [601, 549] on div "Labour [DATE]" at bounding box center [631, 573] width 567 height 49
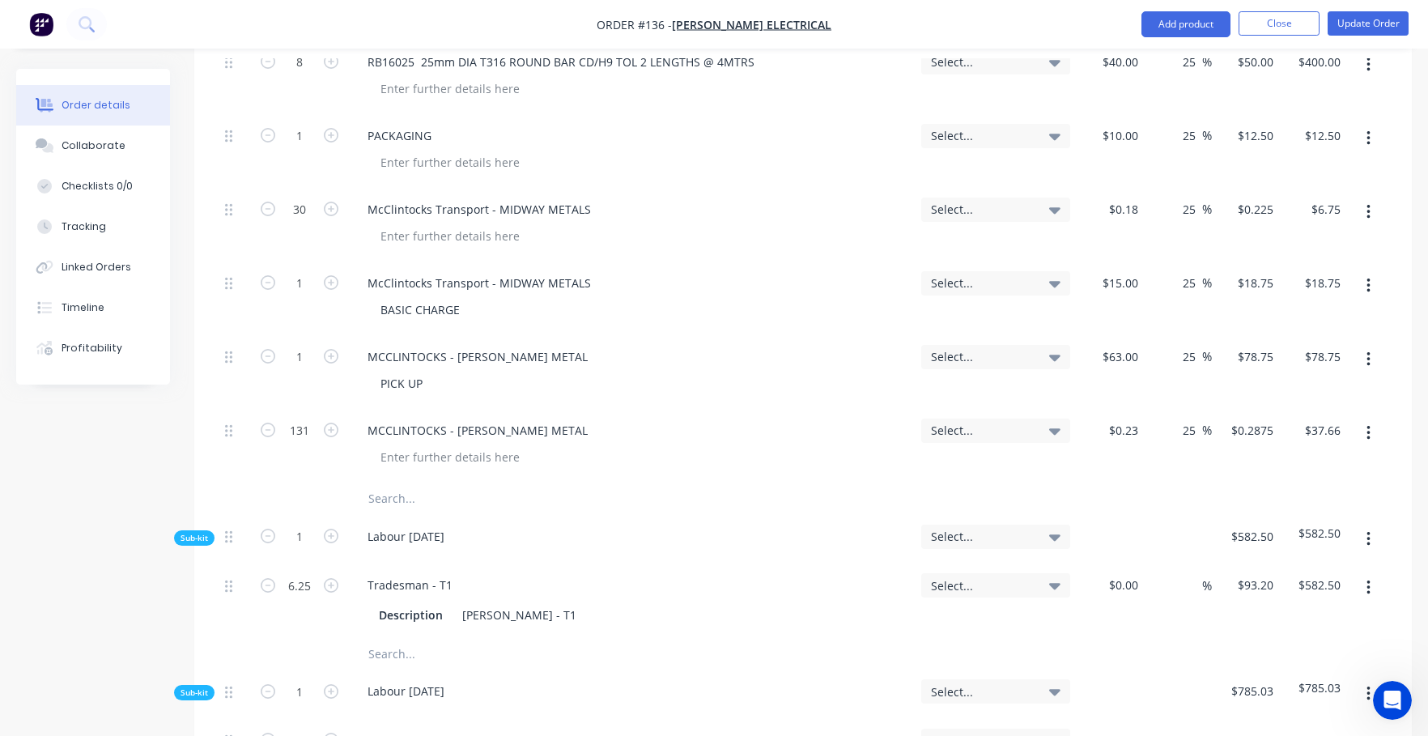
scroll to position [809, 0]
click at [320, 576] on input "6.25" at bounding box center [299, 588] width 42 height 24
type input "5"
type input "$466.00"
click at [551, 567] on div "Tradesman - T1 Description [PERSON_NAME] - T1" at bounding box center [631, 604] width 567 height 74
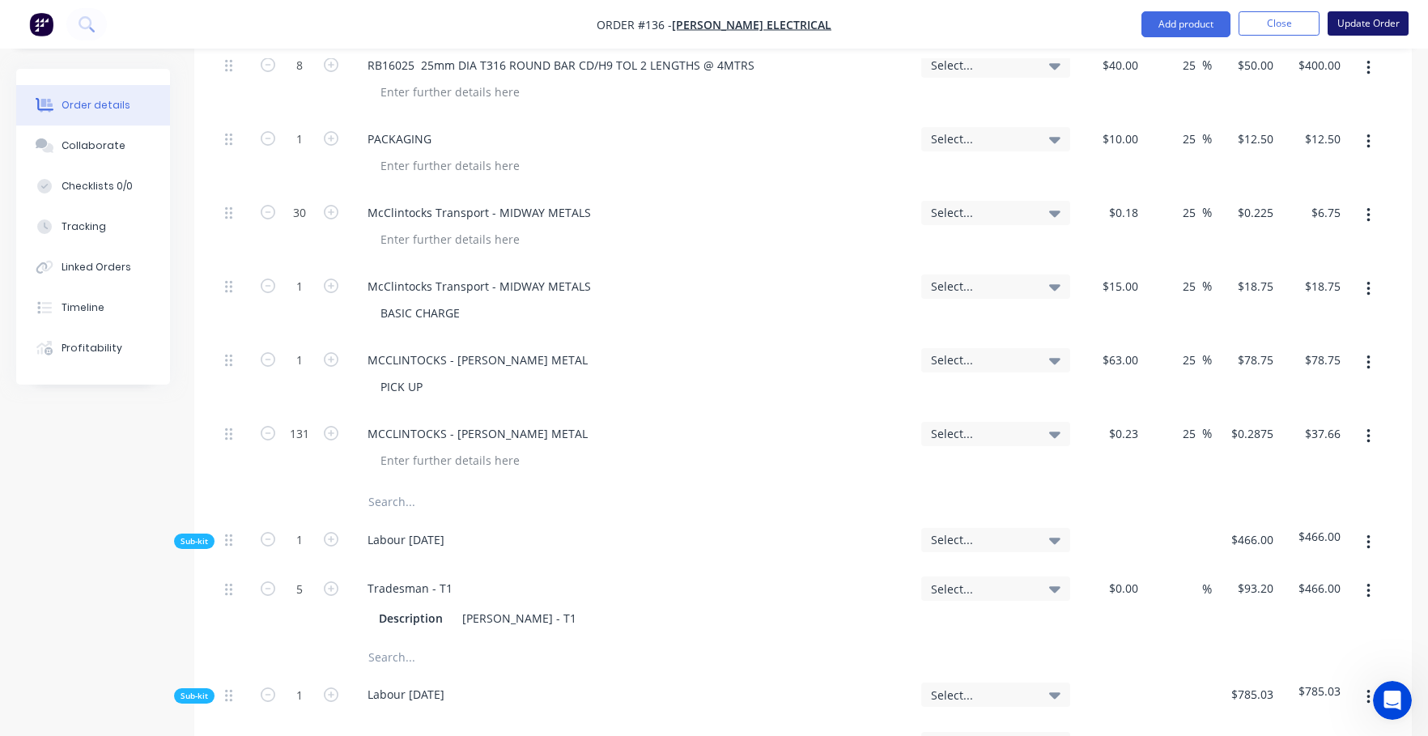
click at [1062, 26] on button "Update Order" at bounding box center [1367, 23] width 81 height 24
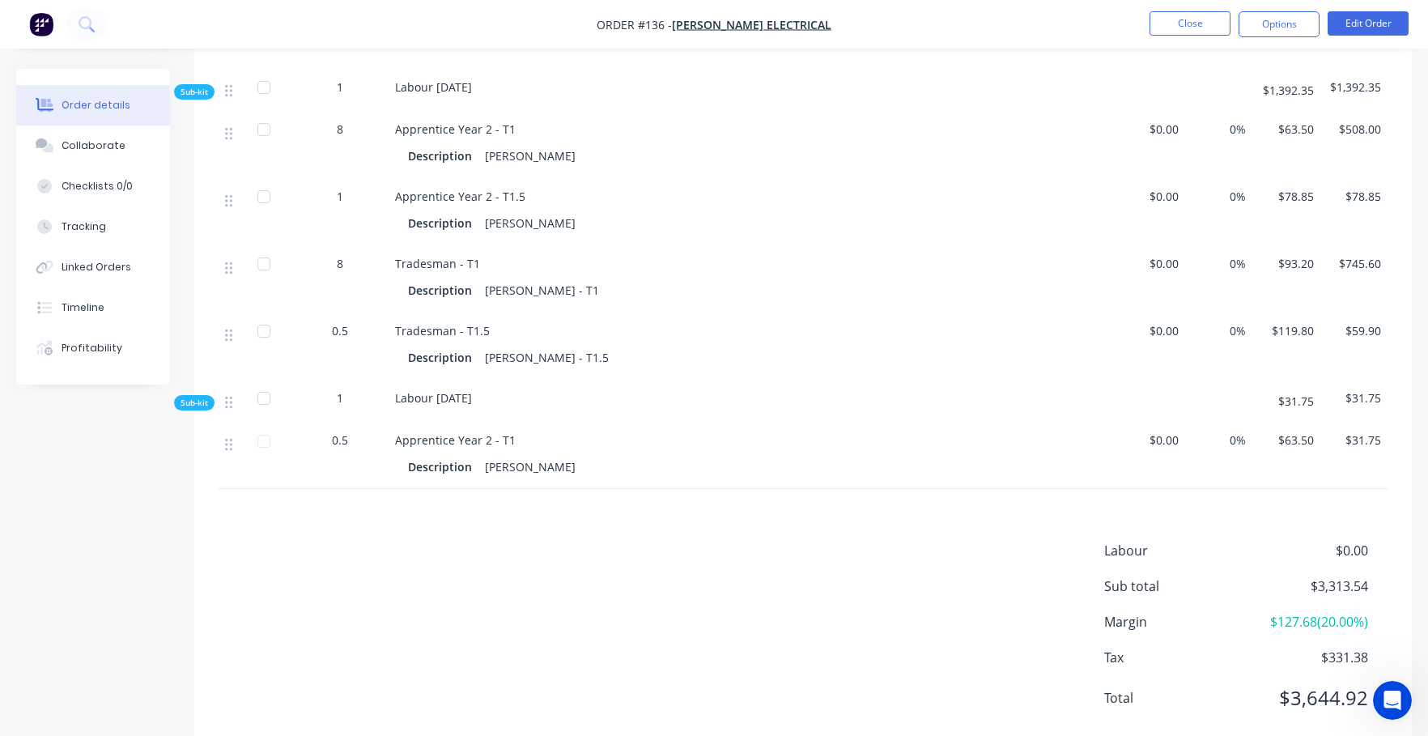
scroll to position [1277, 0]
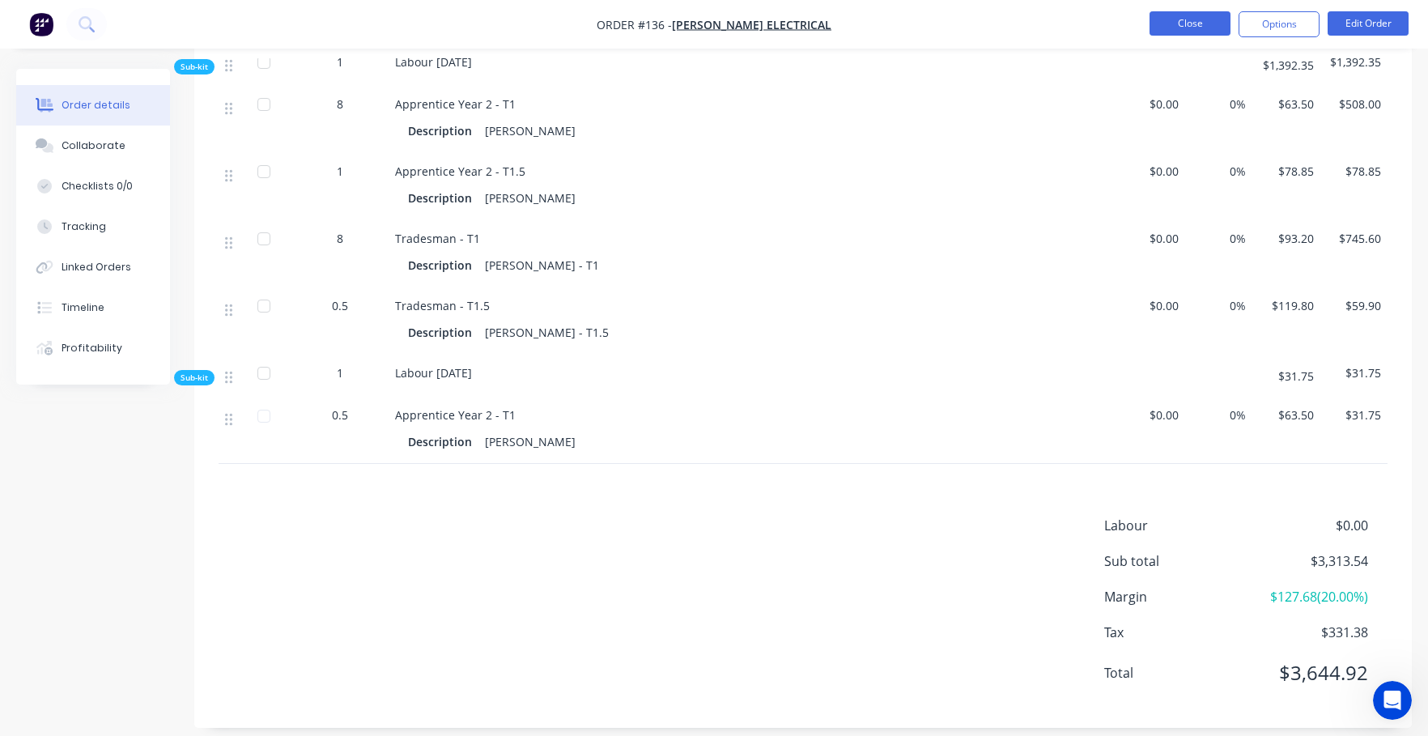
click at [1062, 19] on button "Close" at bounding box center [1189, 23] width 81 height 24
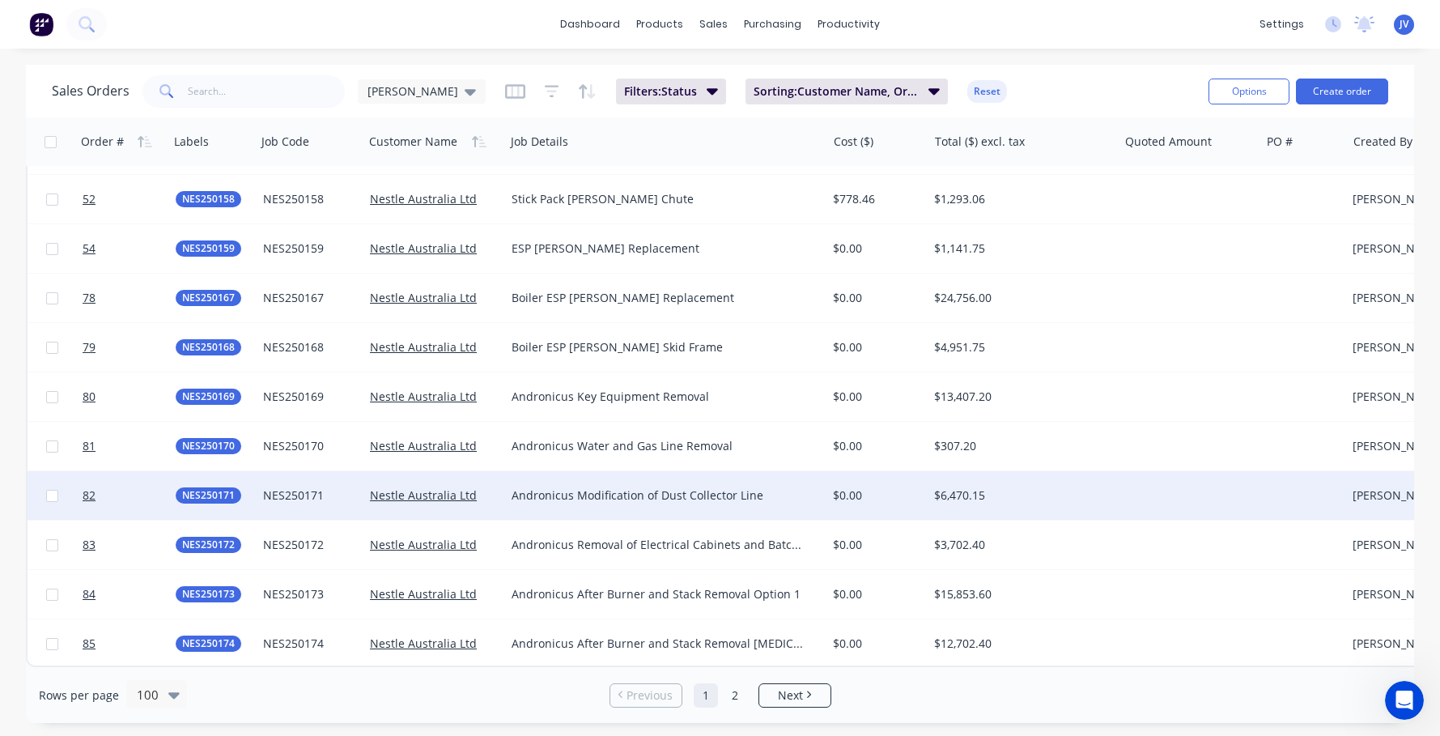
scroll to position [4444, 0]
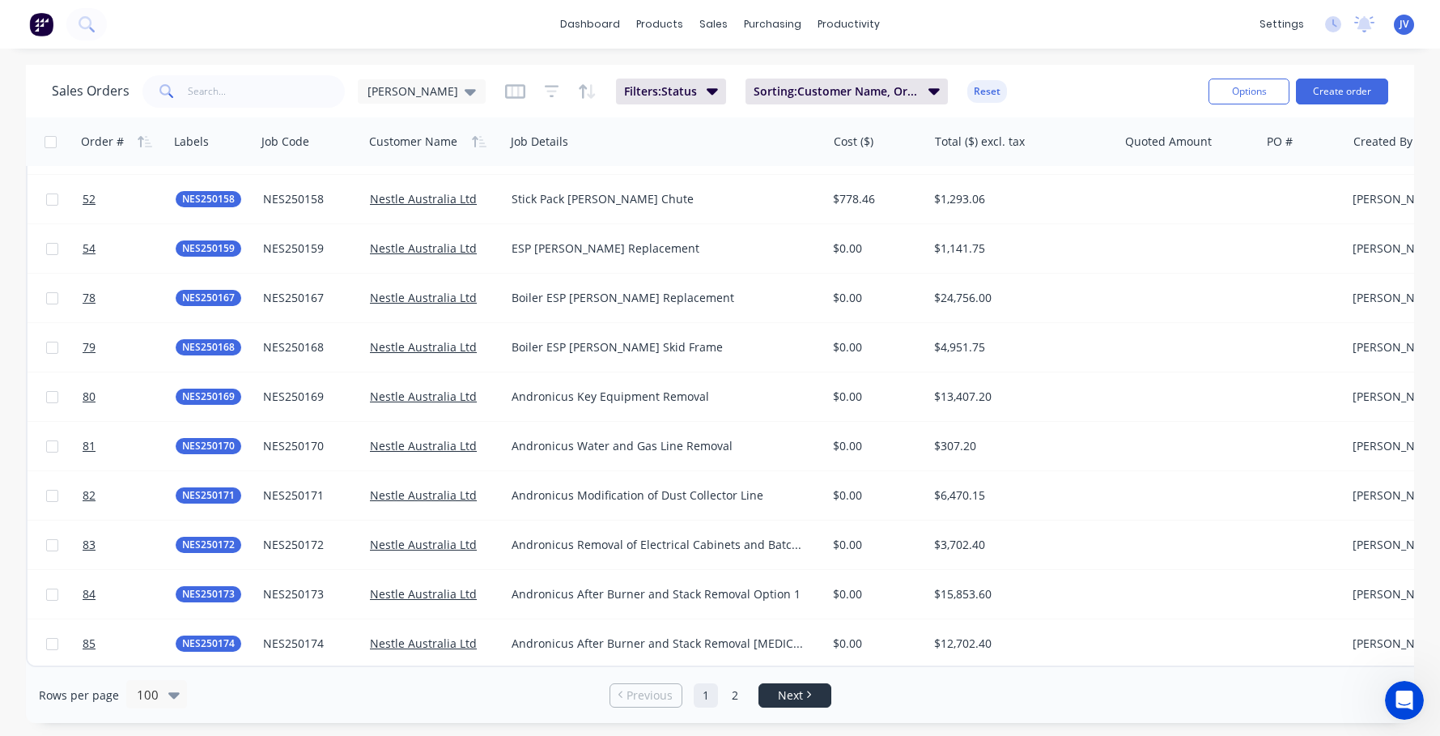
click at [816, 694] on link "Next" at bounding box center [794, 695] width 71 height 16
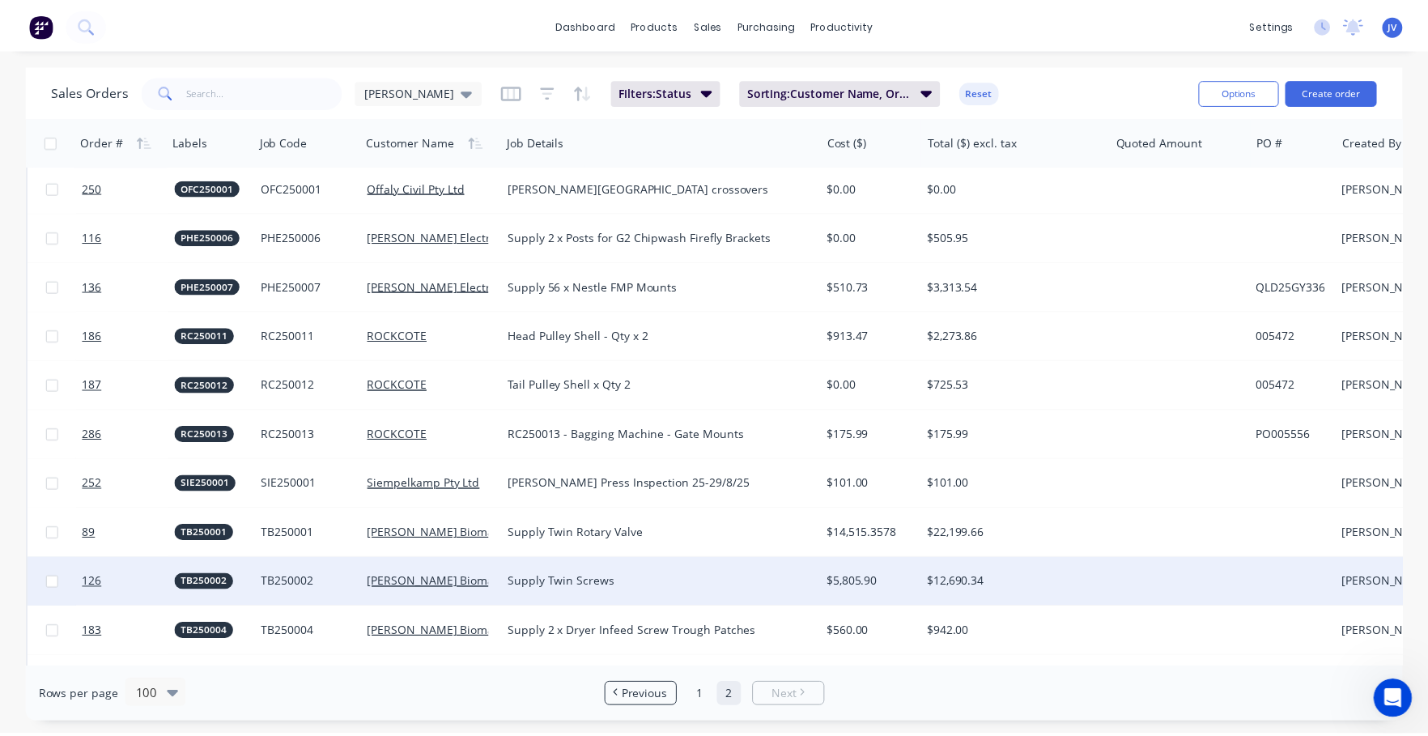
scroll to position [2104, 0]
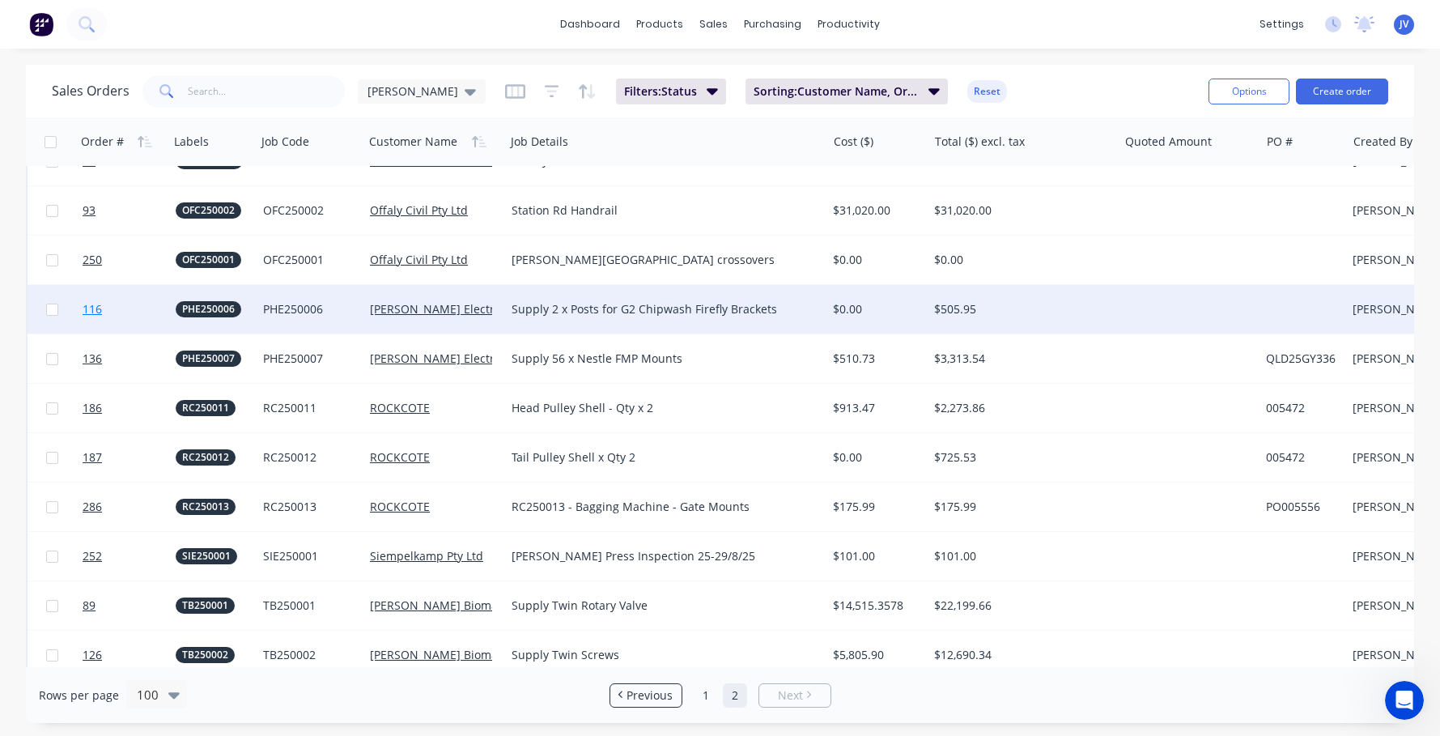
click at [94, 307] on span "116" at bounding box center [92, 309] width 19 height 16
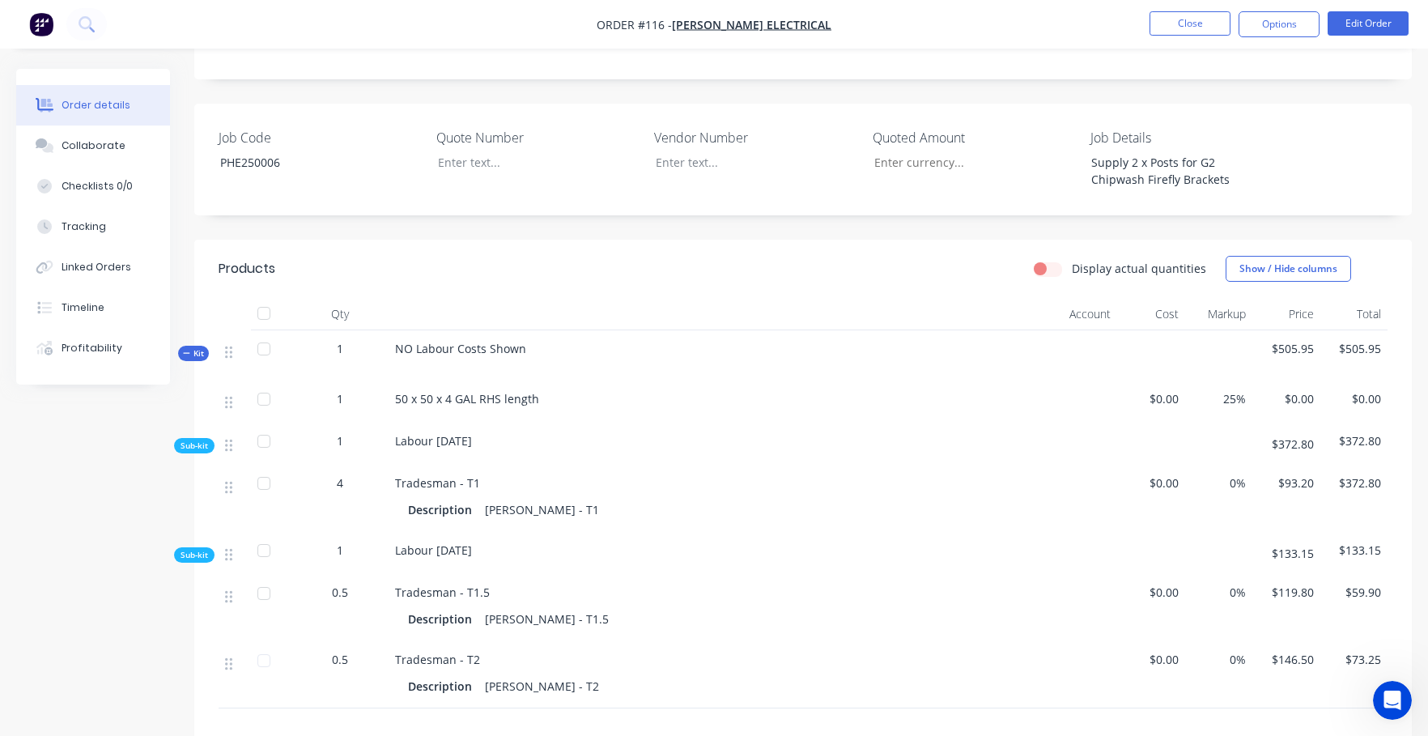
scroll to position [324, 0]
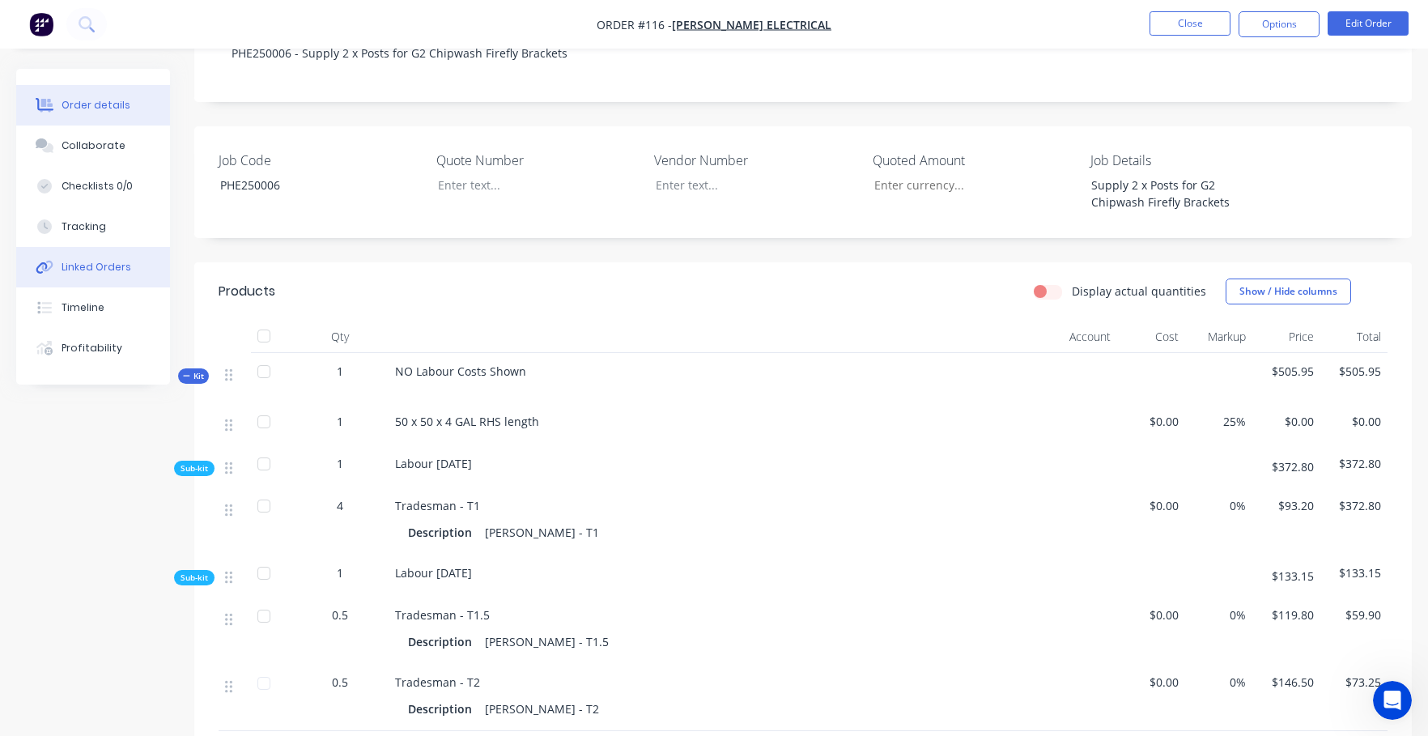
drag, startPoint x: 83, startPoint y: 273, endPoint x: 117, endPoint y: 270, distance: 34.1
click at [83, 272] on div "Linked Orders" at bounding box center [97, 267] width 70 height 15
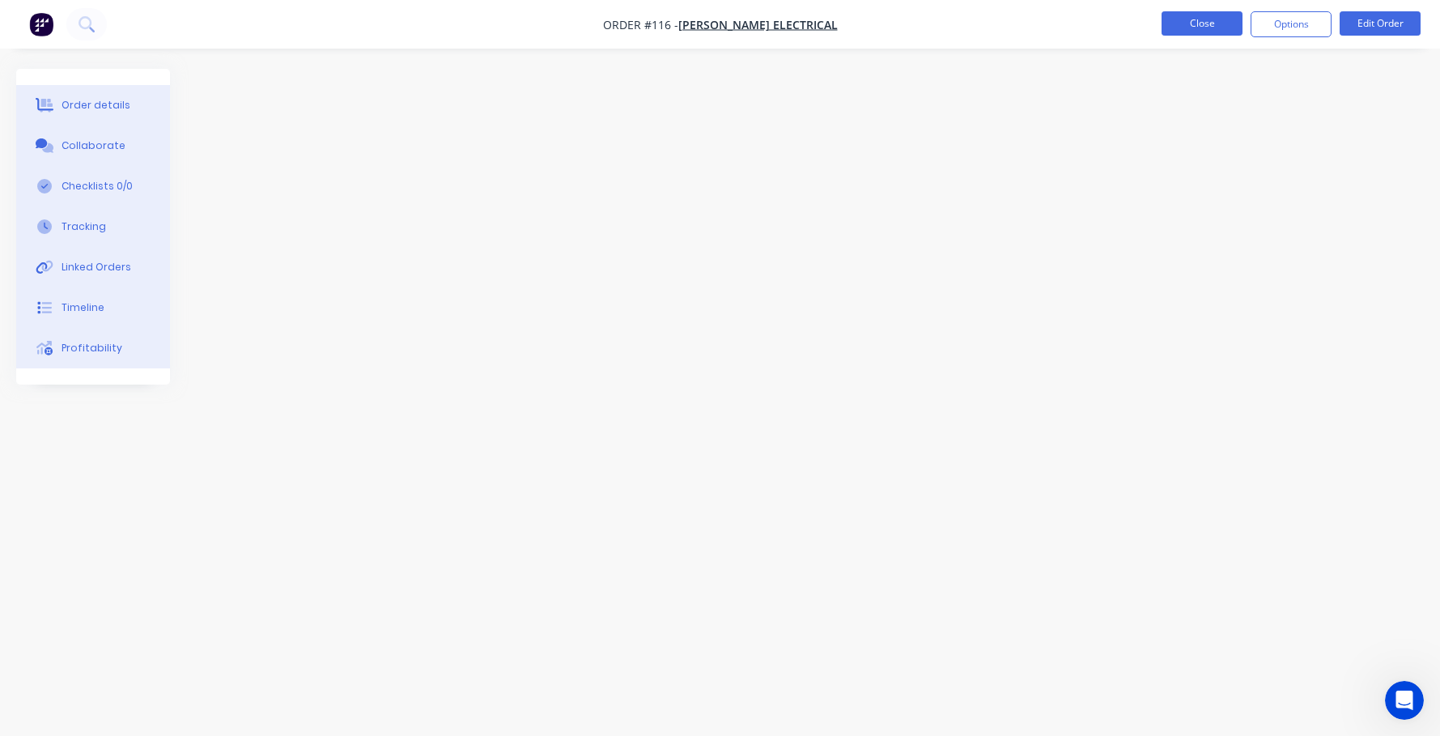
click at [1062, 28] on button "Close" at bounding box center [1201, 23] width 81 height 24
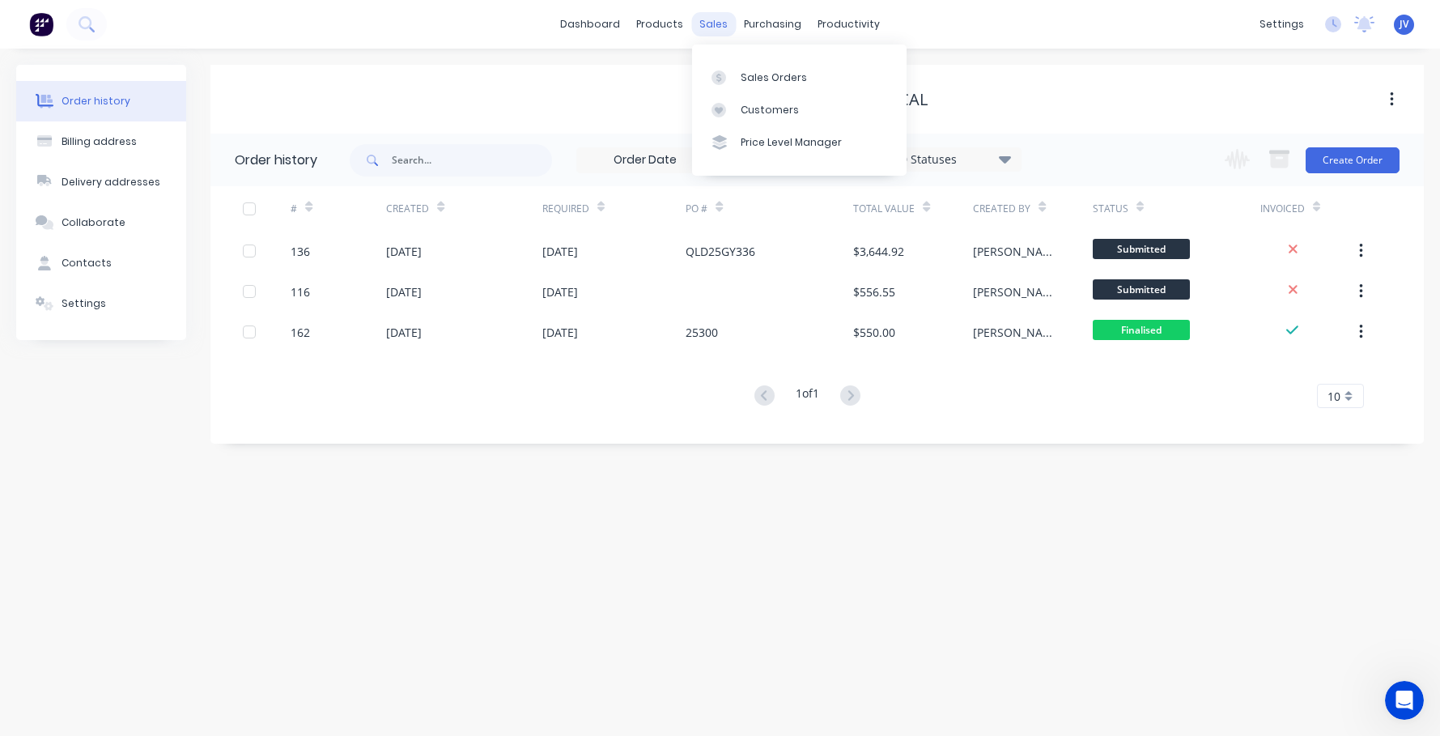
click at [716, 28] on div "sales" at bounding box center [713, 24] width 45 height 24
click at [763, 79] on div "Sales Orders" at bounding box center [774, 77] width 66 height 15
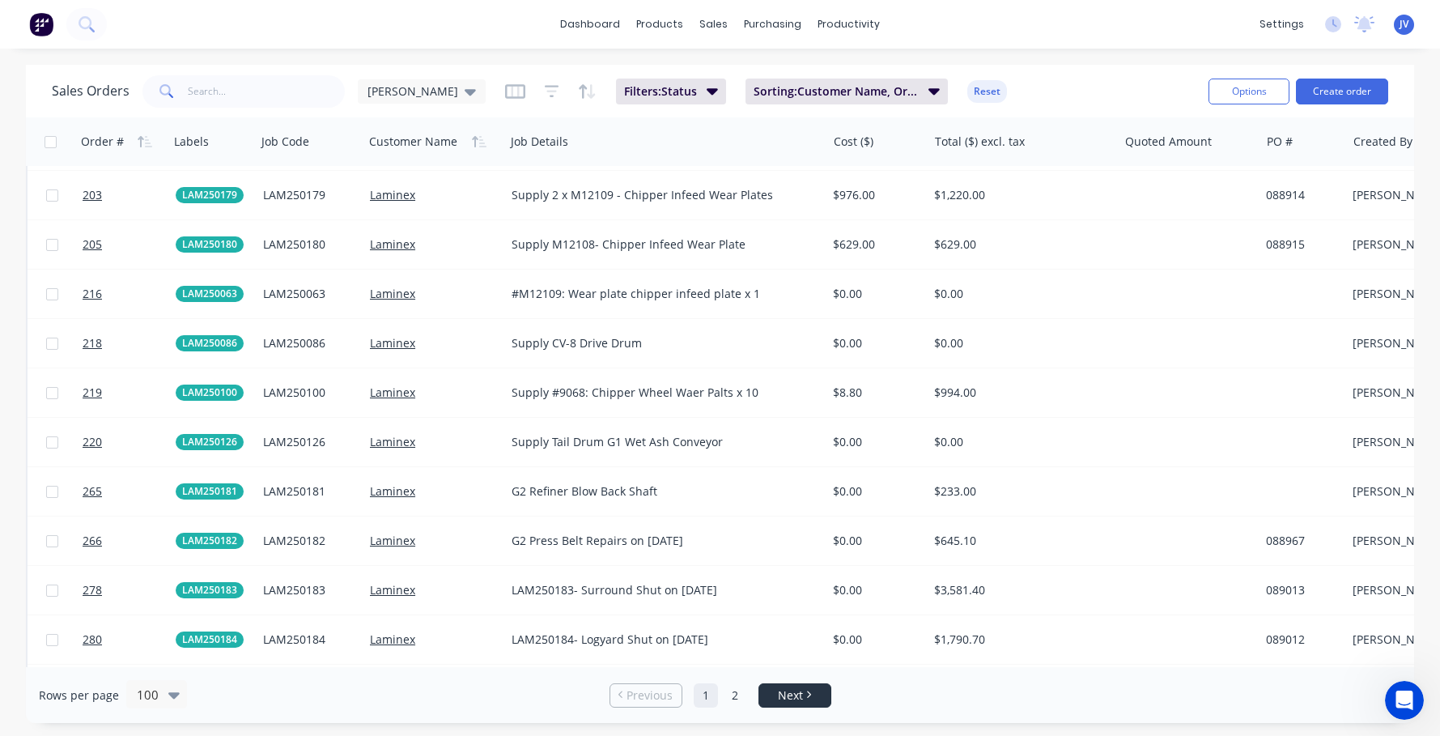
click at [785, 696] on span "Next" at bounding box center [790, 695] width 25 height 16
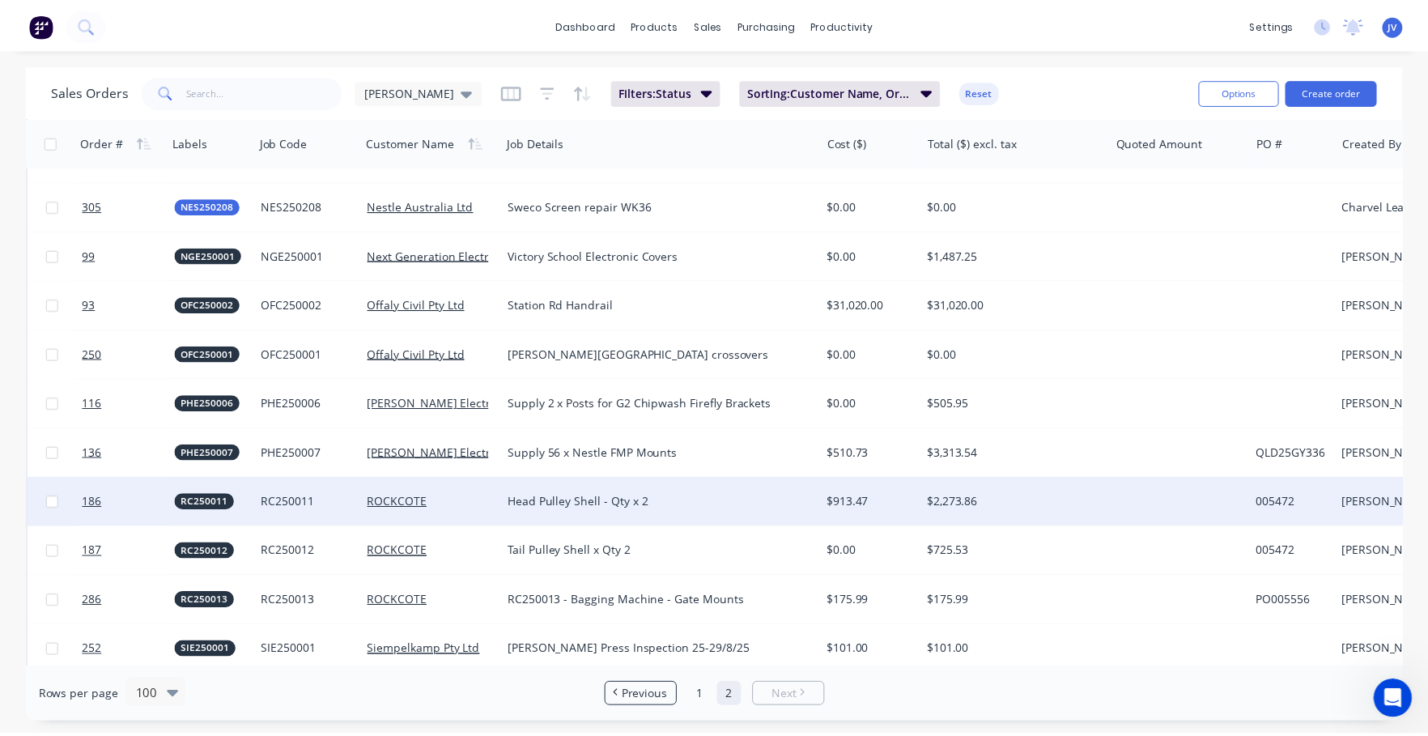
scroll to position [2023, 0]
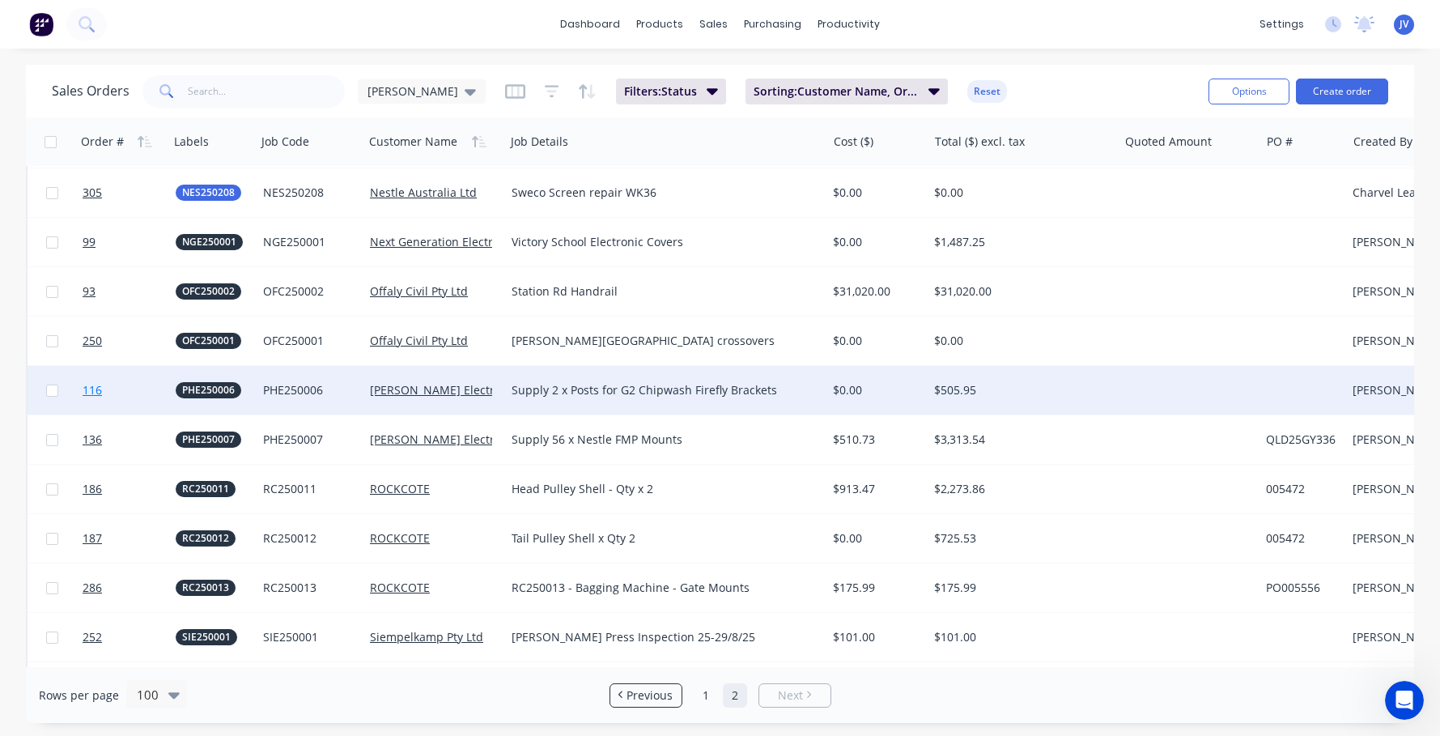
click at [99, 386] on span "116" at bounding box center [92, 390] width 19 height 16
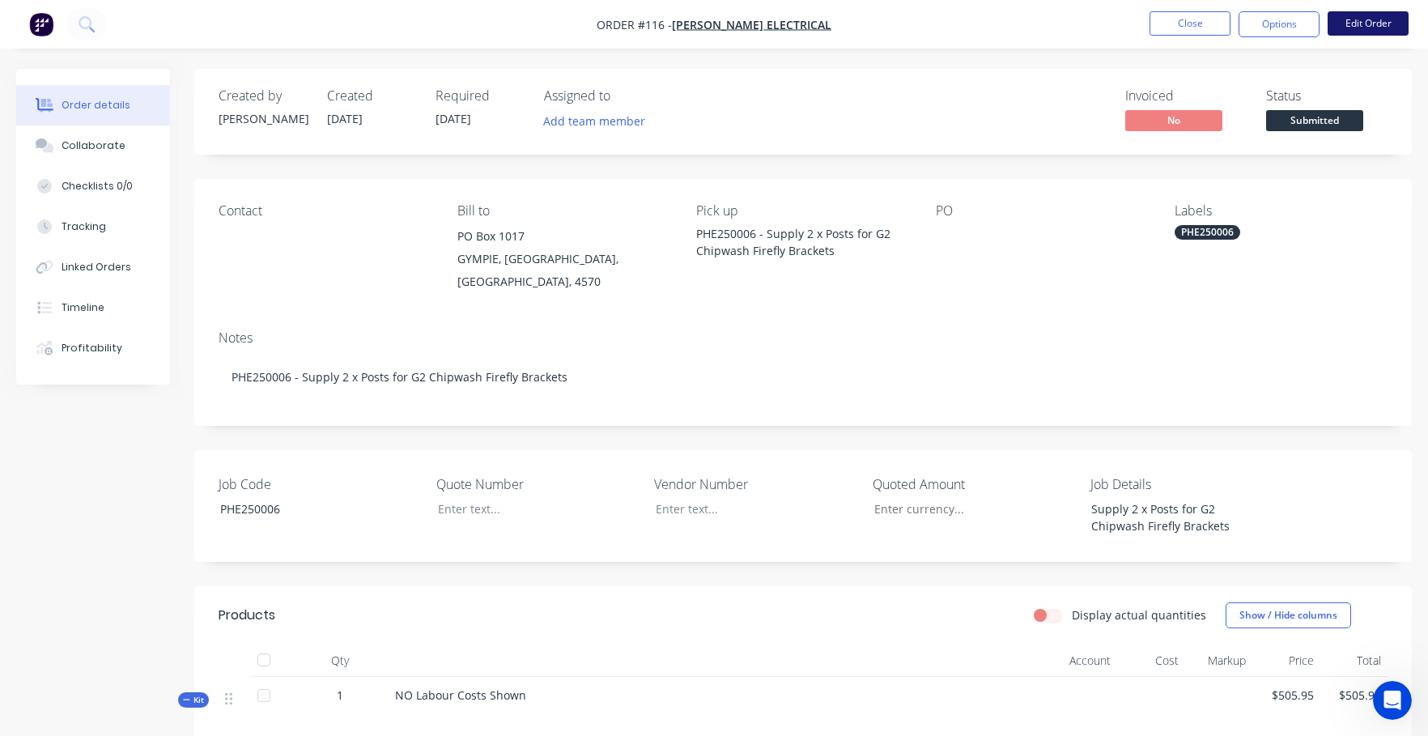
click at [1062, 24] on button "Edit Order" at bounding box center [1367, 23] width 81 height 24
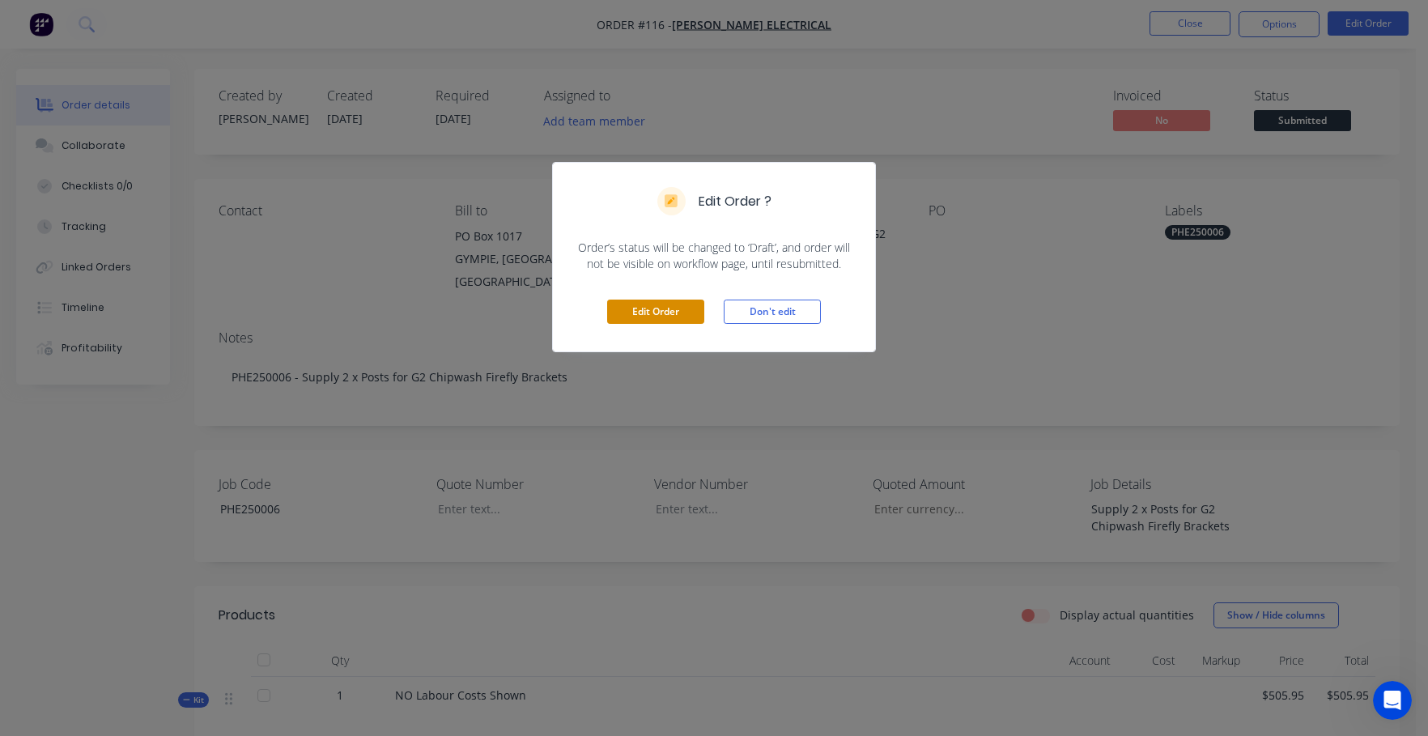
click at [658, 312] on button "Edit Order" at bounding box center [655, 311] width 97 height 24
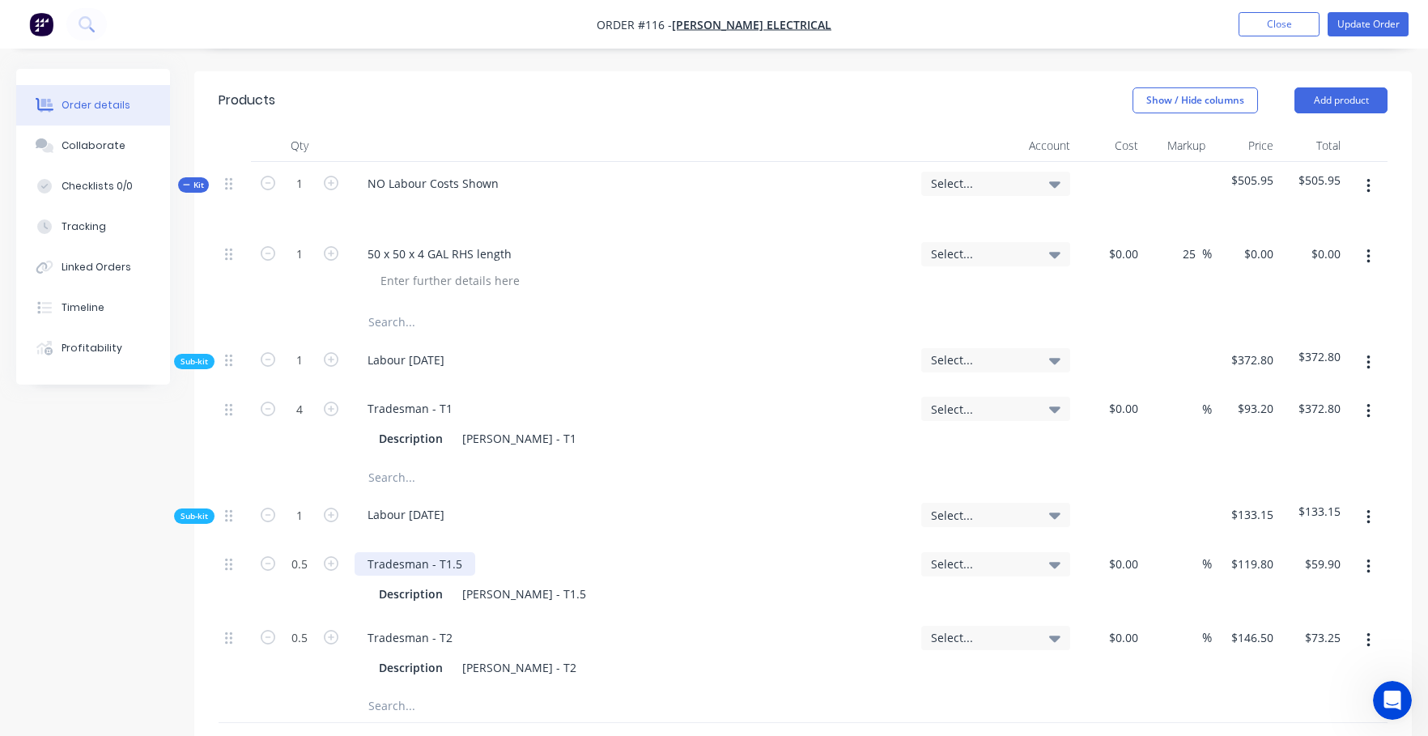
scroll to position [567, 0]
click at [266, 398] on icon "button" at bounding box center [268, 405] width 15 height 15
type input "3"
type input "$279.60"
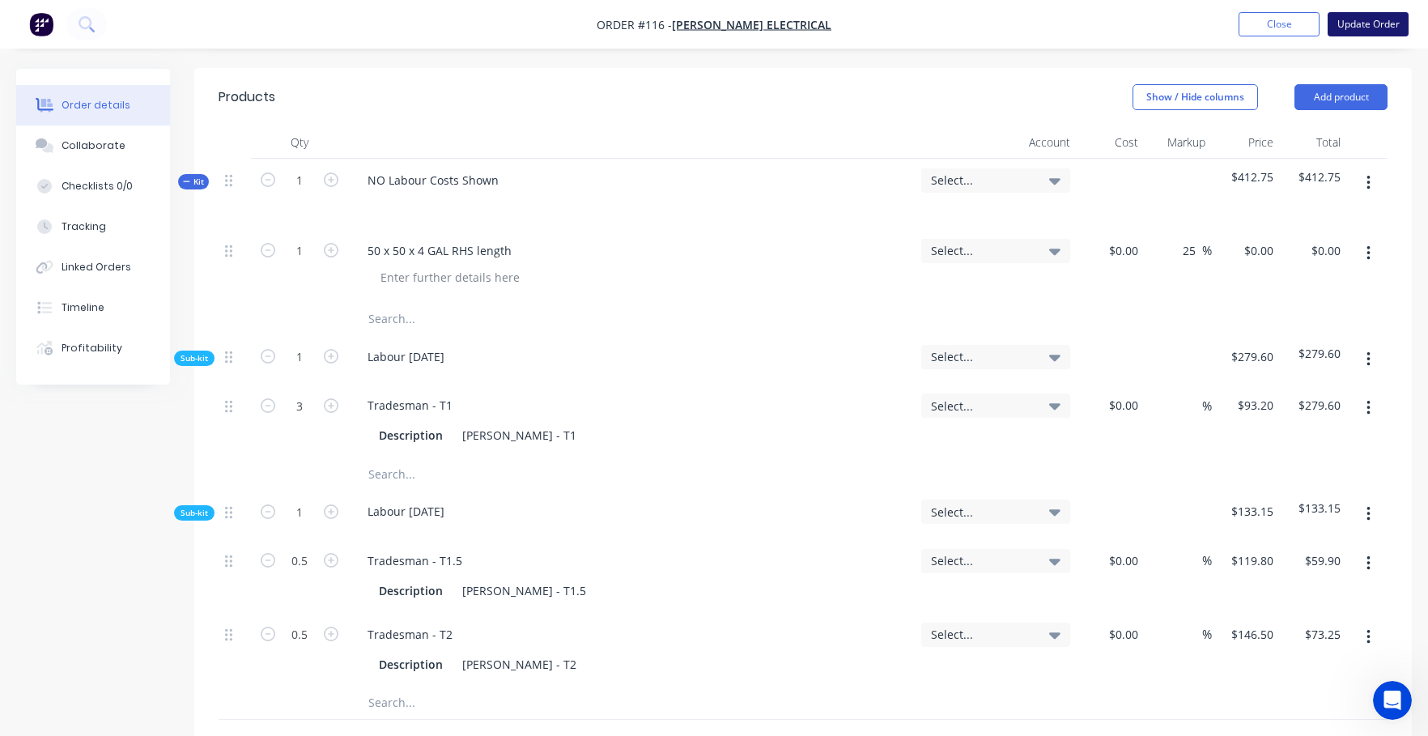
click at [1062, 20] on button "Update Order" at bounding box center [1367, 24] width 81 height 24
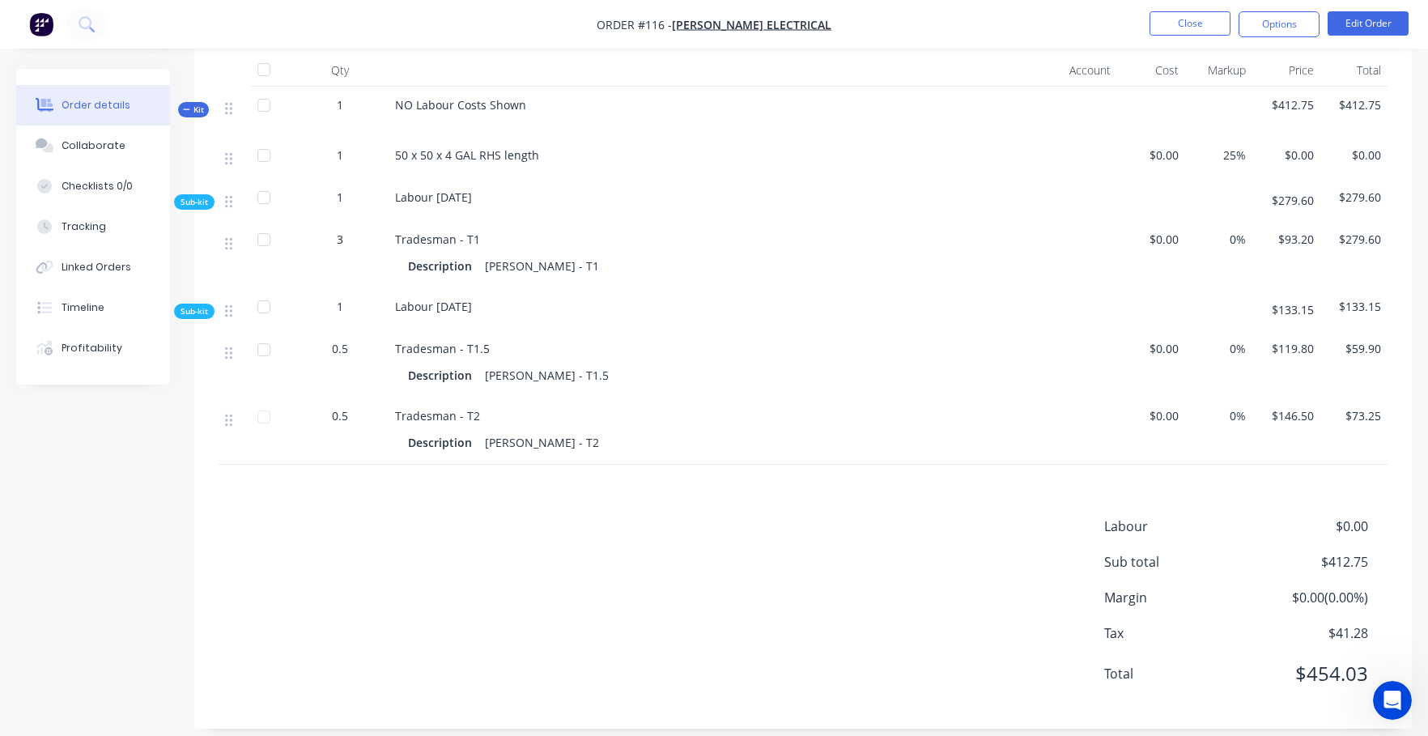
scroll to position [591, 0]
click at [792, 287] on div "Labour [DATE]" at bounding box center [671, 308] width 567 height 42
click at [1062, 23] on button "Close" at bounding box center [1189, 23] width 81 height 24
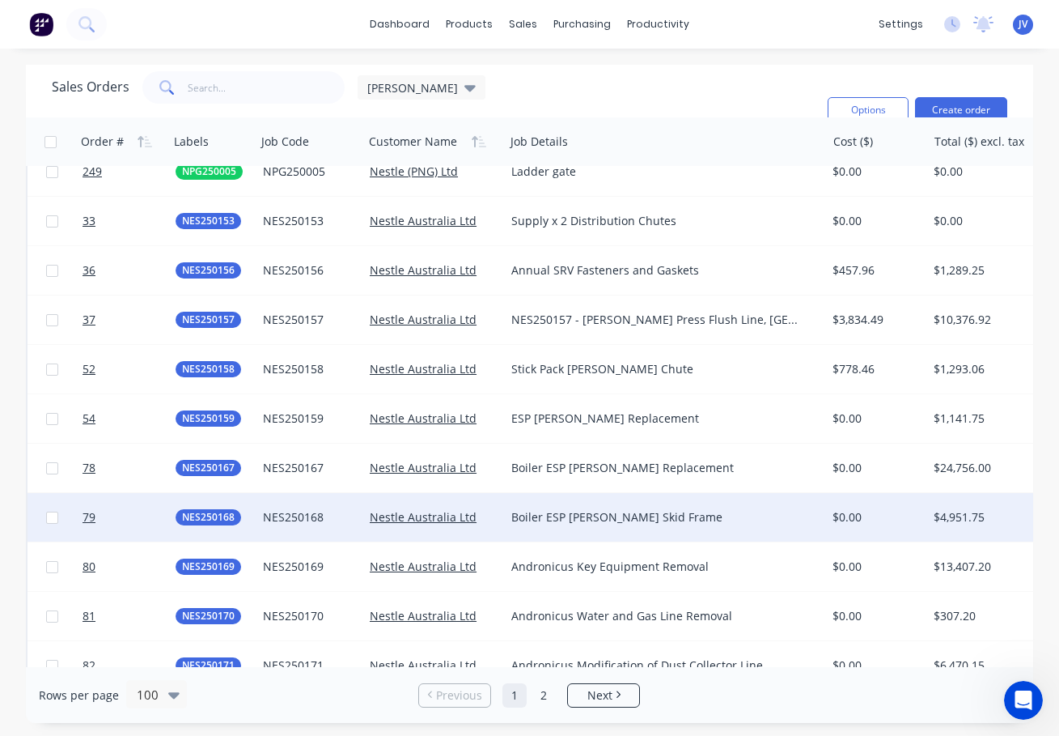
scroll to position [4444, 0]
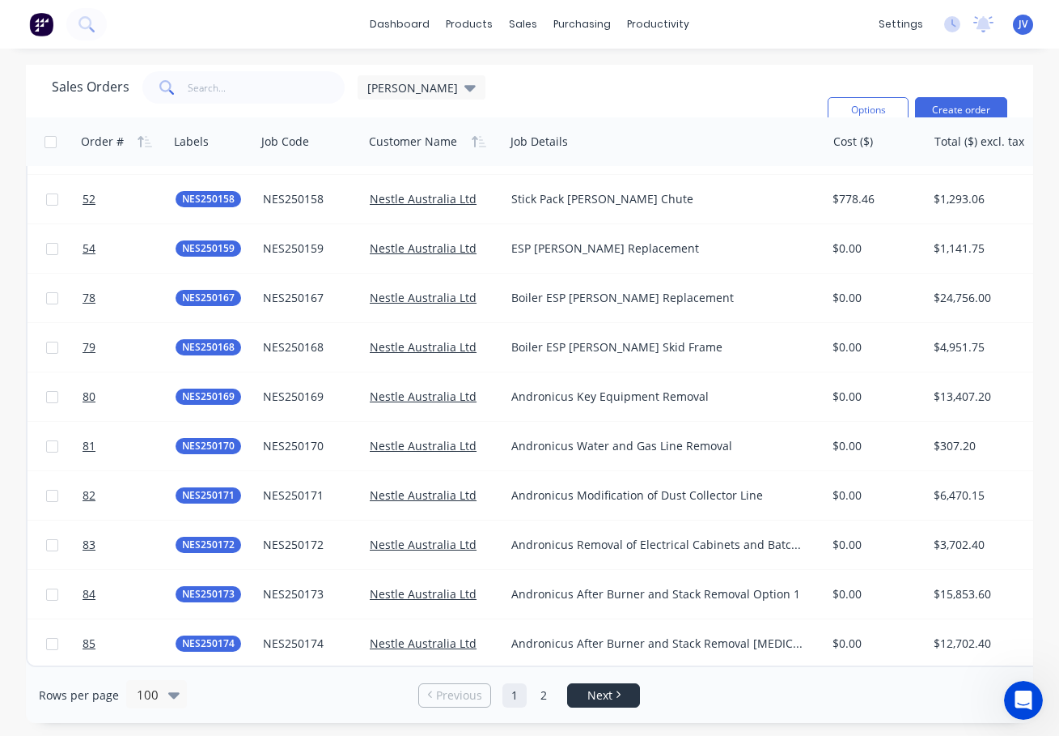
click at [618, 691] on icon "Next page" at bounding box center [619, 694] width 4 height 7
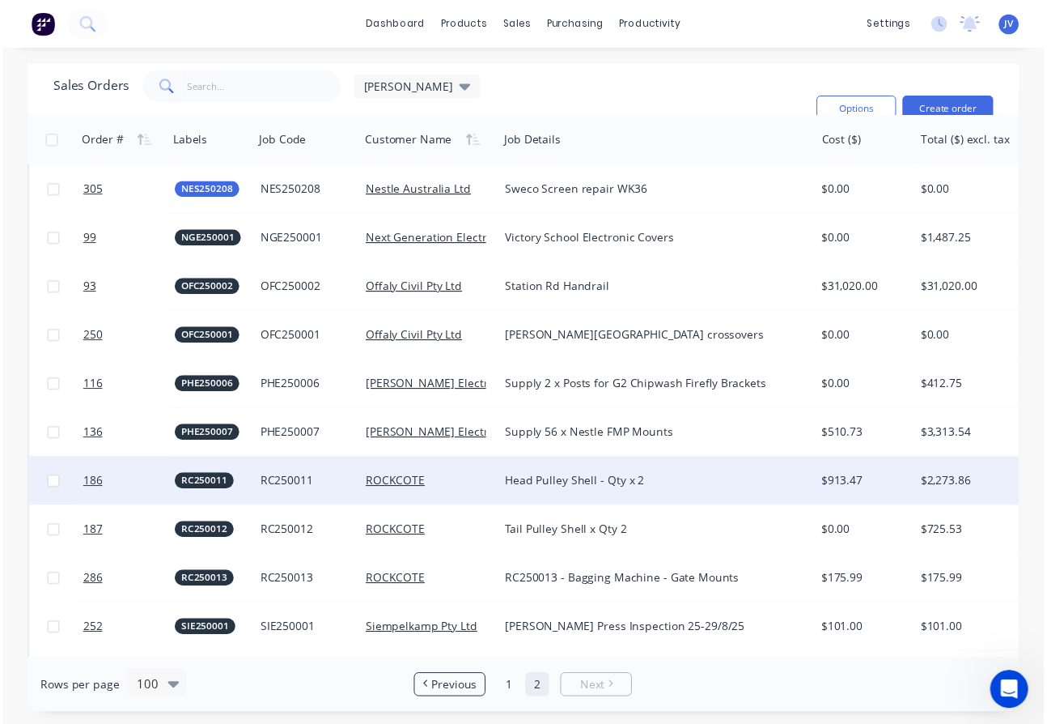
scroll to position [2023, 0]
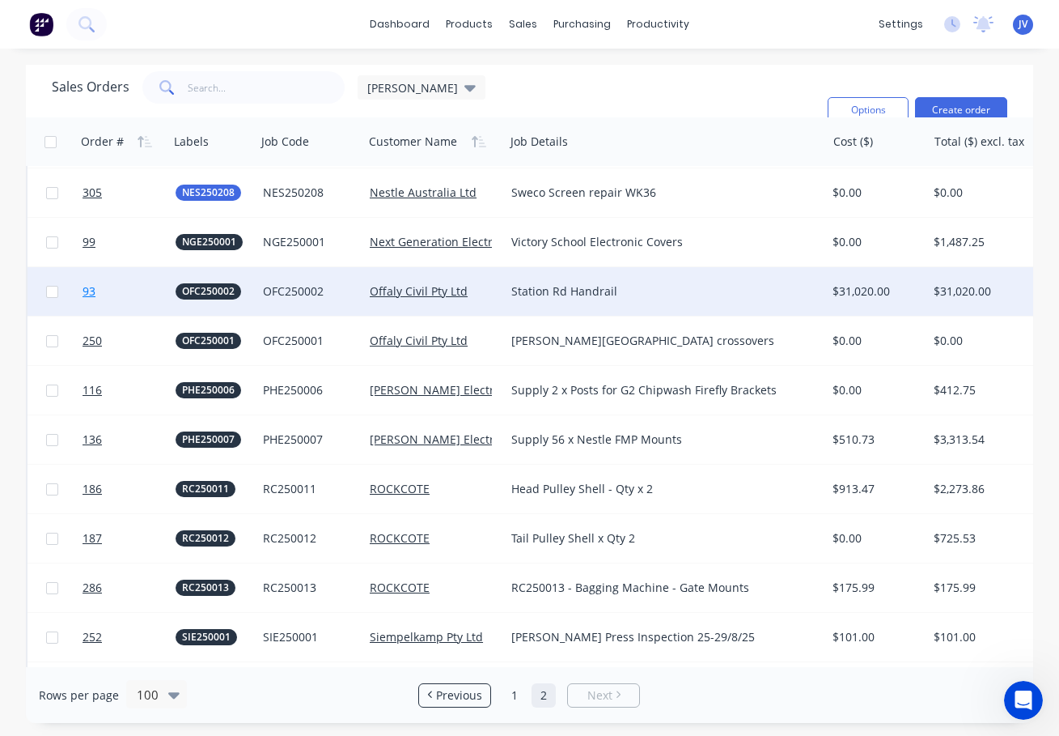
click at [88, 288] on span "93" at bounding box center [89, 291] width 13 height 16
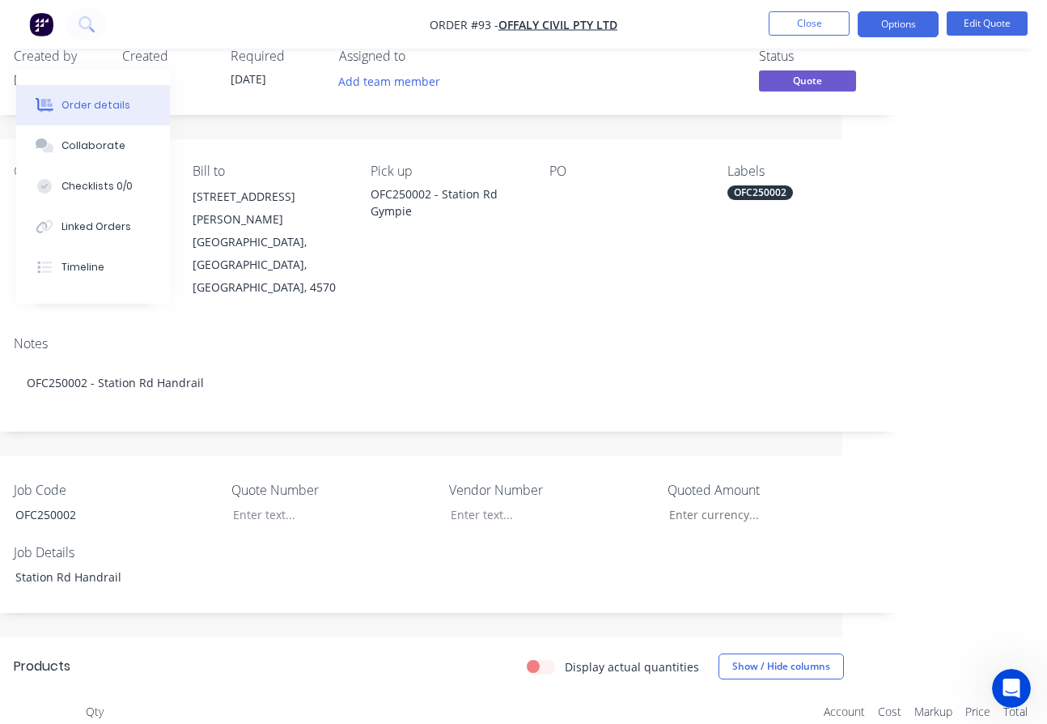
scroll to position [0, 205]
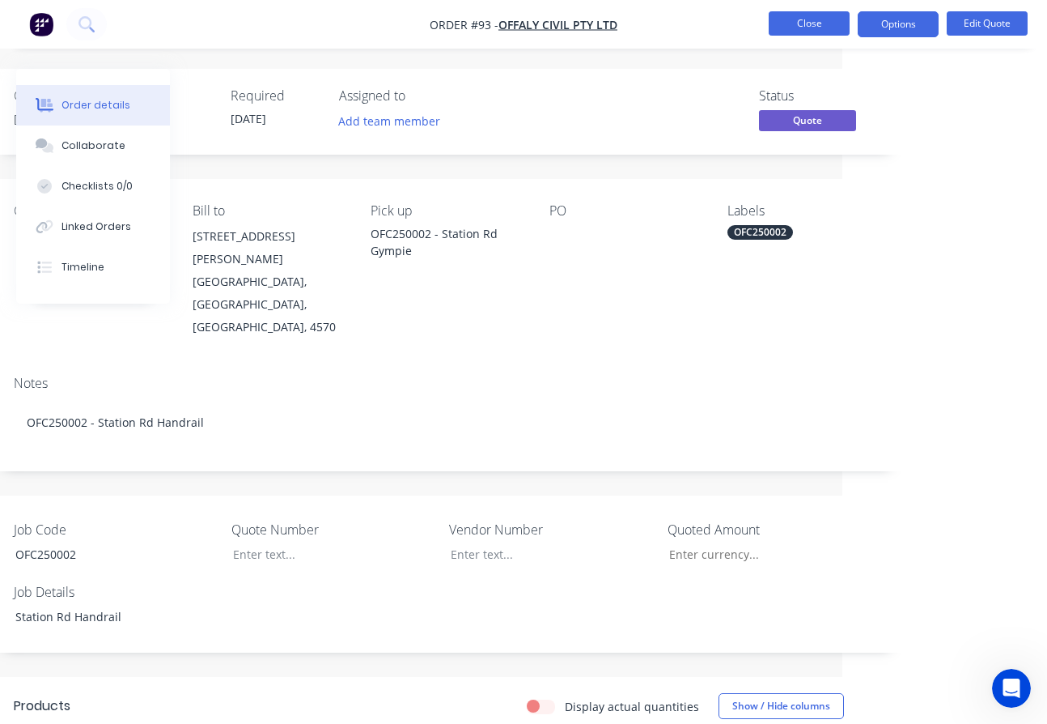
click at [790, 19] on button "Close" at bounding box center [809, 23] width 81 height 24
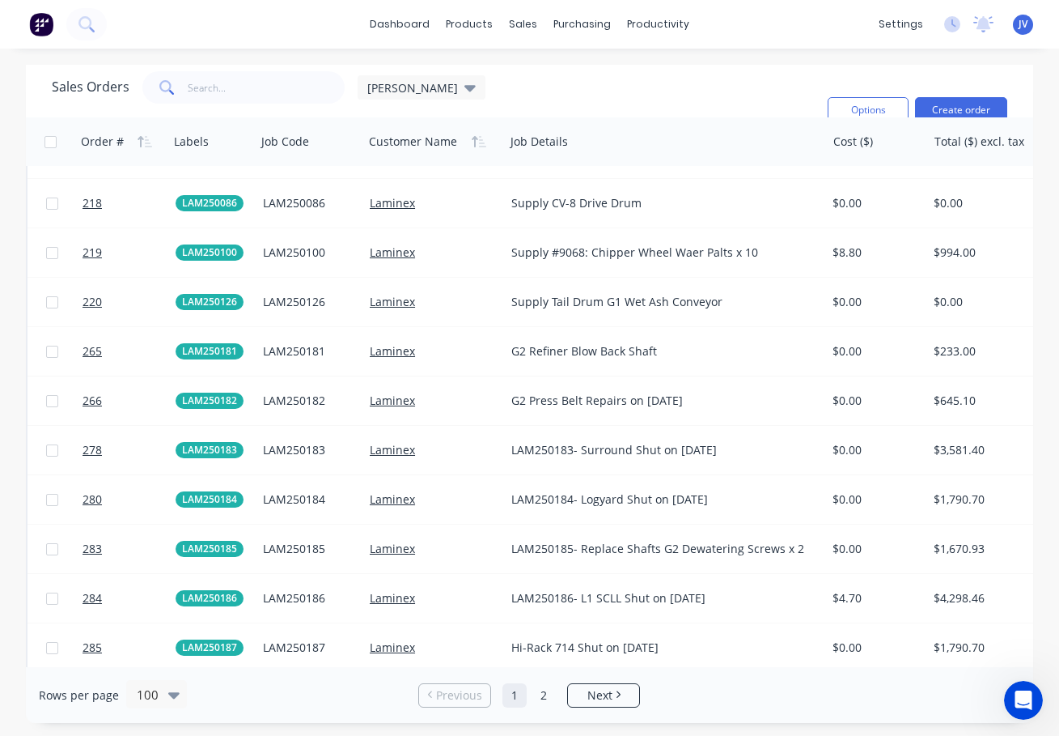
scroll to position [3318, 0]
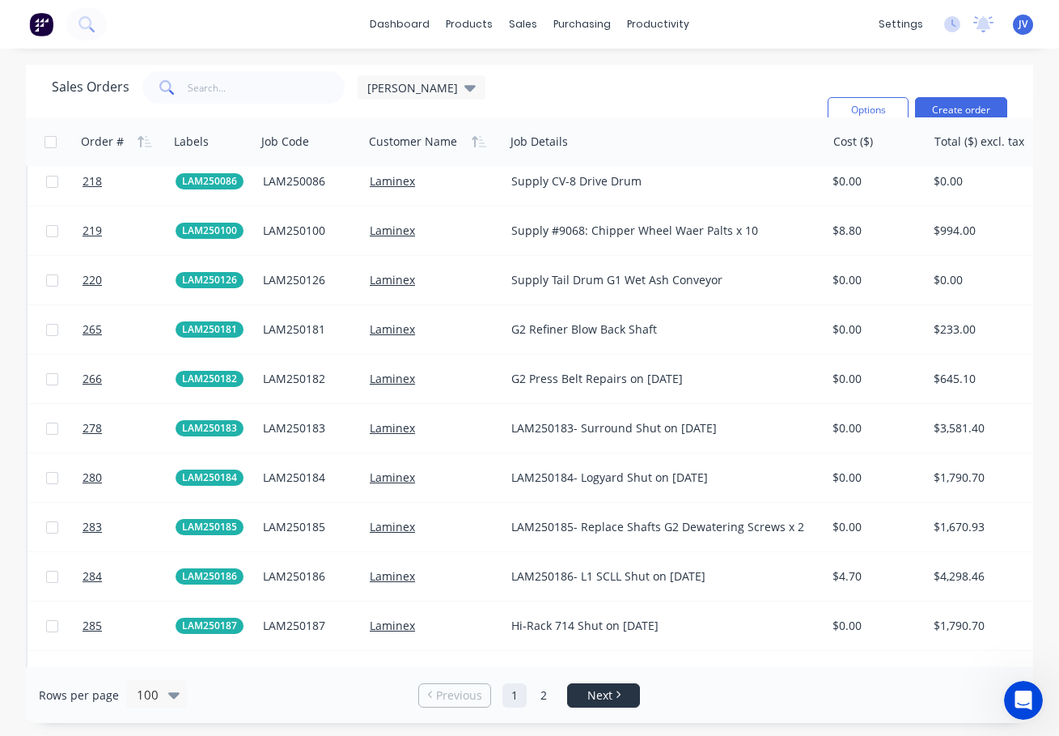
click at [614, 692] on link "Next" at bounding box center [603, 695] width 71 height 16
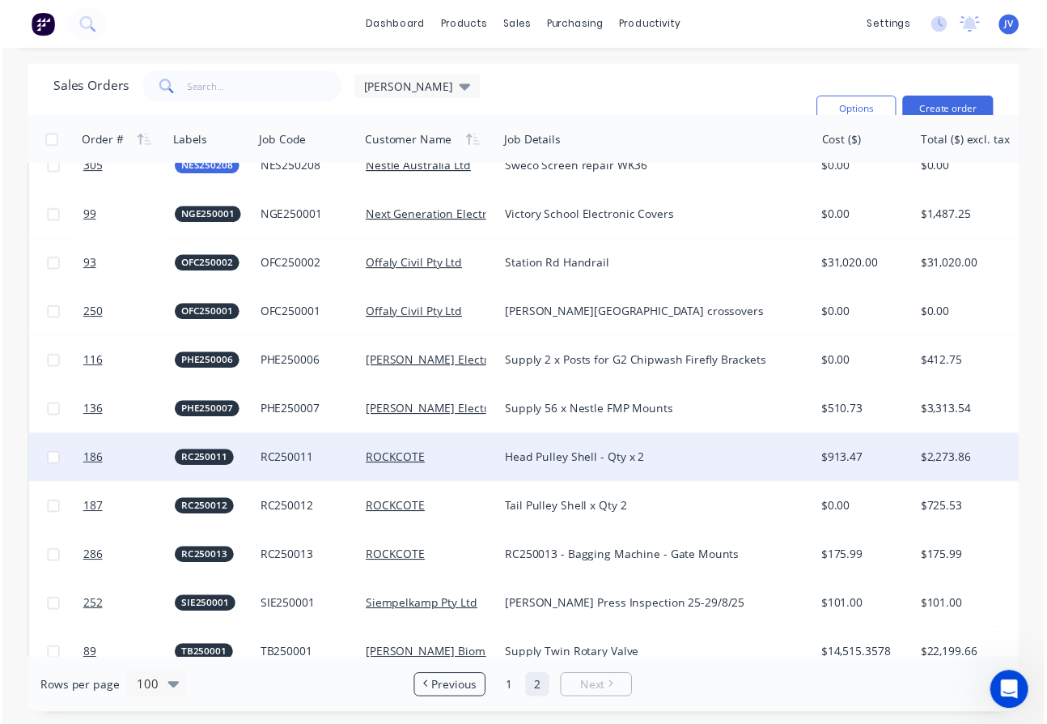
scroll to position [2047, 0]
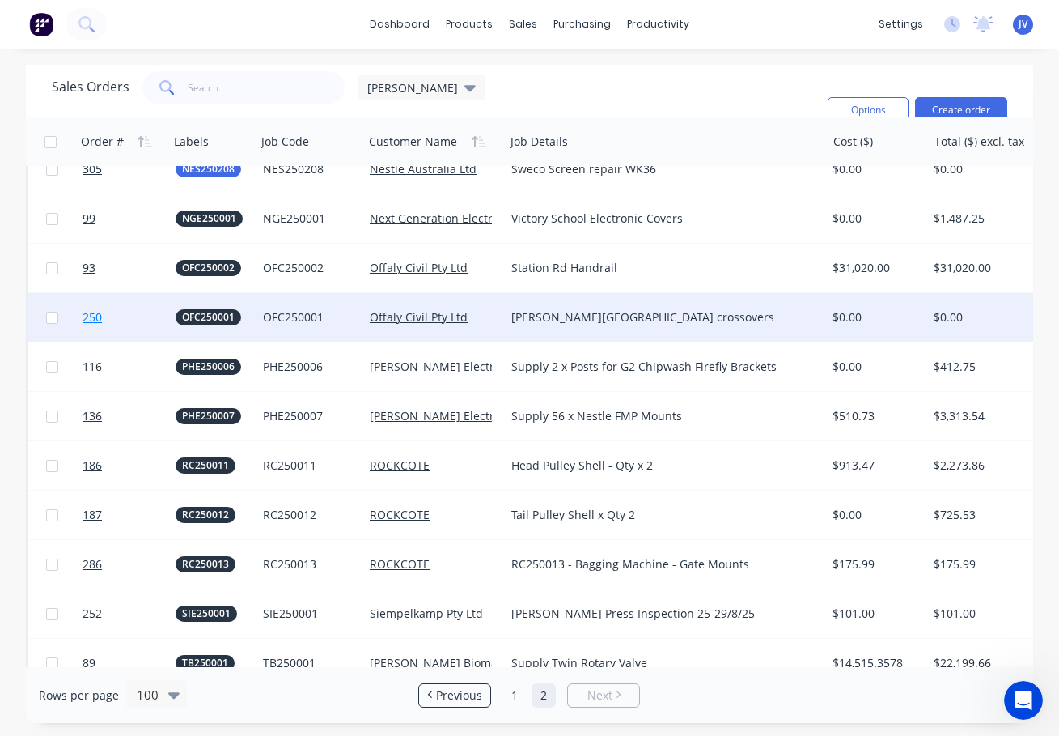
click at [91, 318] on span "250" at bounding box center [92, 317] width 19 height 16
